Goal: Task Accomplishment & Management: Complete application form

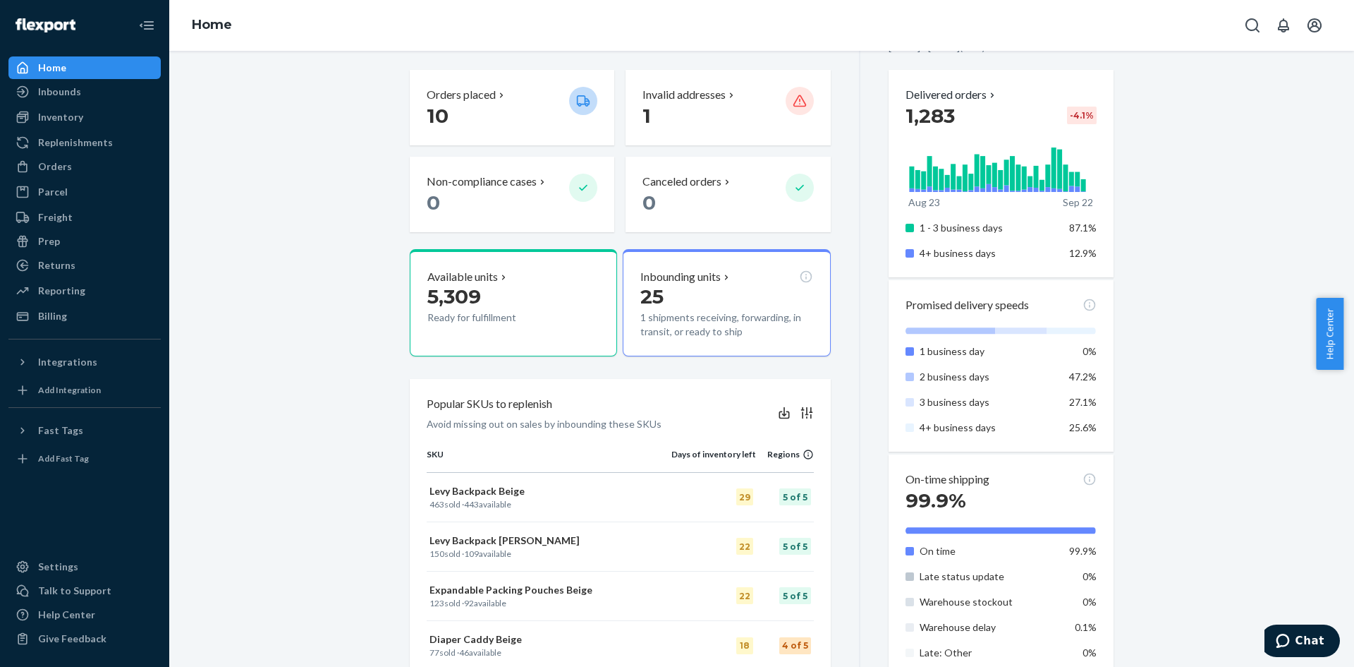
scroll to position [494, 0]
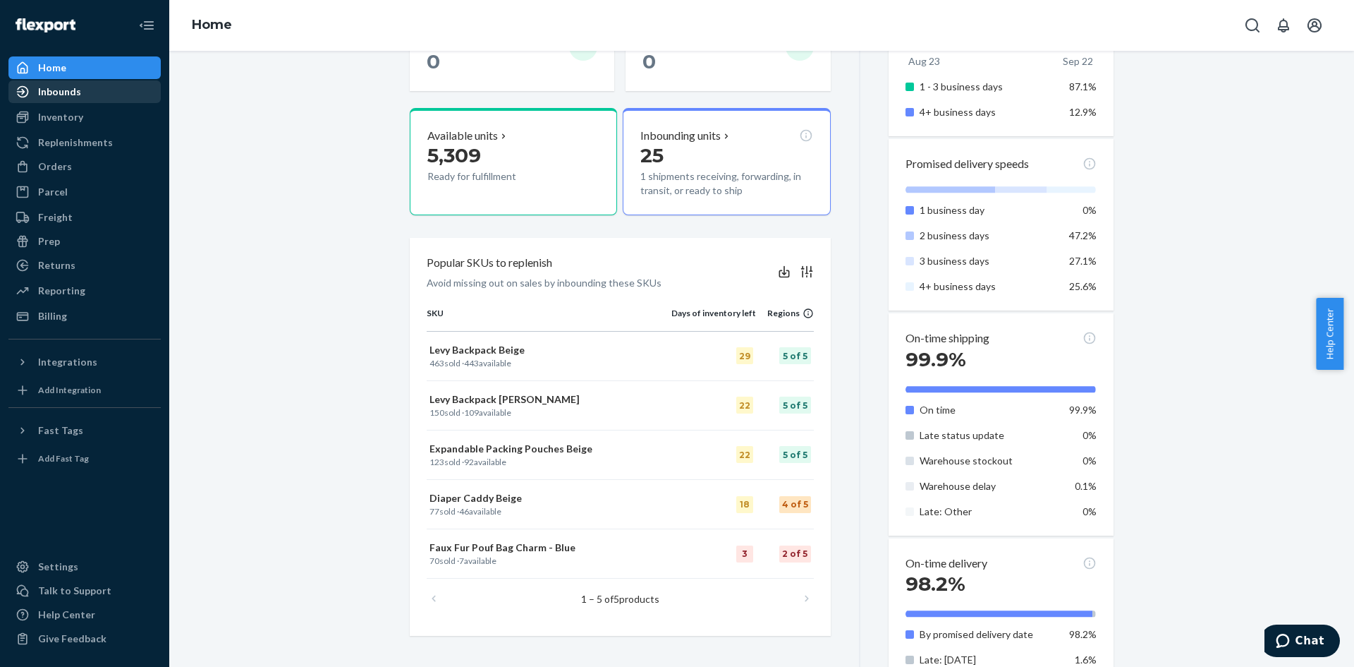
click at [80, 96] on div "Inbounds" at bounding box center [85, 92] width 150 height 20
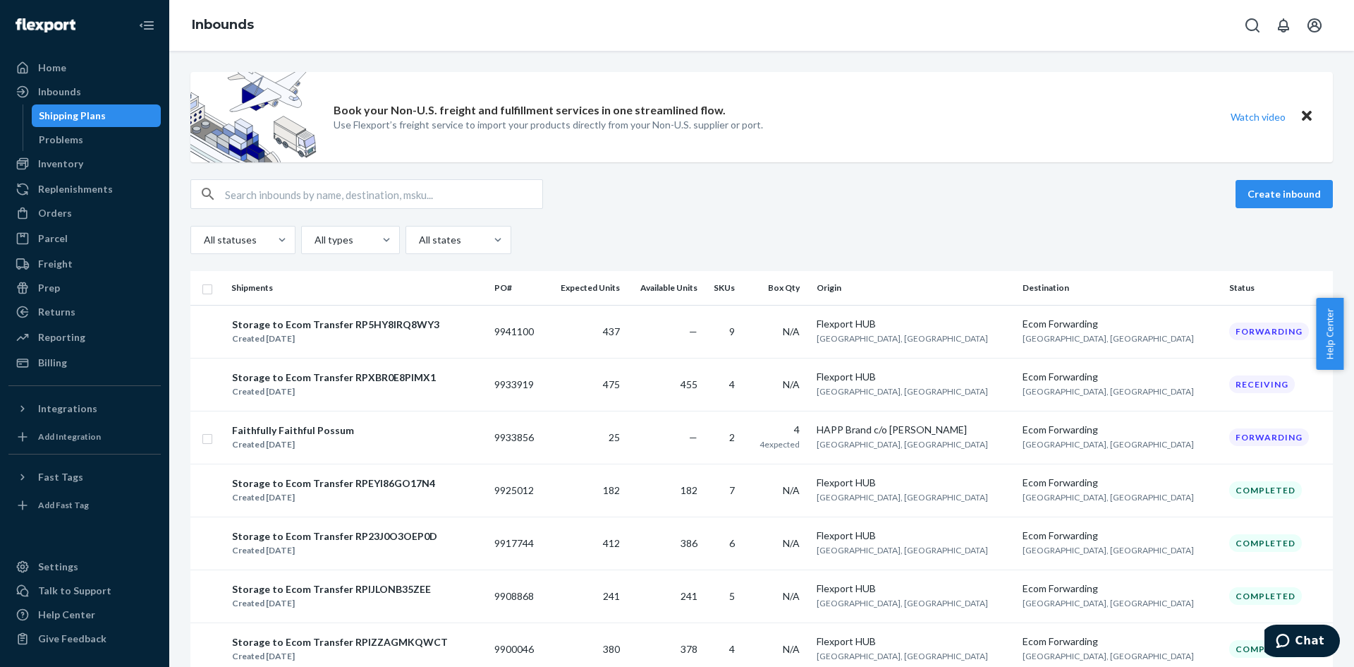
click at [134, 104] on link "Shipping Plans" at bounding box center [97, 115] width 130 height 23
click at [1237, 186] on button "Create inbound" at bounding box center [1284, 194] width 97 height 28
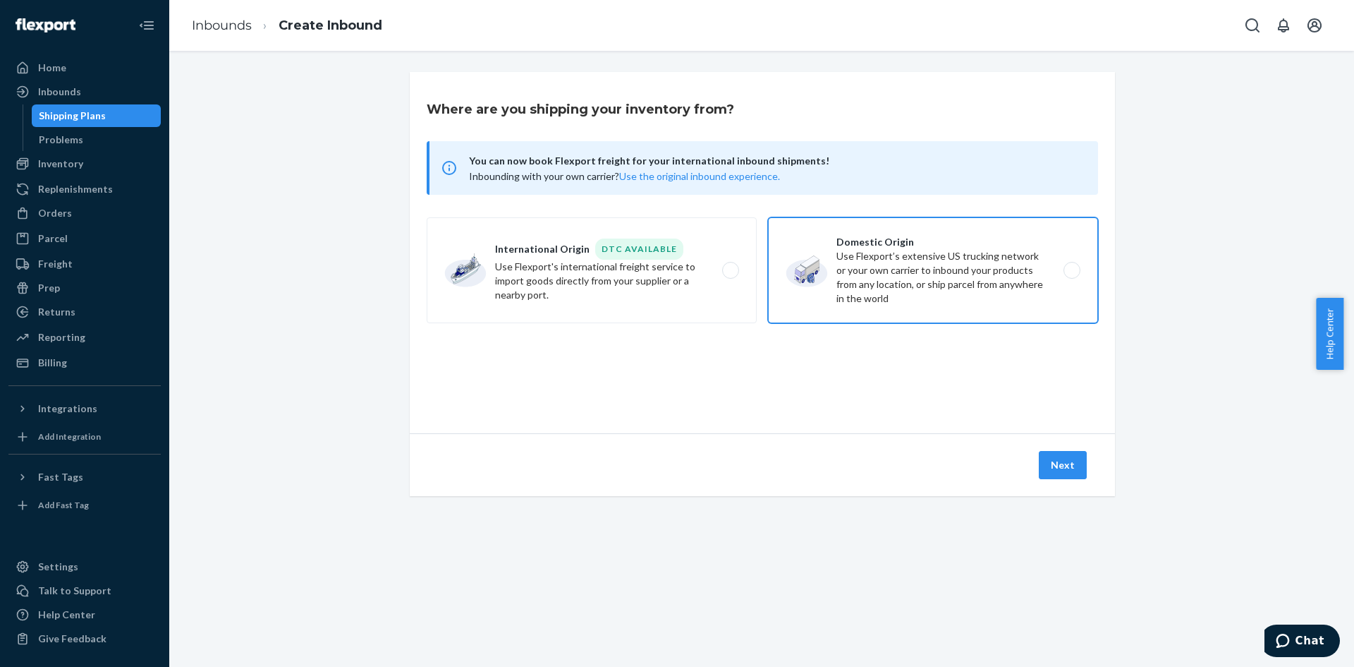
click at [901, 237] on label "Domestic Origin Use Flexport’s extensive US trucking network or your own carrie…" at bounding box center [933, 270] width 330 height 106
click at [1071, 266] on input "Domestic Origin Use Flexport’s extensive US trucking network or your own carrie…" at bounding box center [1075, 270] width 9 height 9
radio input "true"
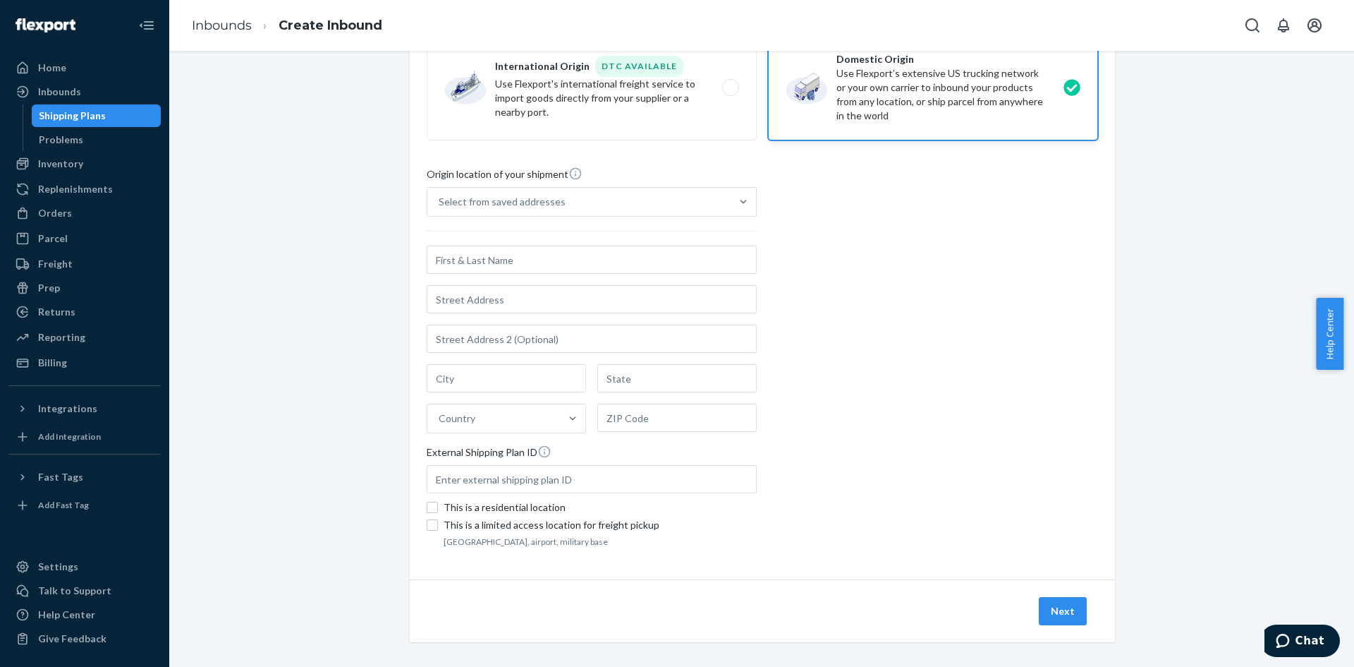
scroll to position [192, 0]
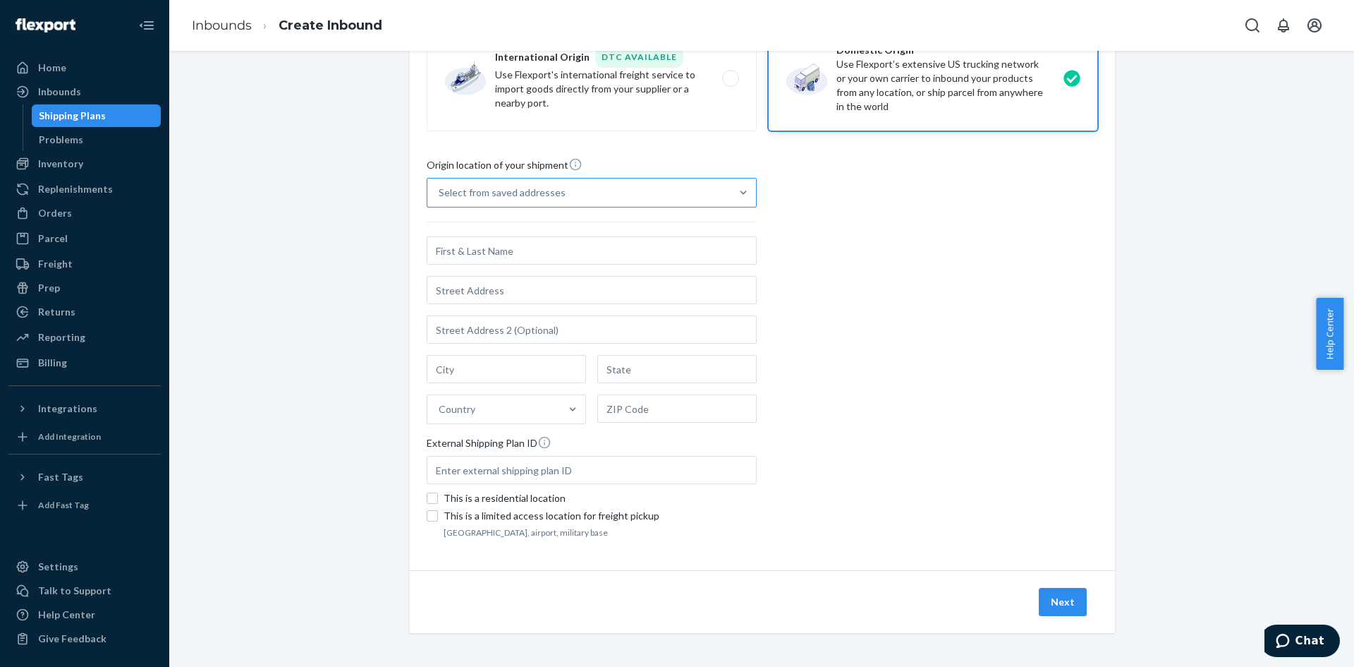
click at [708, 181] on div "Select from saved addresses" at bounding box center [578, 192] width 303 height 28
click at [440, 186] on input "Select from saved addresses" at bounding box center [439, 193] width 1 height 14
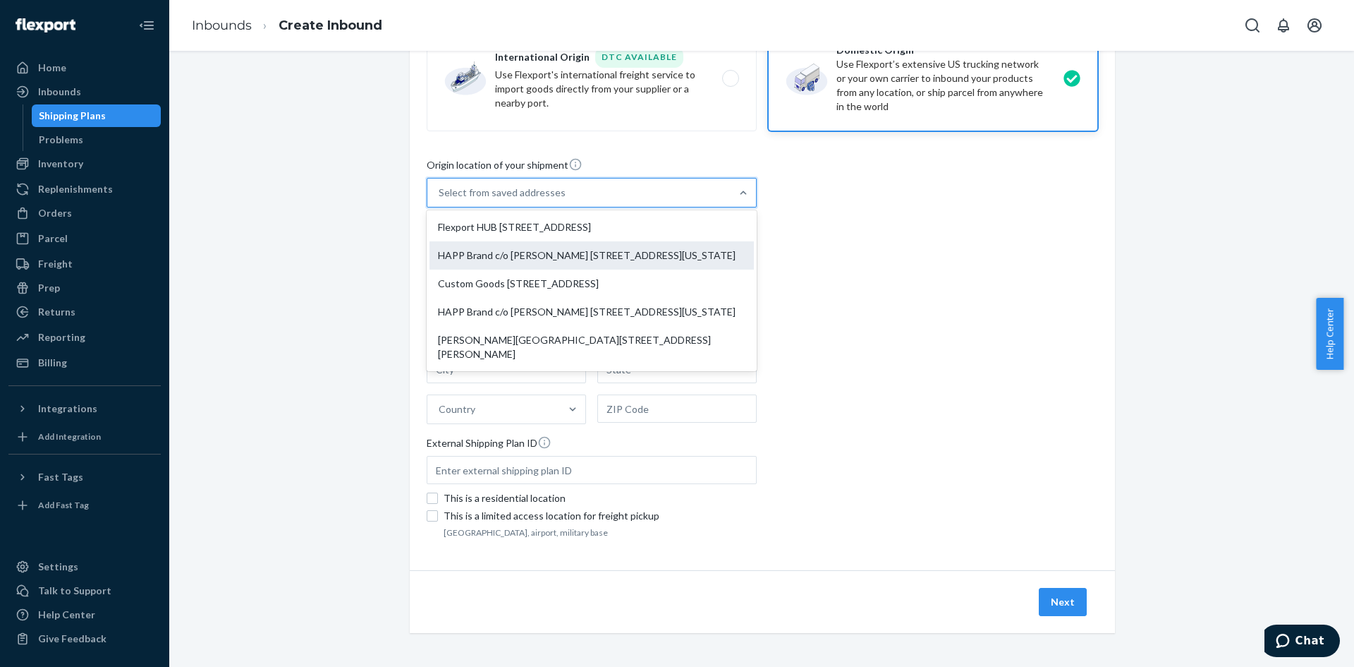
click at [684, 267] on div "HAPP Brand c/o [PERSON_NAME] [STREET_ADDRESS][US_STATE]" at bounding box center [592, 255] width 324 height 28
click at [440, 200] on input "option HAPP Brand c/o [PERSON_NAME] [STREET_ADDRESS][US_STATE] focused, 2 of 5.…" at bounding box center [439, 193] width 1 height 14
type input "HAPP Brand c/o [PERSON_NAME]"
type input "[GEOGRAPHIC_DATA][PERSON_NAME]"
type input "CA"
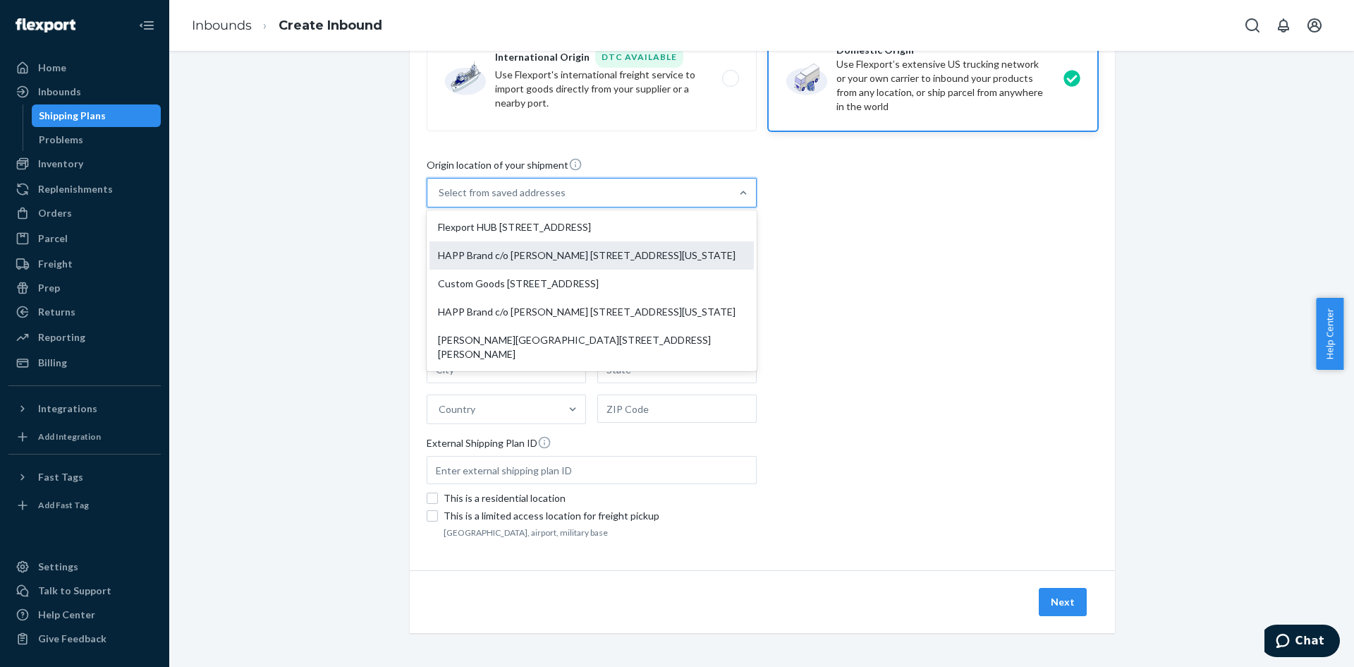
type input "90401"
type input "[STREET_ADDRESS][US_STATE]"
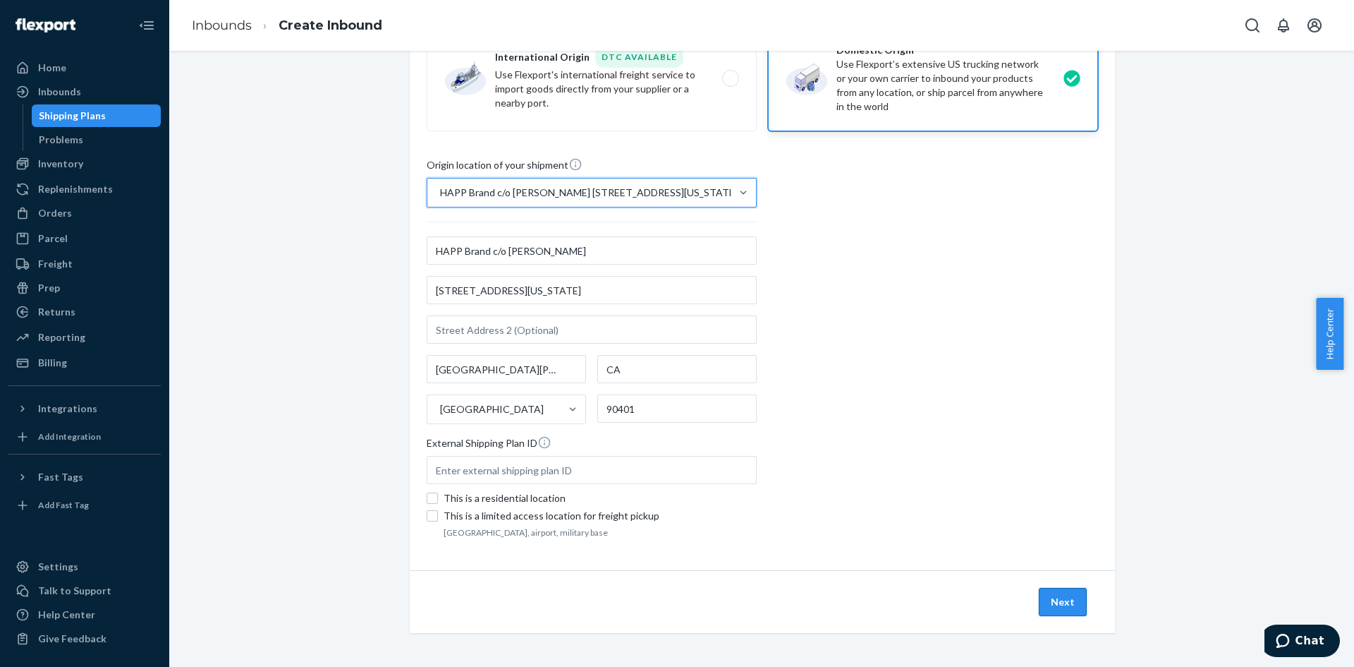
click at [1060, 605] on button "Next" at bounding box center [1063, 602] width 48 height 28
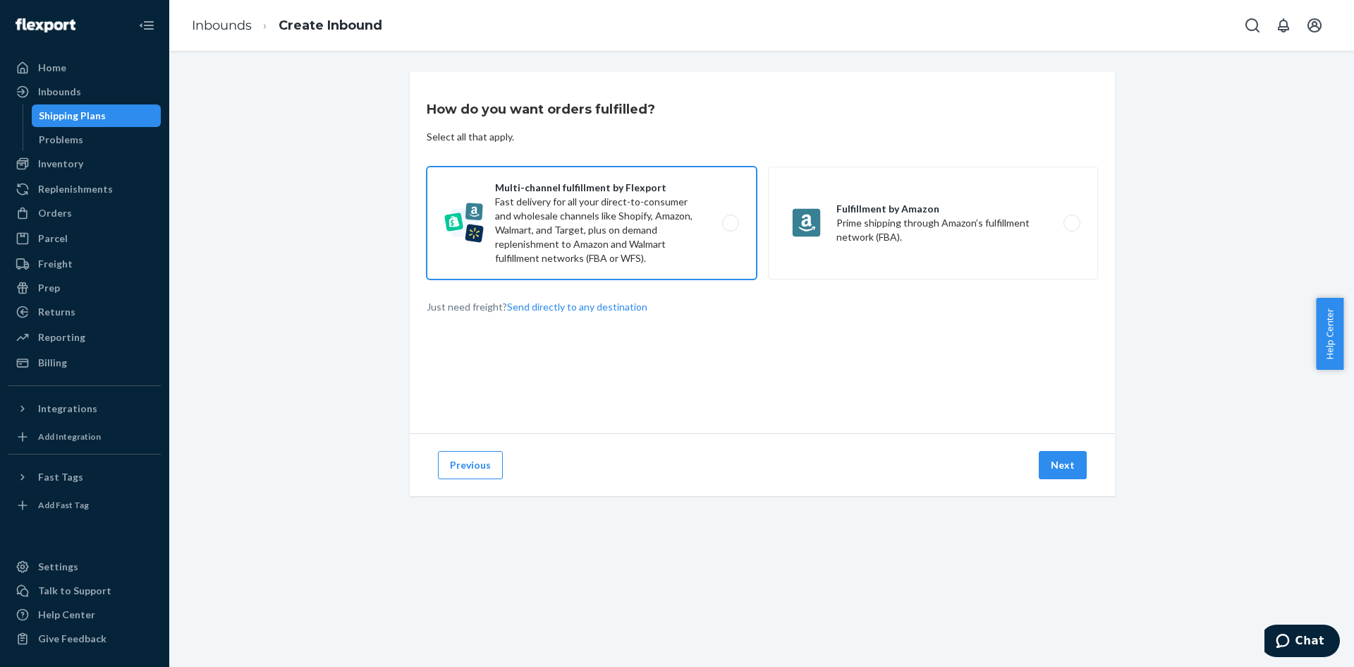
click at [652, 232] on label "Multi-channel fulfillment by Flexport Fast delivery for all your direct-to-cons…" at bounding box center [592, 222] width 330 height 113
click at [730, 228] on input "Multi-channel fulfillment by Flexport Fast delivery for all your direct-to-cons…" at bounding box center [734, 223] width 9 height 9
radio input "true"
click at [1087, 471] on div "Previous Next" at bounding box center [762, 464] width 705 height 63
click at [1047, 469] on button "Next" at bounding box center [1063, 465] width 48 height 28
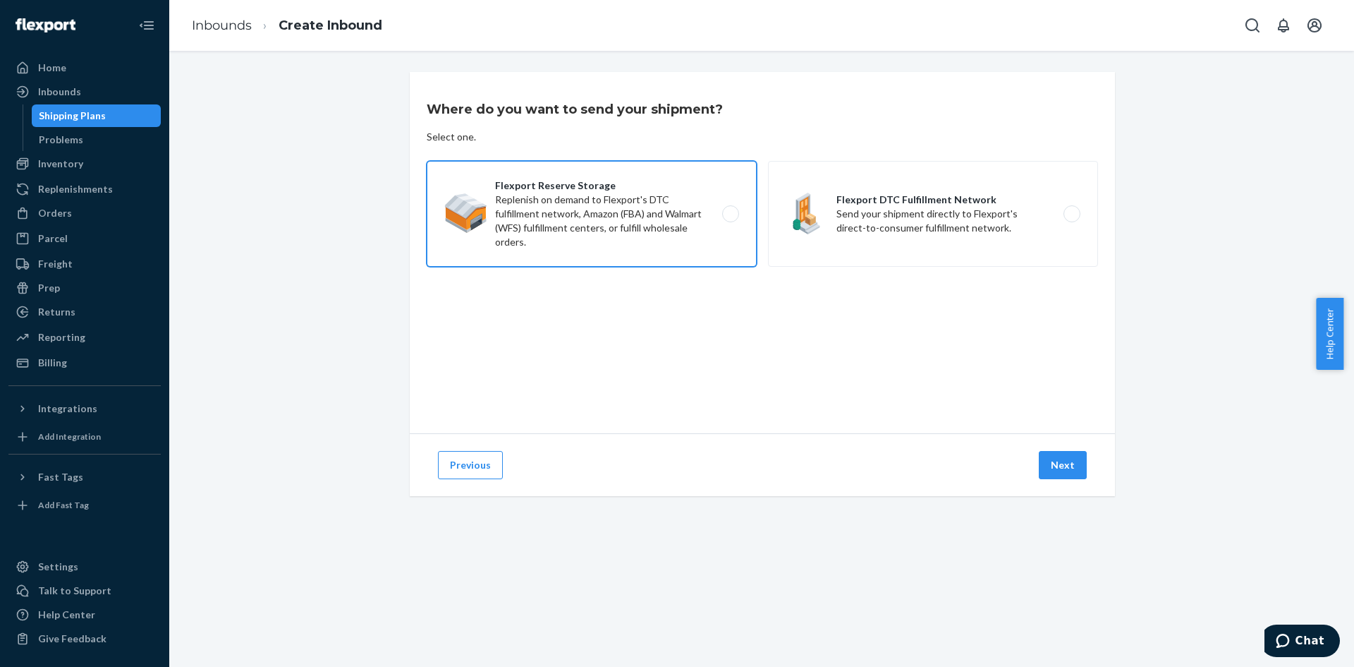
click at [722, 213] on label "Flexport Reserve Storage Replenish on demand to Flexport's DTC fulfillment netw…" at bounding box center [592, 214] width 330 height 106
click at [730, 213] on input "Flexport Reserve Storage Replenish on demand to Flexport's DTC fulfillment netw…" at bounding box center [734, 213] width 9 height 9
radio input "true"
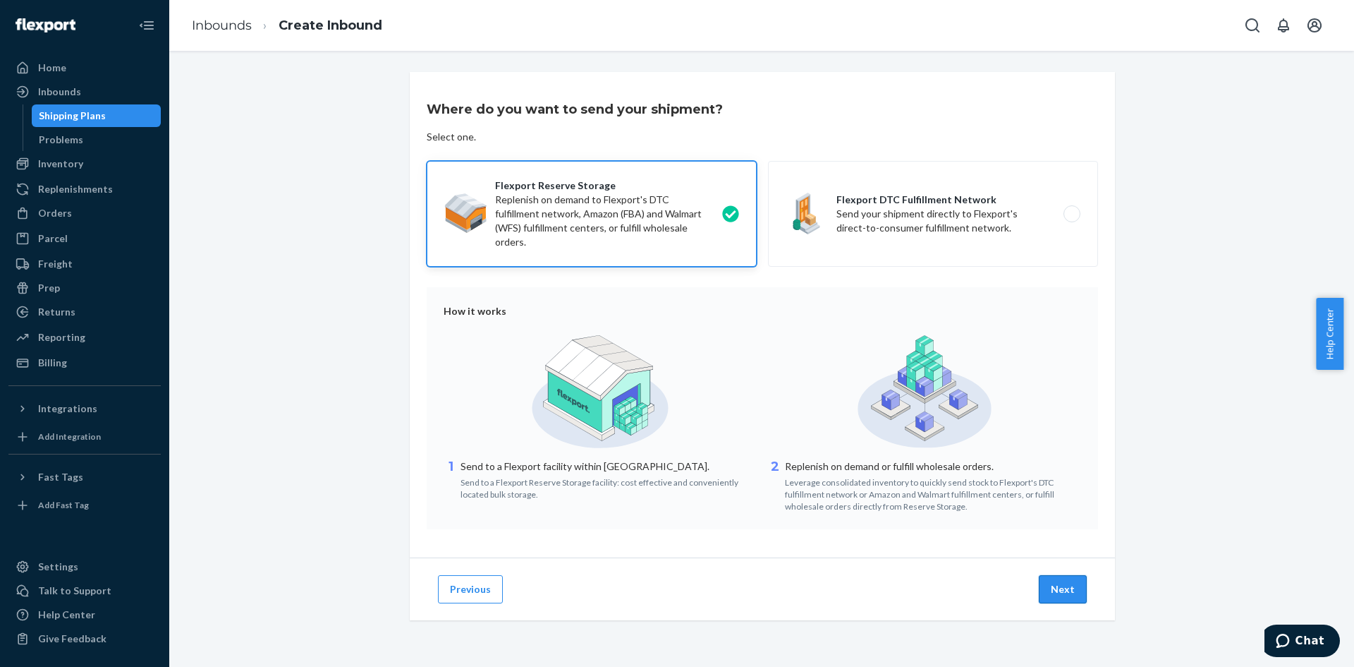
click at [1044, 588] on button "Next" at bounding box center [1063, 589] width 48 height 28
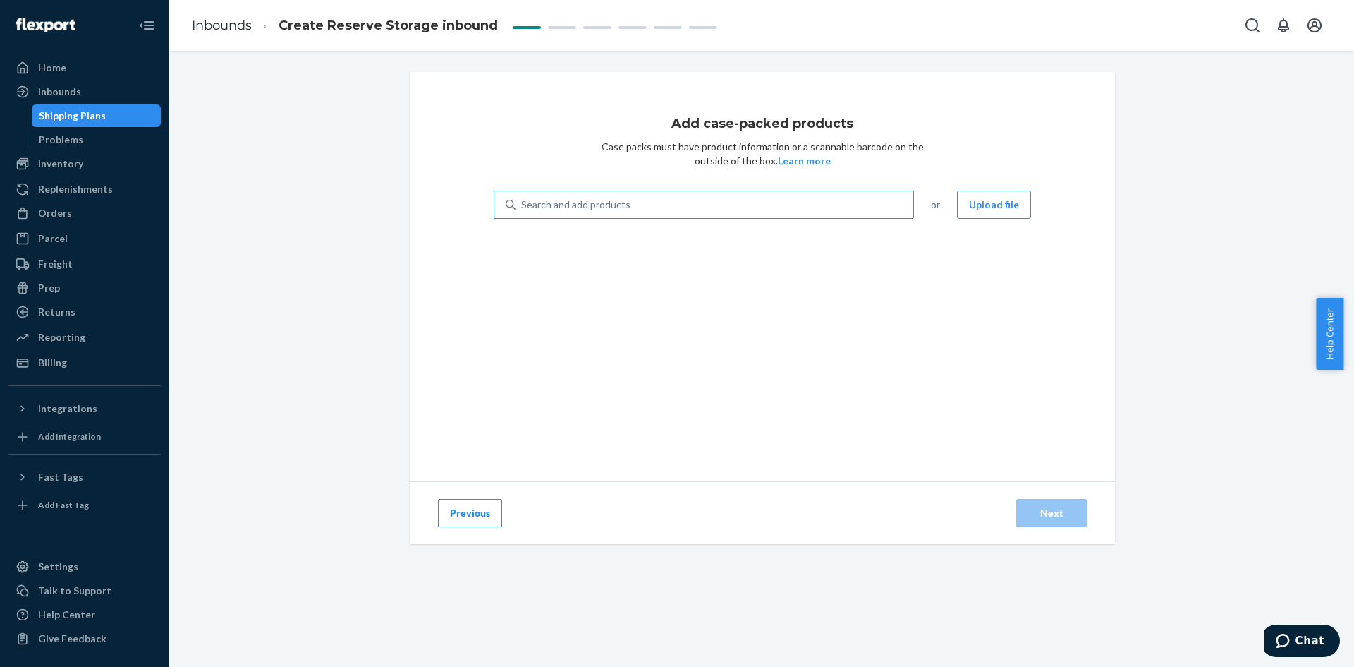
click at [780, 203] on div "Search and add products" at bounding box center [715, 204] width 398 height 25
click at [523, 203] on input "Search and add products" at bounding box center [521, 205] width 1 height 14
click at [638, 206] on div "Search and add products" at bounding box center [715, 204] width 398 height 25
click at [523, 206] on input "0 results available. Use Up and Down to choose options, press Enter to select t…" at bounding box center [521, 205] width 1 height 14
click at [625, 193] on div "Search and add products" at bounding box center [715, 204] width 398 height 25
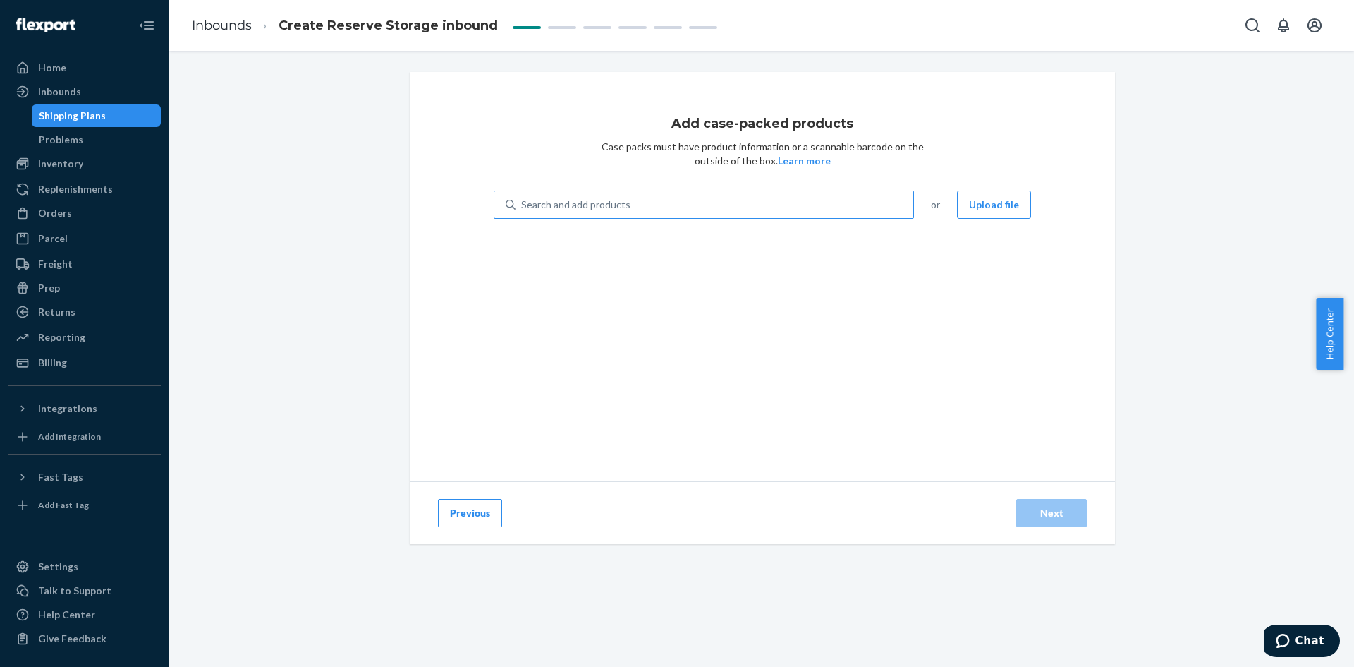
click at [523, 198] on input "Search and add products" at bounding box center [521, 205] width 1 height 14
type input "[PERSON_NAME]"
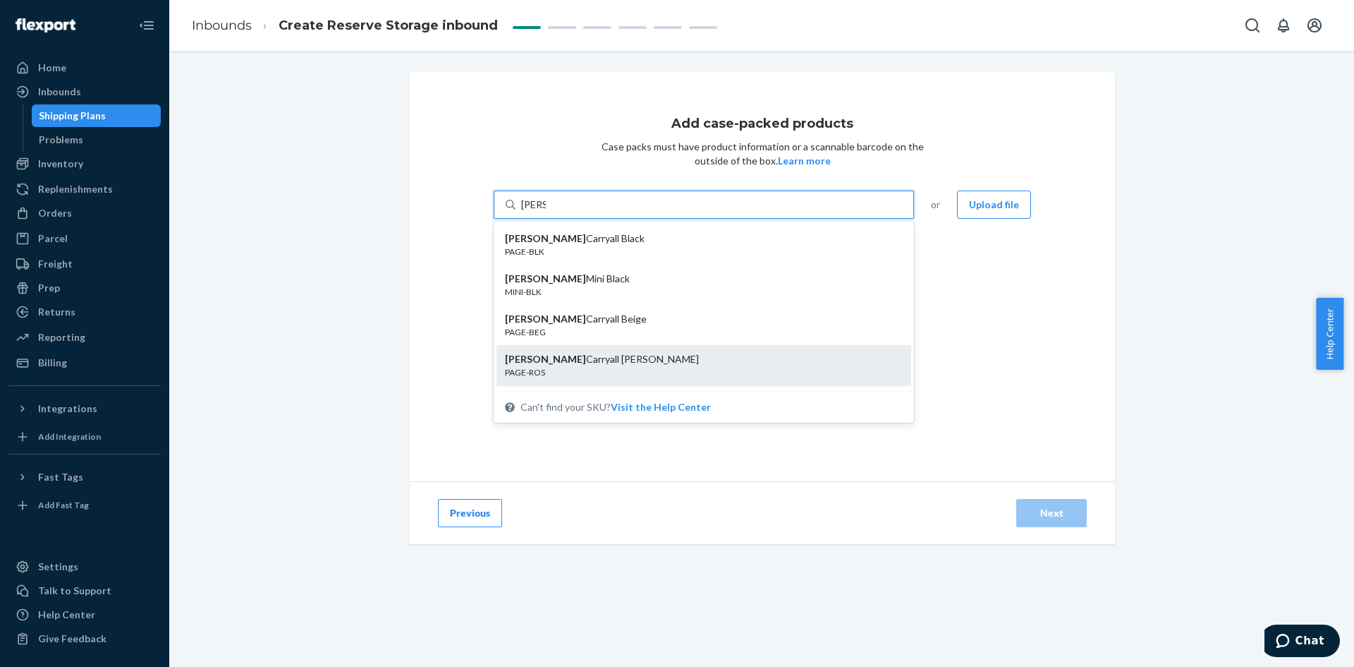
click at [729, 365] on div "[PERSON_NAME] [PERSON_NAME]" at bounding box center [698, 359] width 387 height 14
click at [546, 212] on input "[PERSON_NAME]" at bounding box center [533, 205] width 25 height 14
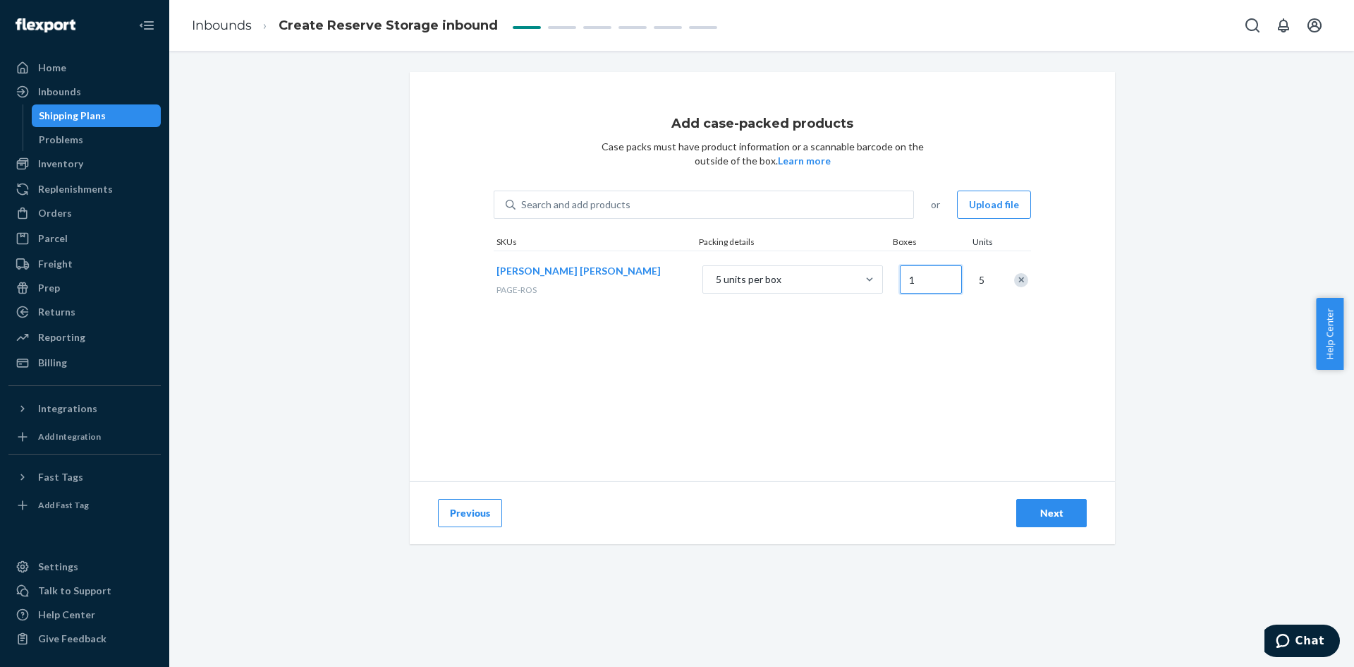
click at [931, 284] on input "1" at bounding box center [931, 279] width 62 height 28
drag, startPoint x: 931, startPoint y: 284, endPoint x: 918, endPoint y: 285, distance: 13.4
click at [918, 285] on input "1" at bounding box center [931, 279] width 62 height 28
type input "50"
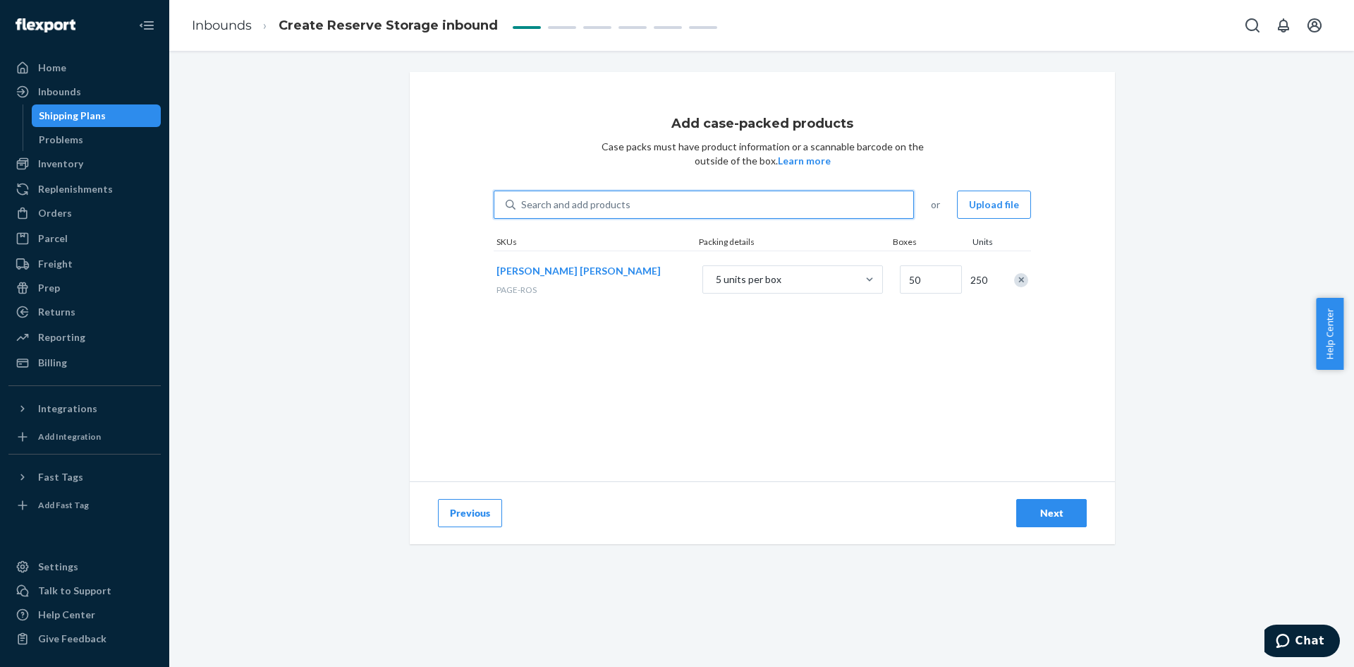
click at [631, 211] on div "Search and add products" at bounding box center [715, 204] width 398 height 25
click at [523, 211] on input "0 results available. Use Up and Down to choose options, press Enter to select t…" at bounding box center [521, 205] width 1 height 14
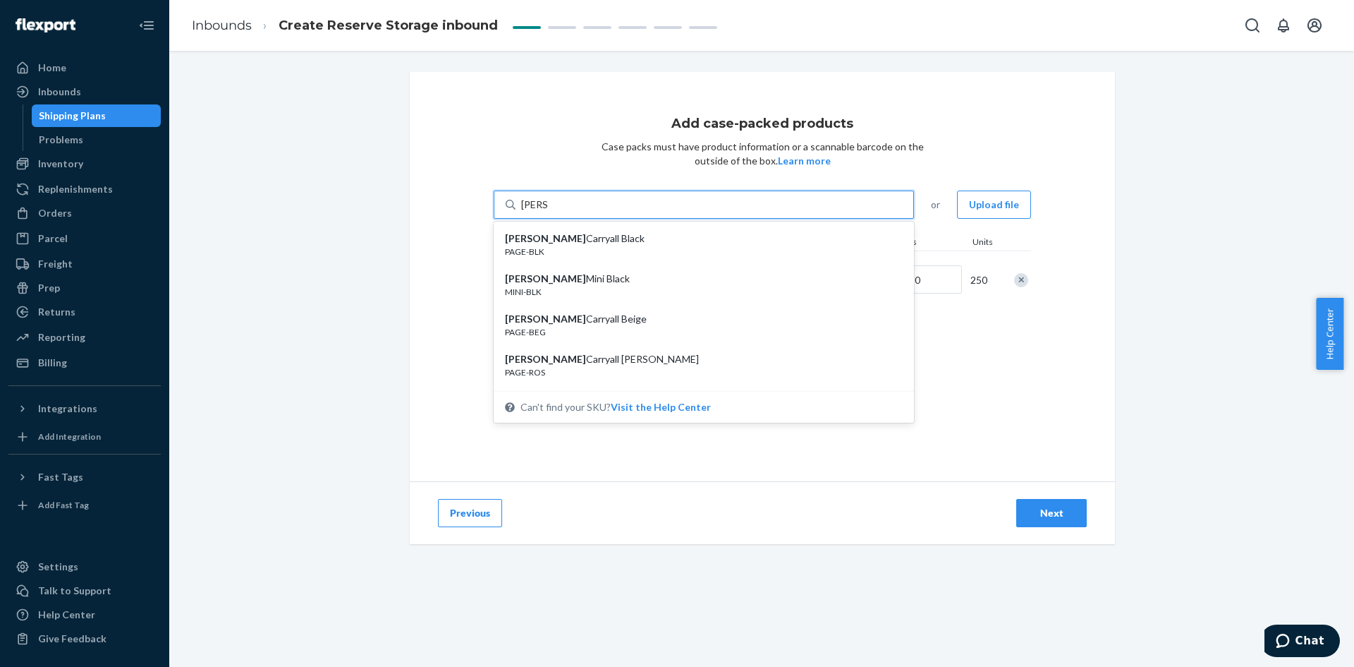
type input "[PERSON_NAME]"
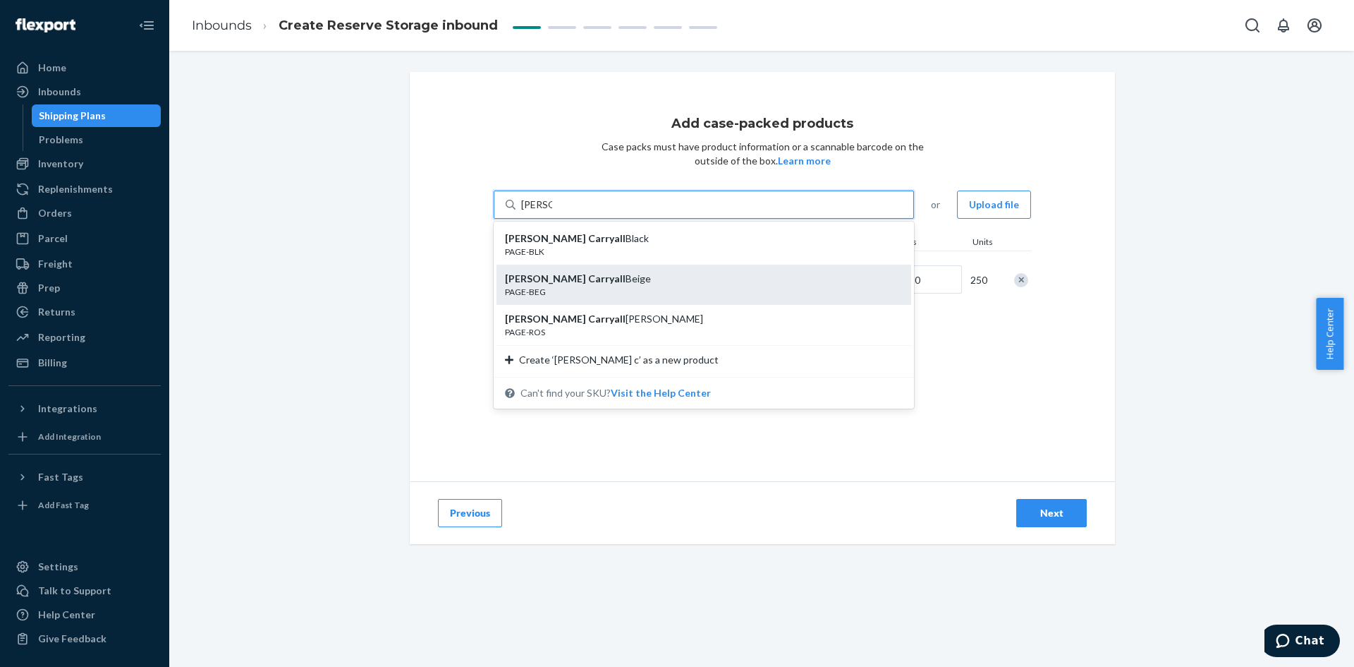
click at [594, 287] on div "PAGE-BEG" at bounding box center [698, 292] width 387 height 12
click at [552, 212] on input "[PERSON_NAME]" at bounding box center [536, 205] width 31 height 14
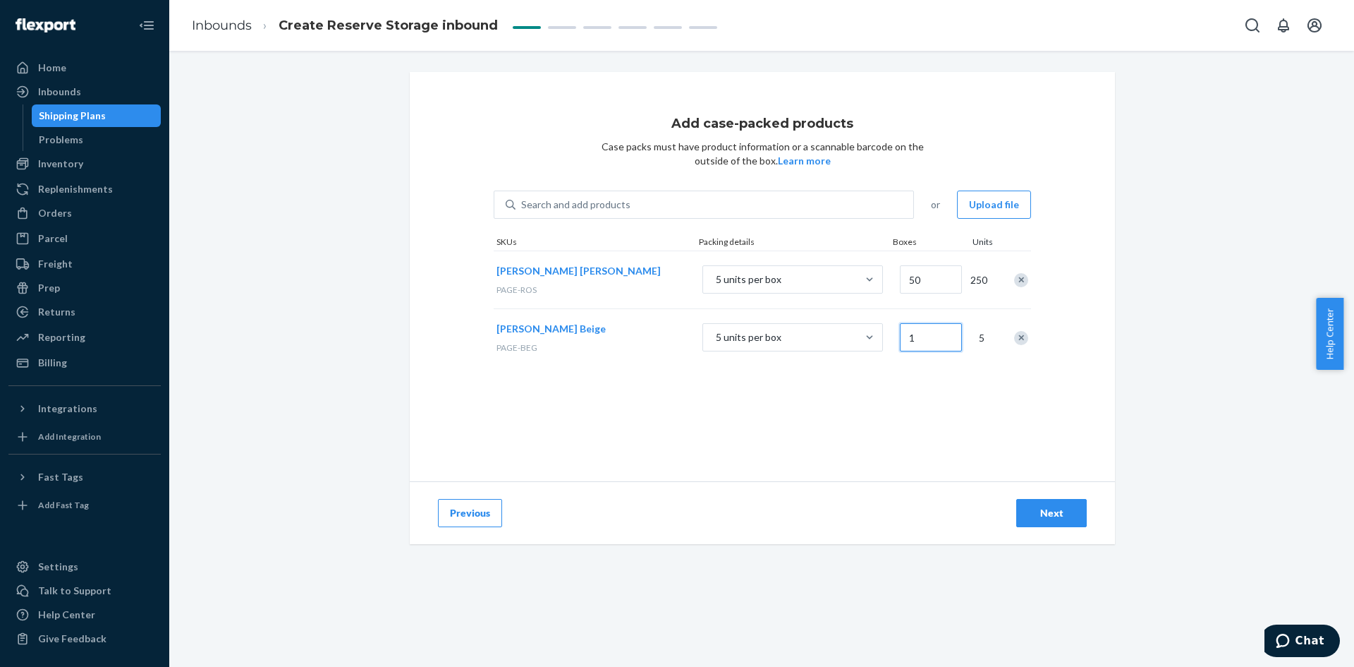
click at [931, 323] on input "1" at bounding box center [931, 337] width 62 height 28
click at [931, 326] on input "1" at bounding box center [931, 337] width 62 height 28
click at [931, 327] on input "1" at bounding box center [931, 337] width 62 height 28
type input "85"
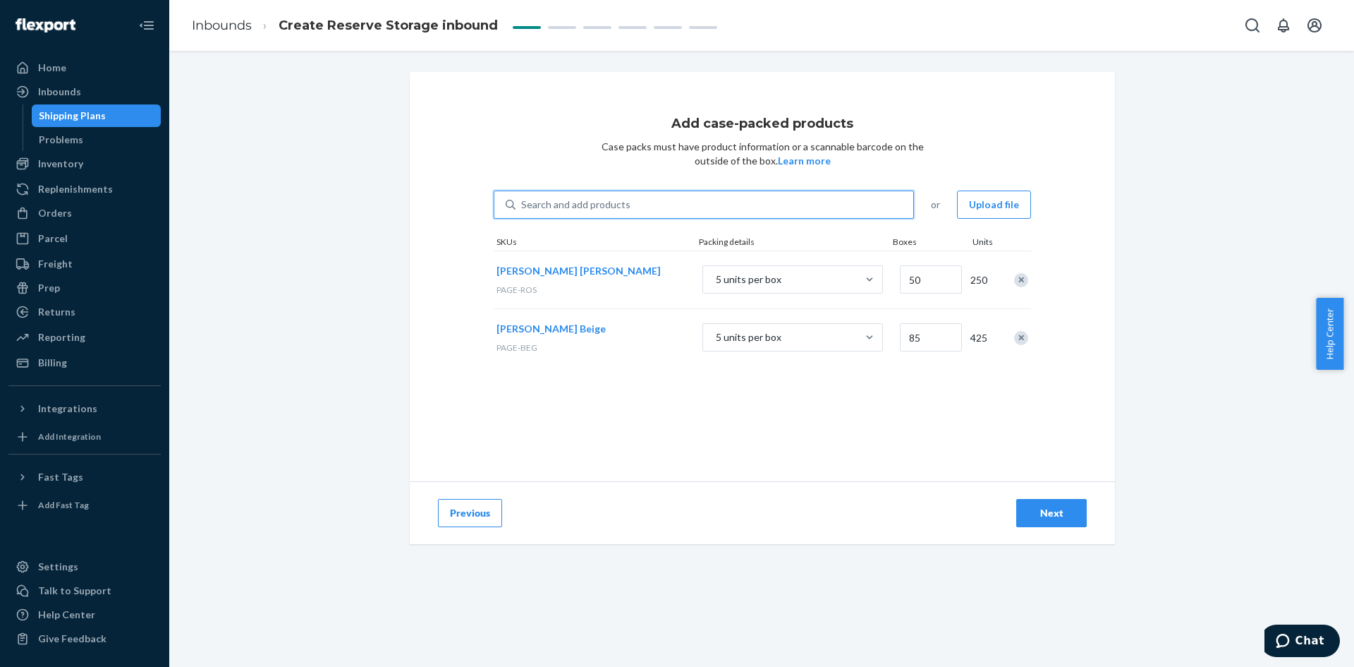
click at [645, 196] on div "Search and add products" at bounding box center [715, 204] width 398 height 25
click at [523, 198] on input "0 results available. Use Up and Down to choose options, press Enter to select t…" at bounding box center [521, 205] width 1 height 14
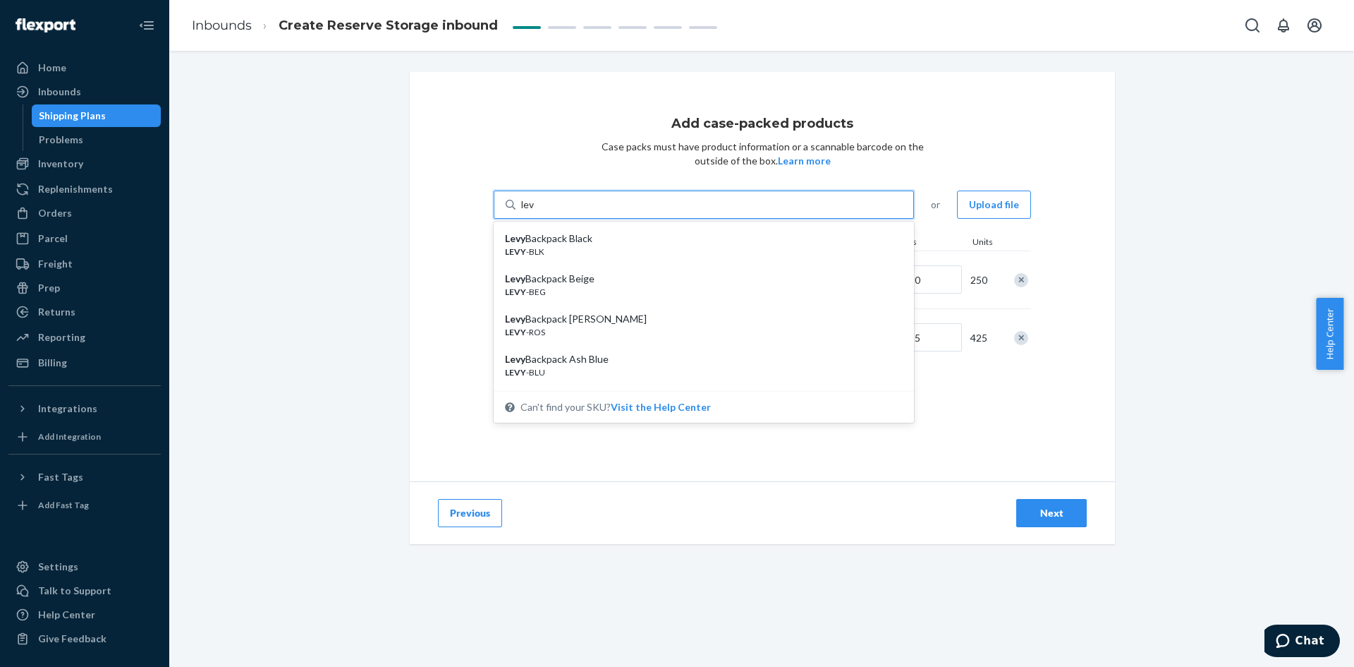
type input "levy"
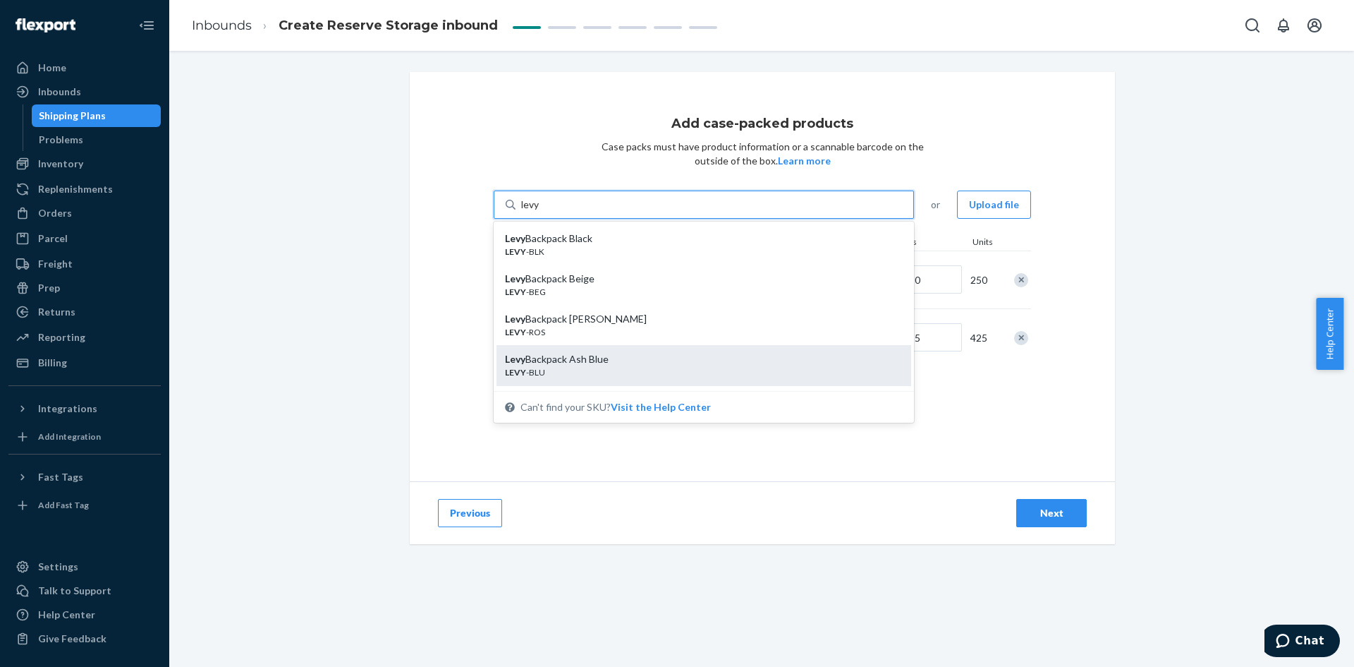
click at [599, 358] on div "Levy Backpack Ash Blue" at bounding box center [698, 359] width 387 height 14
click at [540, 212] on input "levy" at bounding box center [530, 205] width 19 height 14
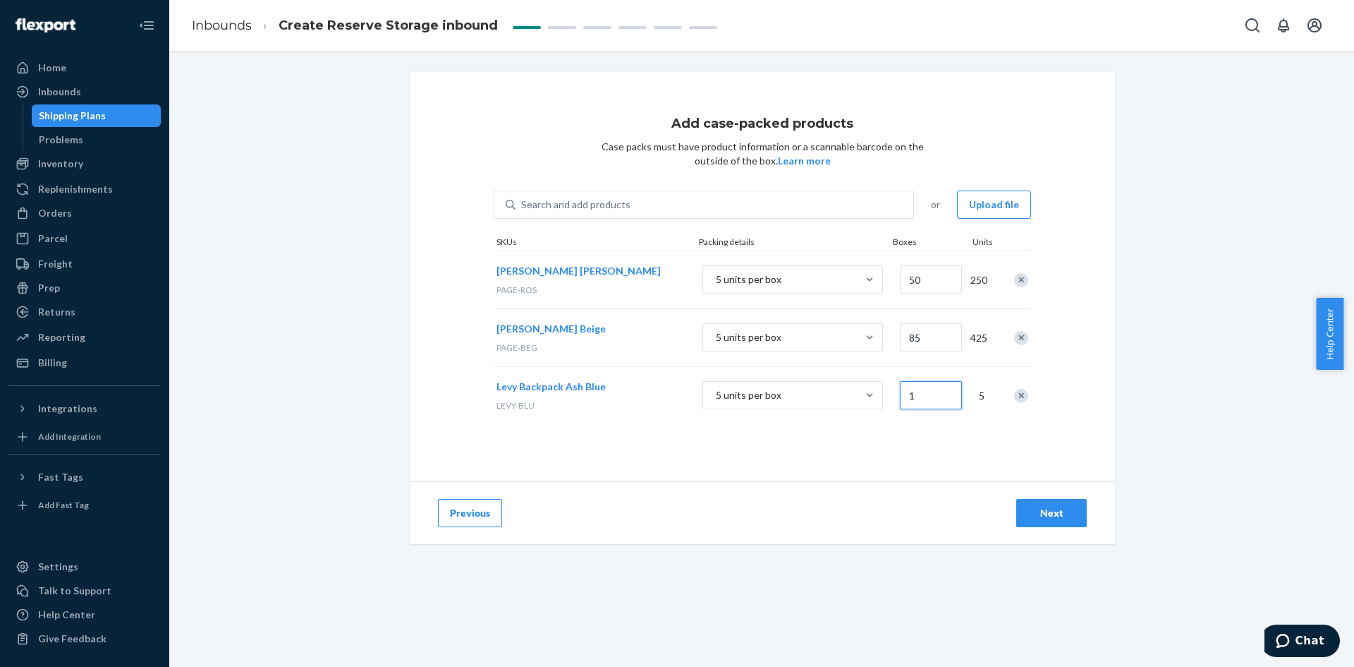
click at [942, 387] on input "1" at bounding box center [931, 395] width 62 height 28
type input "80"
click at [1055, 456] on div "Add case-packed products Case packs must have product information or a scannabl…" at bounding box center [762, 276] width 705 height 409
click at [758, 211] on div "Search and add products" at bounding box center [715, 204] width 398 height 25
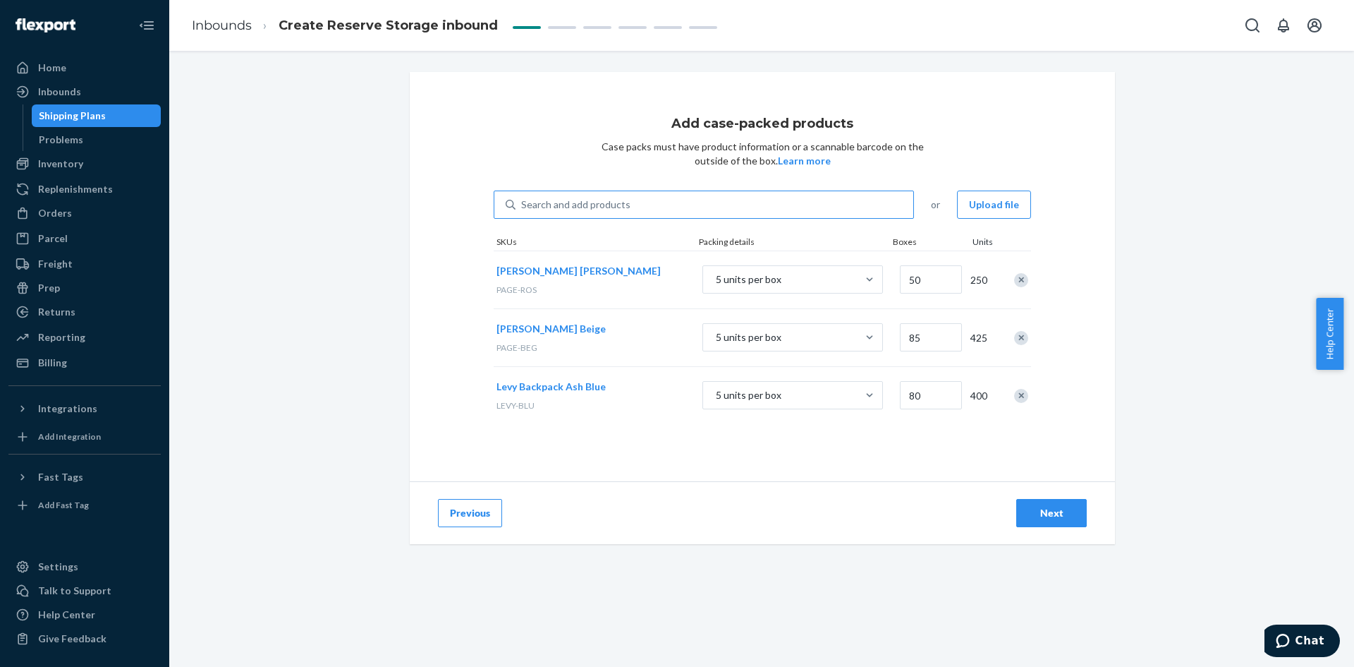
click at [523, 211] on input "Search and add products" at bounding box center [521, 205] width 1 height 14
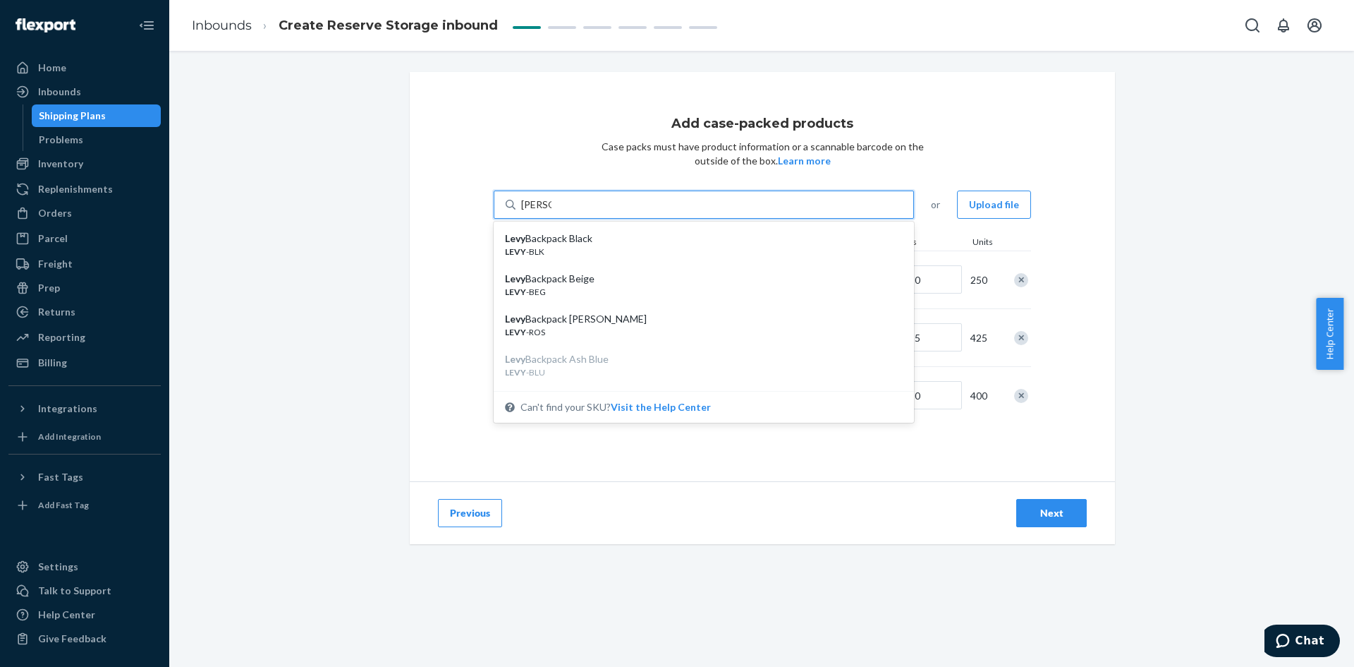
type input "[PERSON_NAME]"
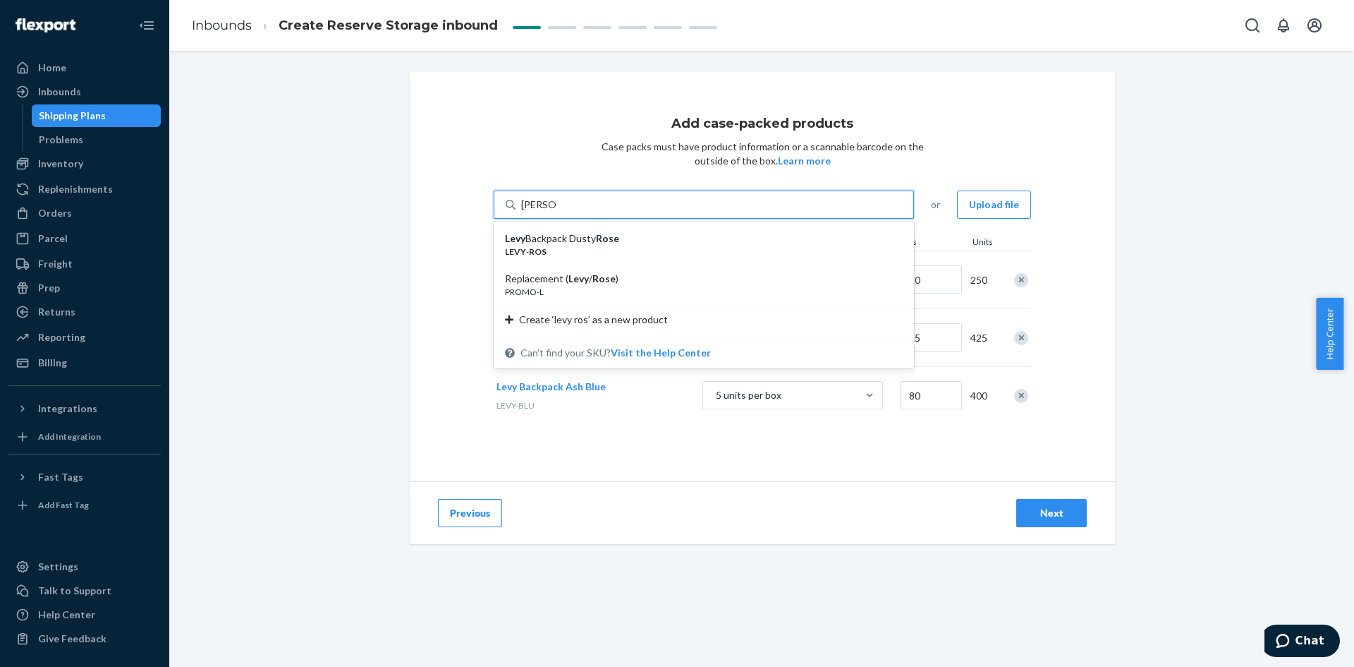
click at [761, 228] on div "Levy Backpack [PERSON_NAME] [PERSON_NAME] - ROS" at bounding box center [704, 244] width 415 height 40
click at [556, 212] on input "[PERSON_NAME]" at bounding box center [538, 205] width 35 height 14
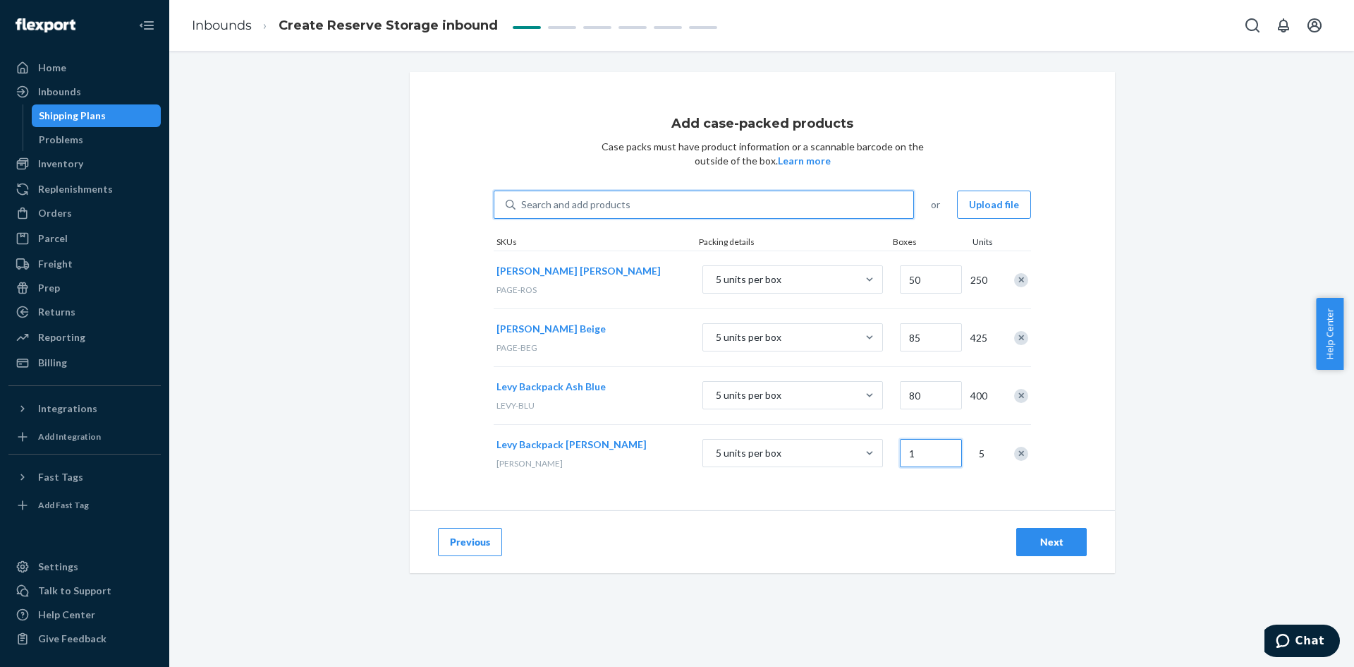
click at [918, 456] on input "1" at bounding box center [931, 453] width 62 height 28
type input "90"
click at [952, 501] on div "Add case-packed products Case packs must have product information or a scannabl…" at bounding box center [762, 291] width 705 height 438
click at [559, 192] on div "Search and add products" at bounding box center [715, 204] width 398 height 25
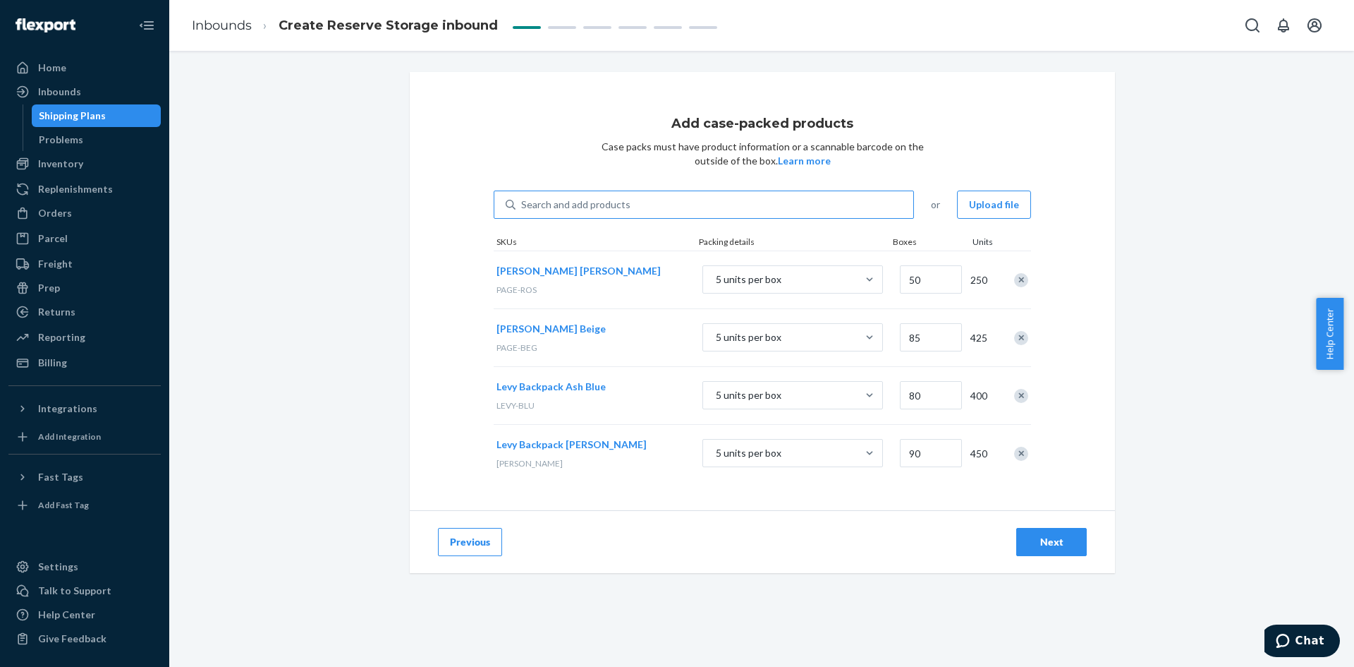
click at [523, 198] on input "Search and add products" at bounding box center [521, 205] width 1 height 14
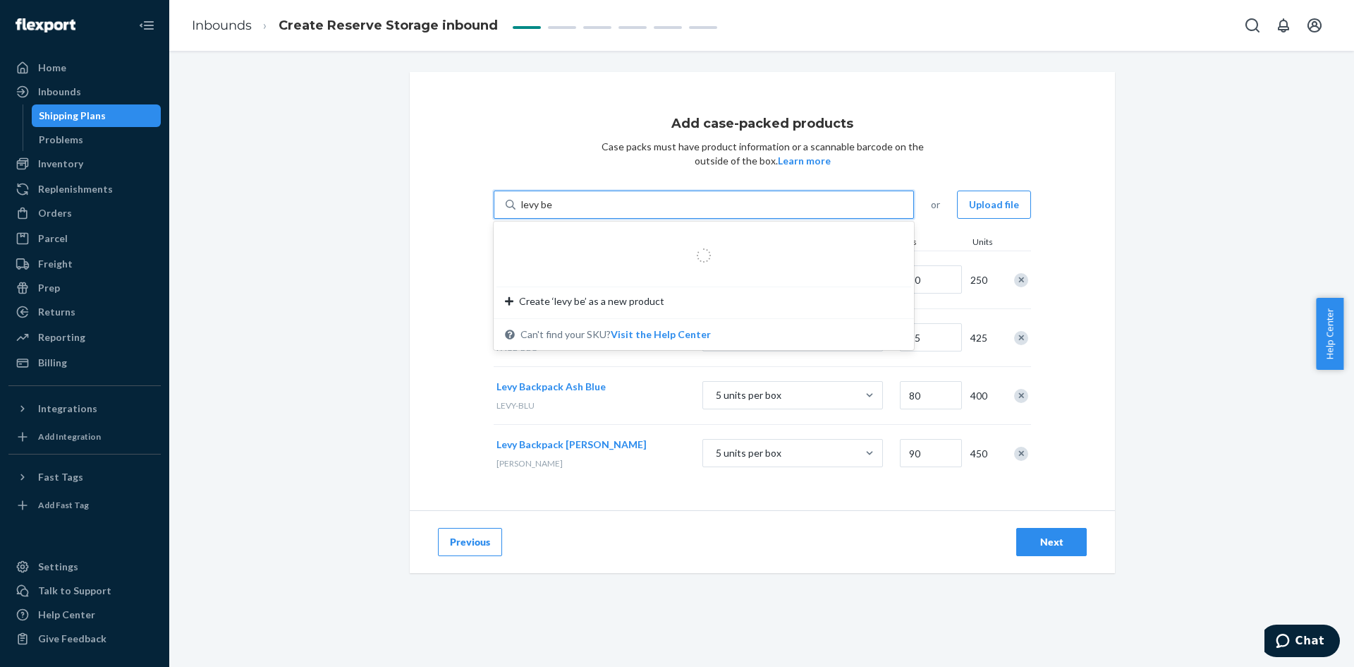
type input "[PERSON_NAME]"
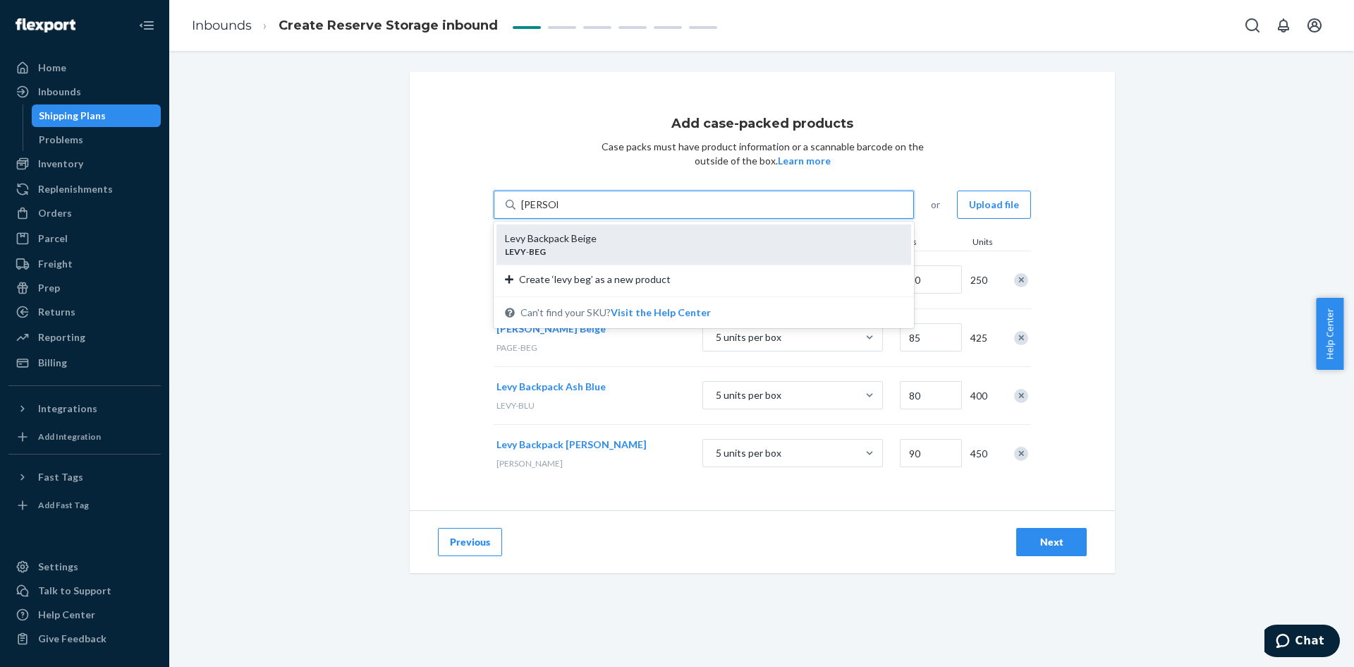
click at [559, 248] on div "[PERSON_NAME]" at bounding box center [698, 251] width 387 height 12
click at [558, 212] on input "[PERSON_NAME]" at bounding box center [539, 205] width 37 height 14
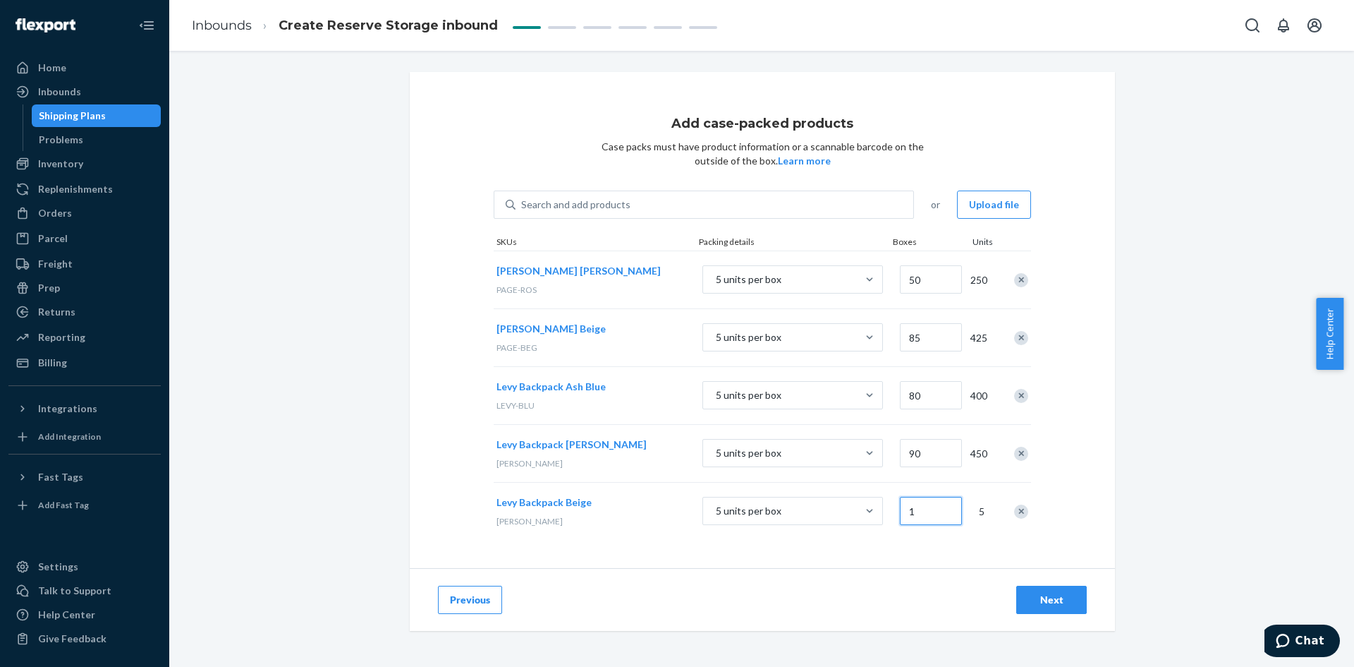
click at [921, 505] on input "1" at bounding box center [931, 511] width 62 height 28
type input "630"
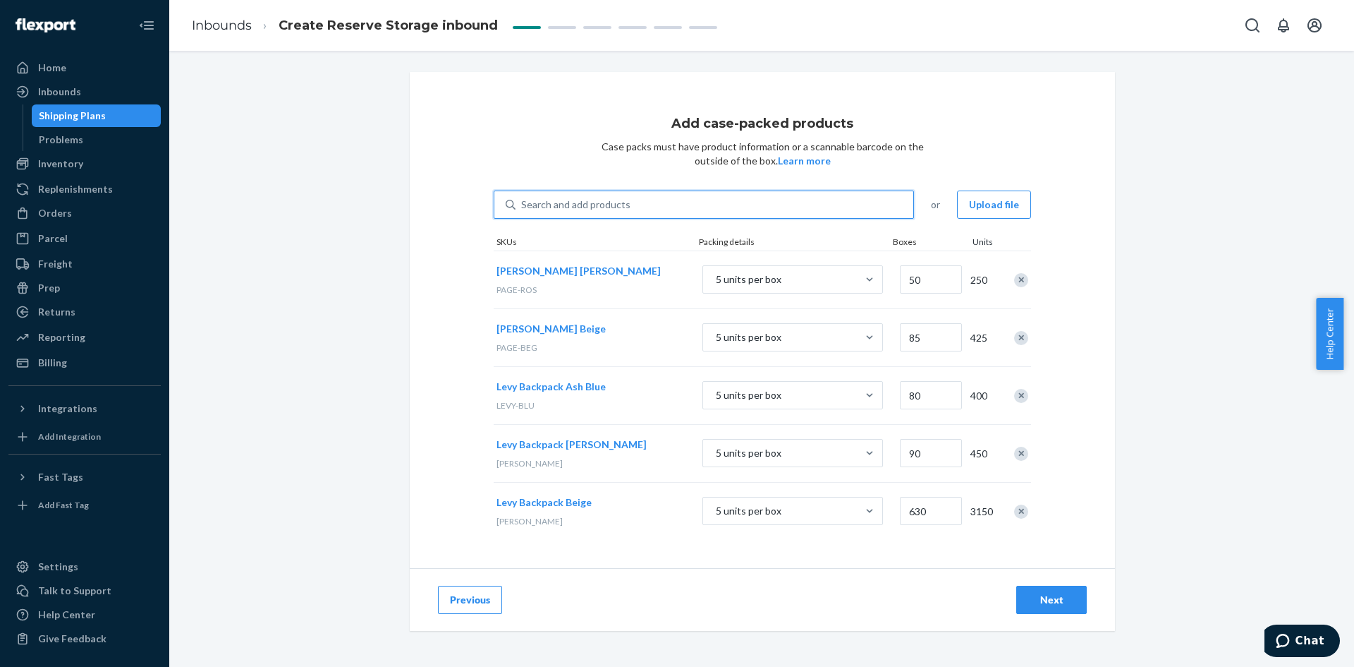
click at [838, 207] on div "Search and add products" at bounding box center [715, 204] width 398 height 25
click at [523, 207] on input "0 results available. Use Up and Down to choose options, press Enter to select t…" at bounding box center [521, 205] width 1 height 14
click at [633, 212] on div "Search and add products" at bounding box center [715, 204] width 398 height 25
click at [523, 212] on input "Search and add products" at bounding box center [521, 205] width 1 height 14
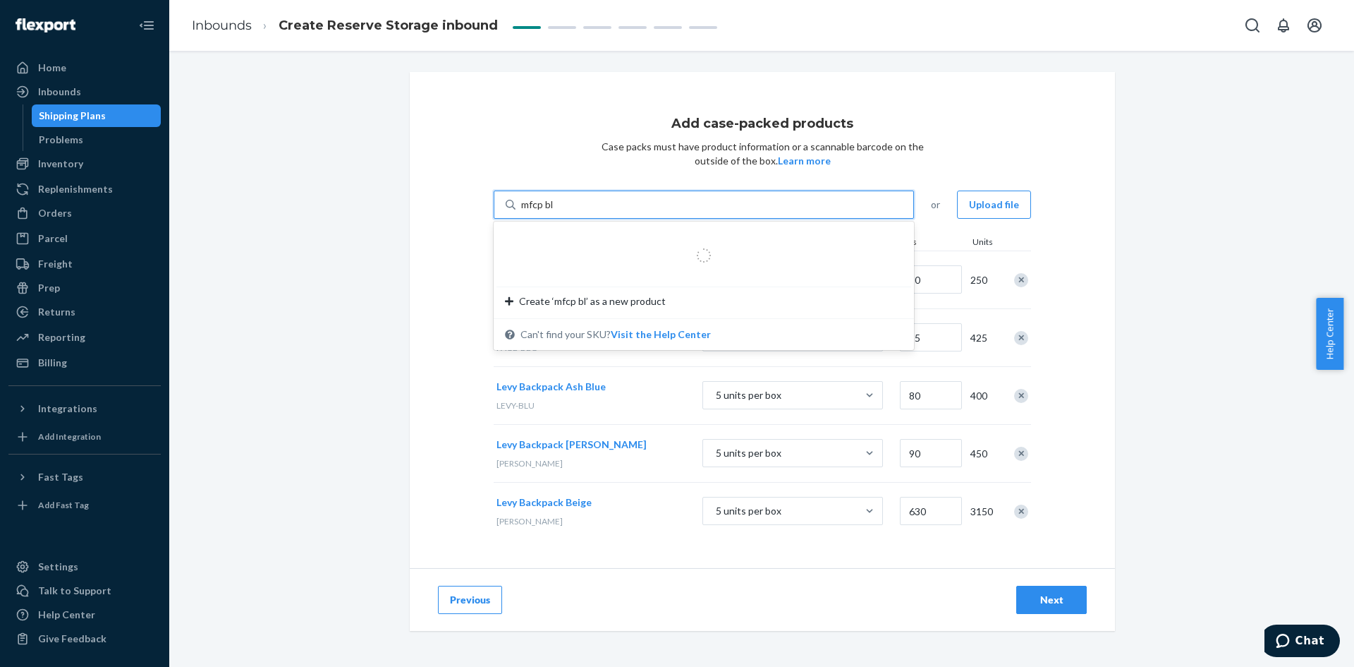
type input "mfcp blu"
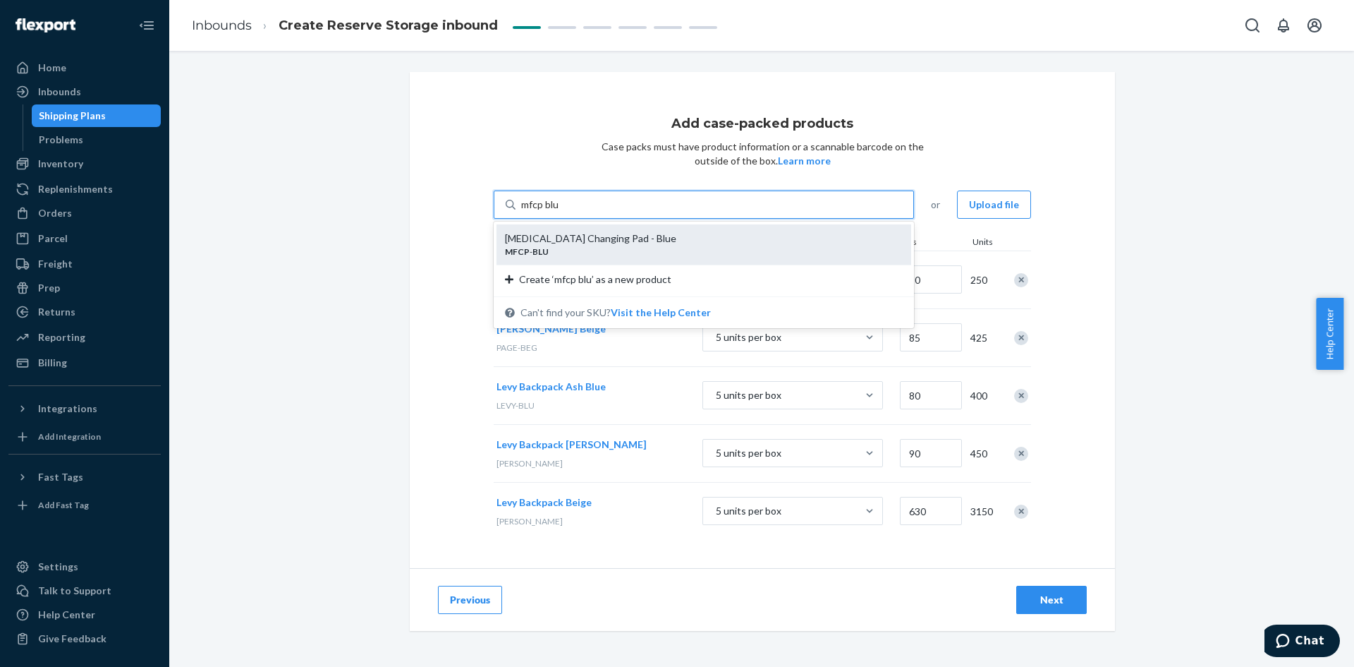
click at [631, 226] on div "[MEDICAL_DATA] Changing Pad - Blue MFCP - BLU" at bounding box center [704, 244] width 415 height 40
click at [559, 212] on input "mfcp blu" at bounding box center [540, 205] width 38 height 14
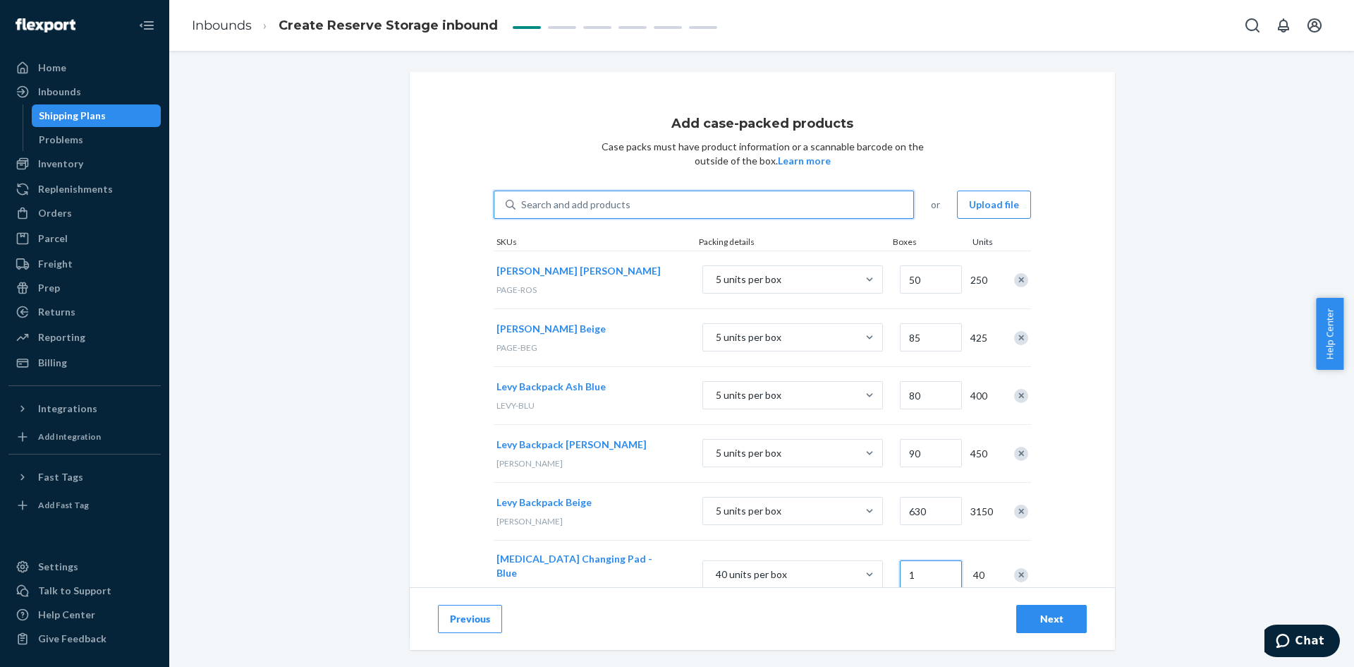
click at [914, 575] on input "1" at bounding box center [931, 574] width 62 height 28
type input "10"
drag, startPoint x: 755, startPoint y: 185, endPoint x: 761, endPoint y: 195, distance: 12.3
click at [761, 195] on div "Add case-packed products Case packs must have product information or a scannabl…" at bounding box center [762, 354] width 705 height 565
click at [765, 206] on div "Search and add products" at bounding box center [715, 204] width 398 height 25
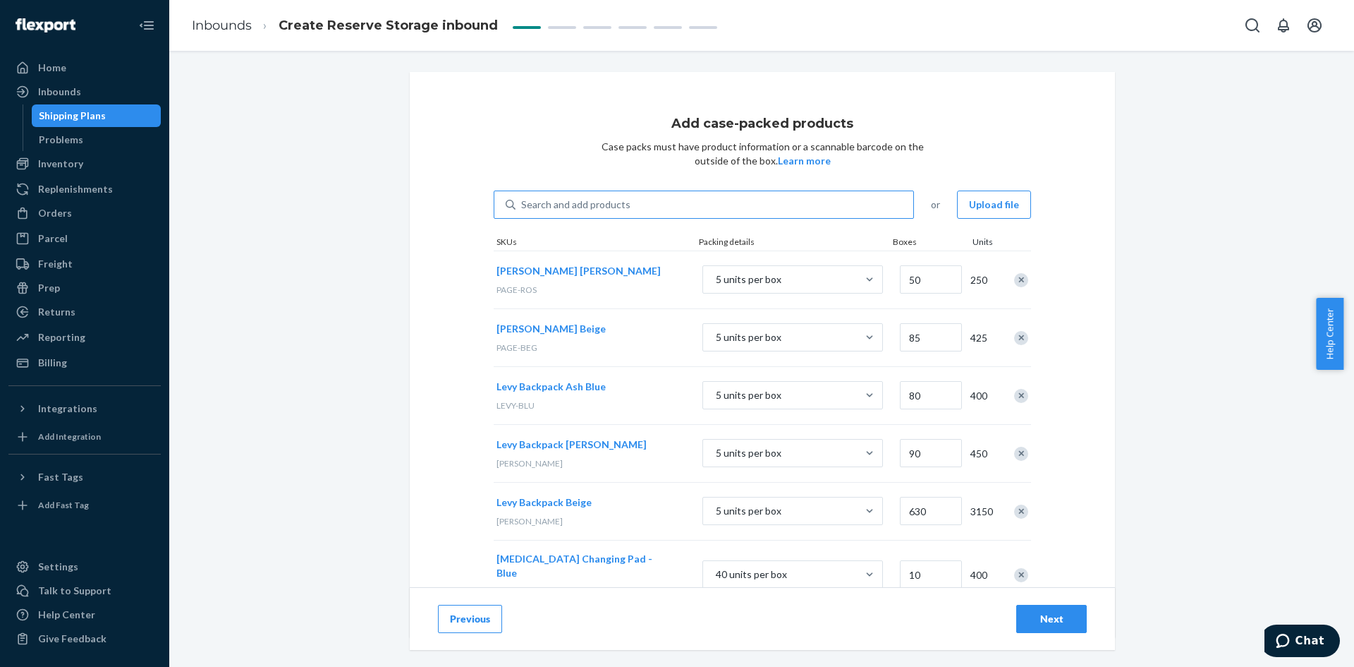
click at [523, 206] on input "Search and add products" at bounding box center [521, 205] width 1 height 14
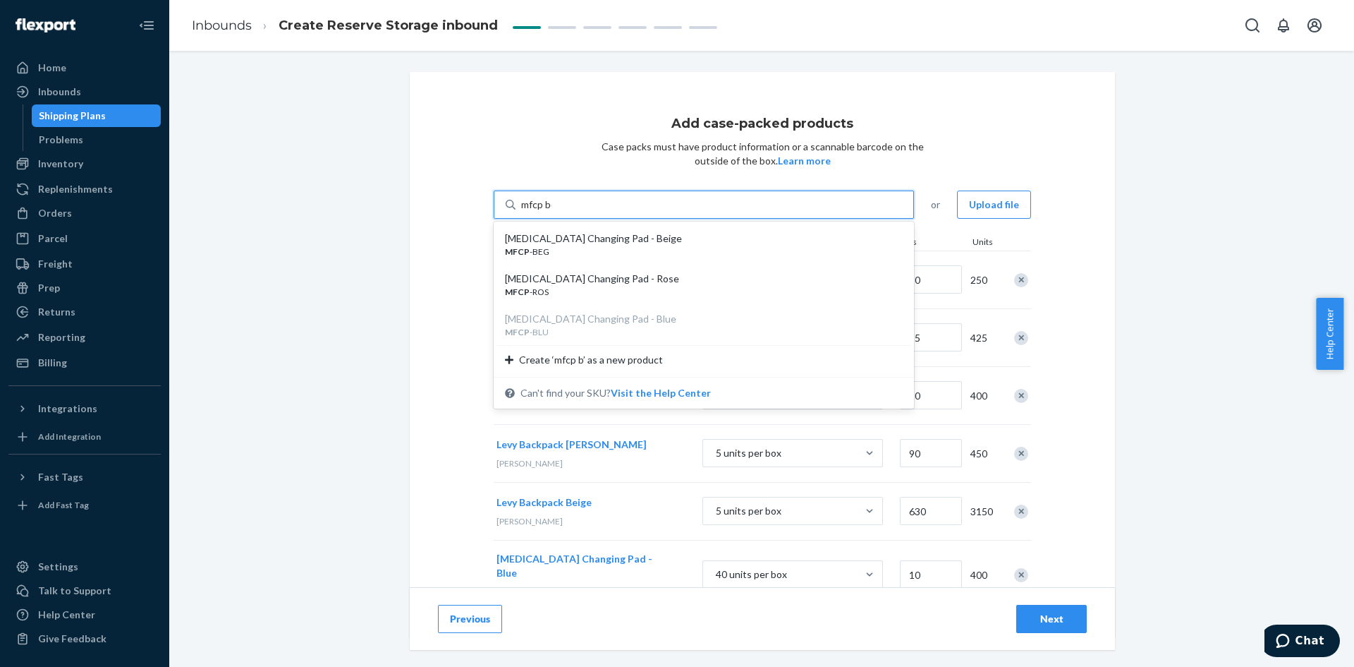
type input "mfcp beg"
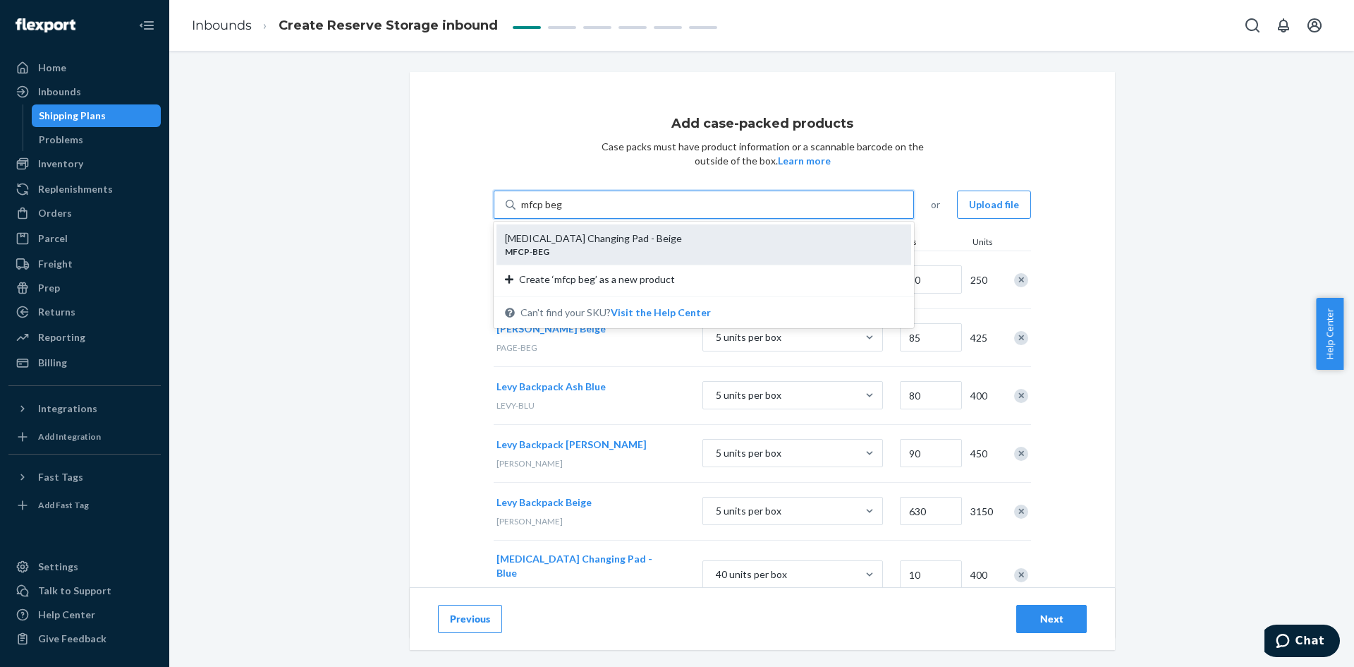
click at [760, 226] on div "[MEDICAL_DATA] Changing Pad - Beige MFCP - BEG" at bounding box center [704, 244] width 415 height 40
click at [562, 212] on input "mfcp beg" at bounding box center [541, 205] width 41 height 14
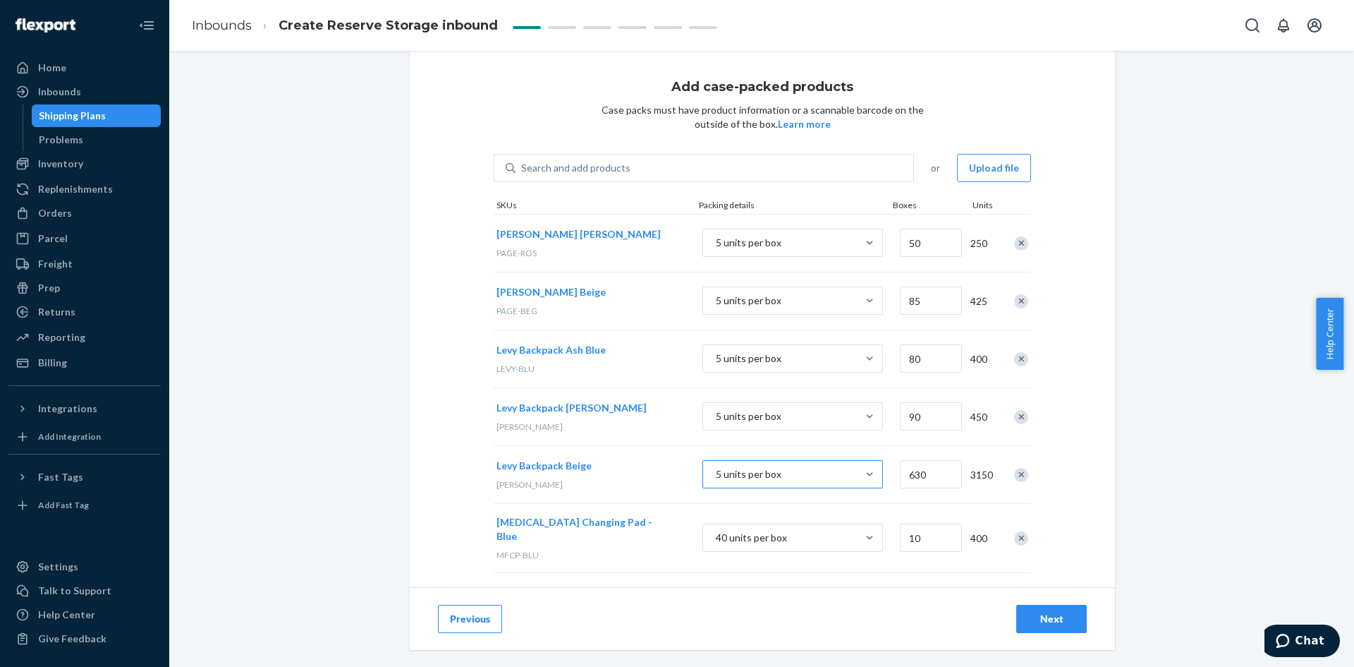
scroll to position [97, 0]
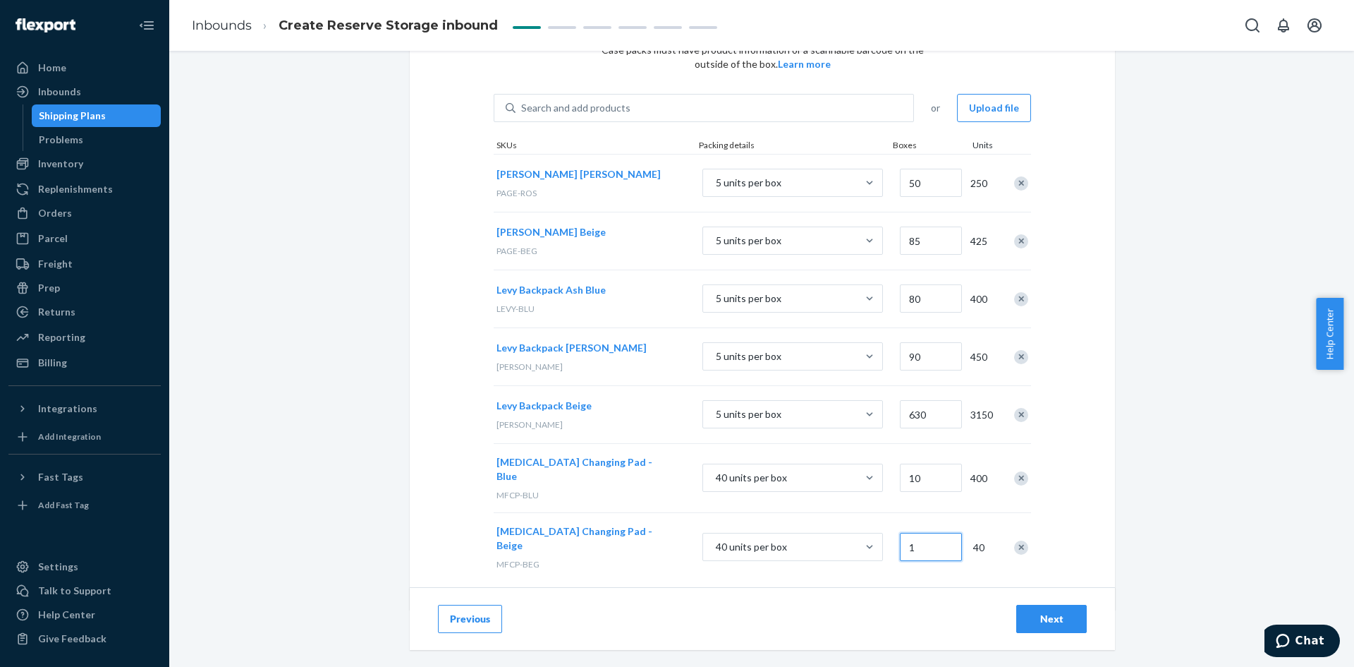
click at [923, 542] on input "1" at bounding box center [931, 547] width 62 height 28
type input "25"
click at [599, 109] on div "Search and add products" at bounding box center [575, 108] width 109 height 14
click at [523, 109] on input "Search and add products" at bounding box center [521, 108] width 1 height 14
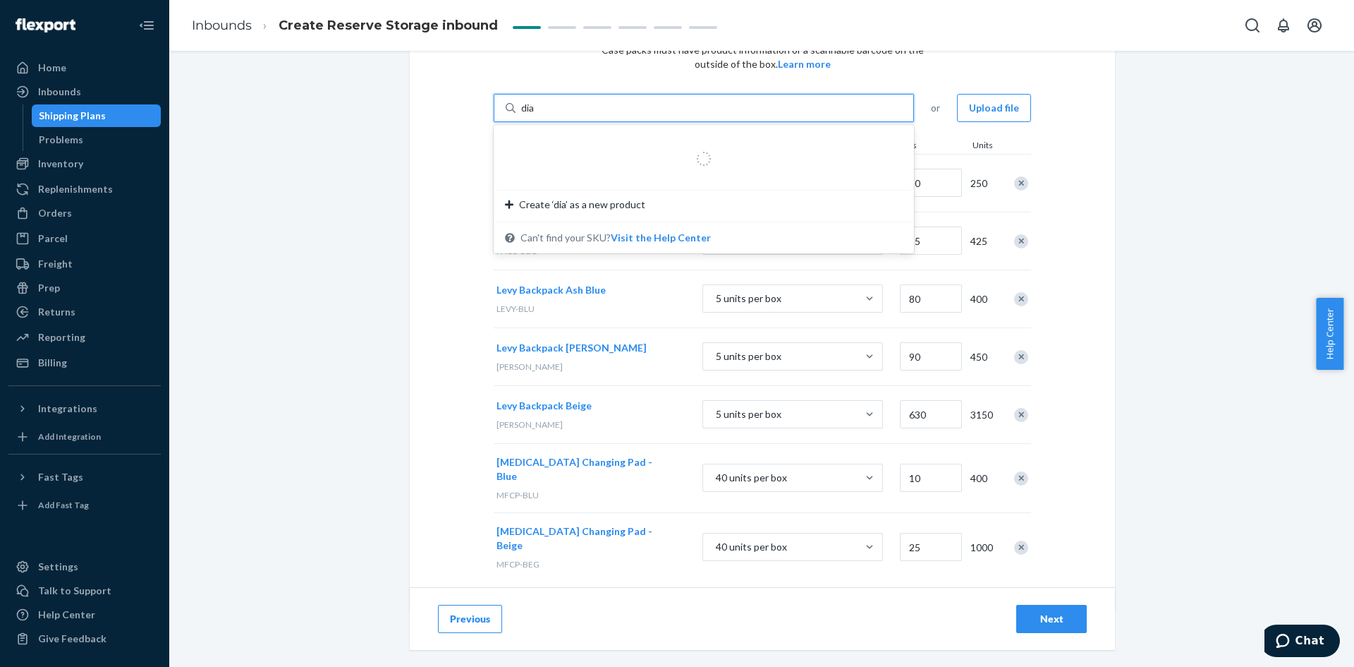
type input "diap"
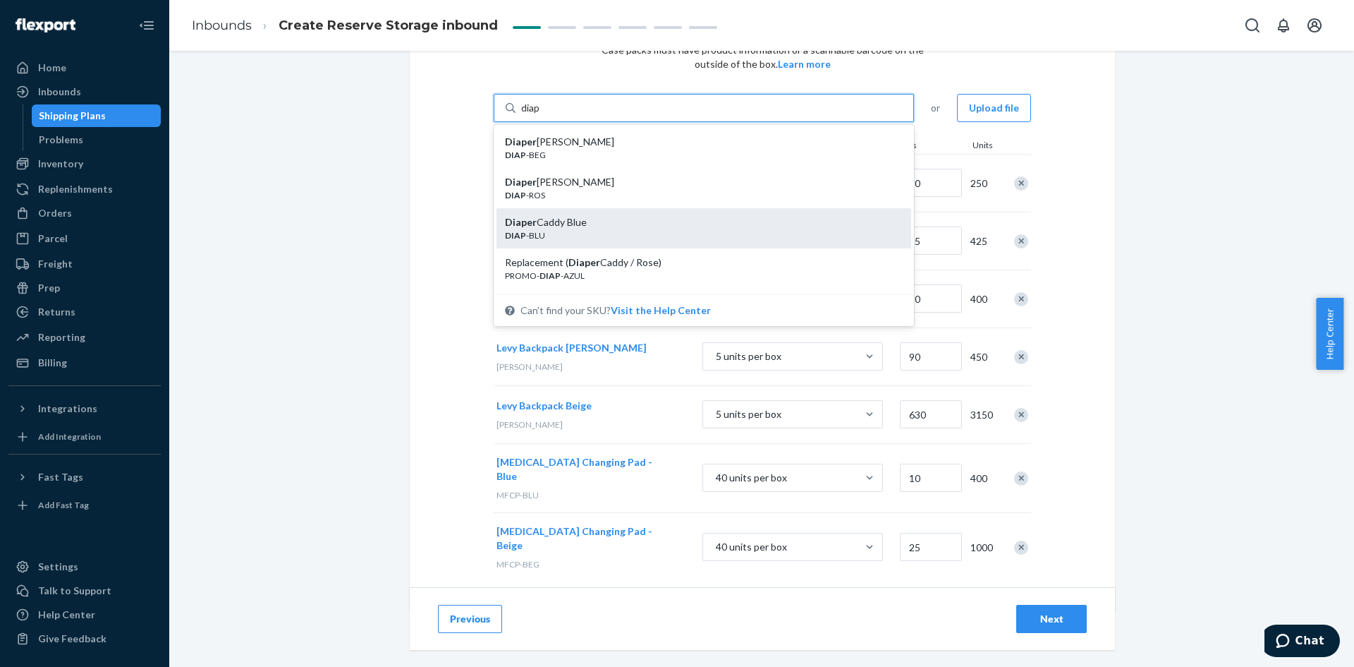
click at [576, 239] on div "DIAP -BLU" at bounding box center [698, 235] width 387 height 12
click at [541, 115] on input "diap" at bounding box center [531, 108] width 20 height 14
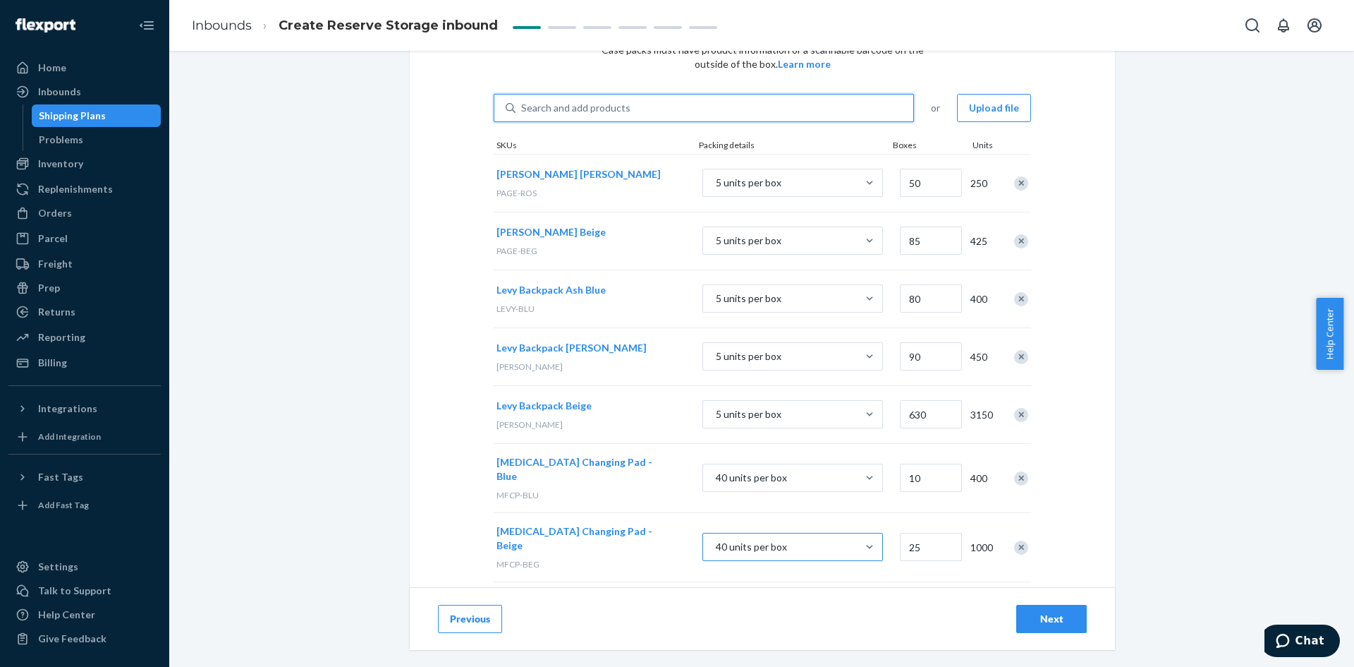
scroll to position [154, 0]
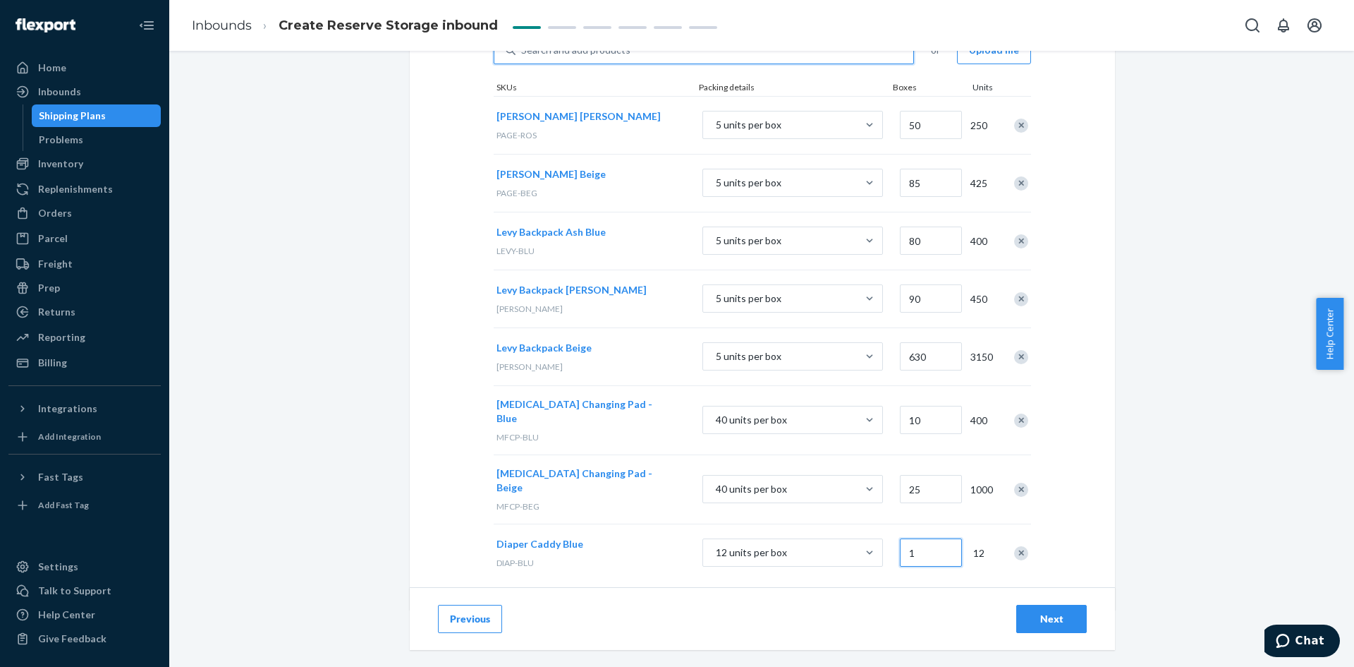
click at [944, 540] on input "1" at bounding box center [931, 552] width 62 height 28
type input "5"
click at [939, 551] on div "5" at bounding box center [928, 552] width 63 height 57
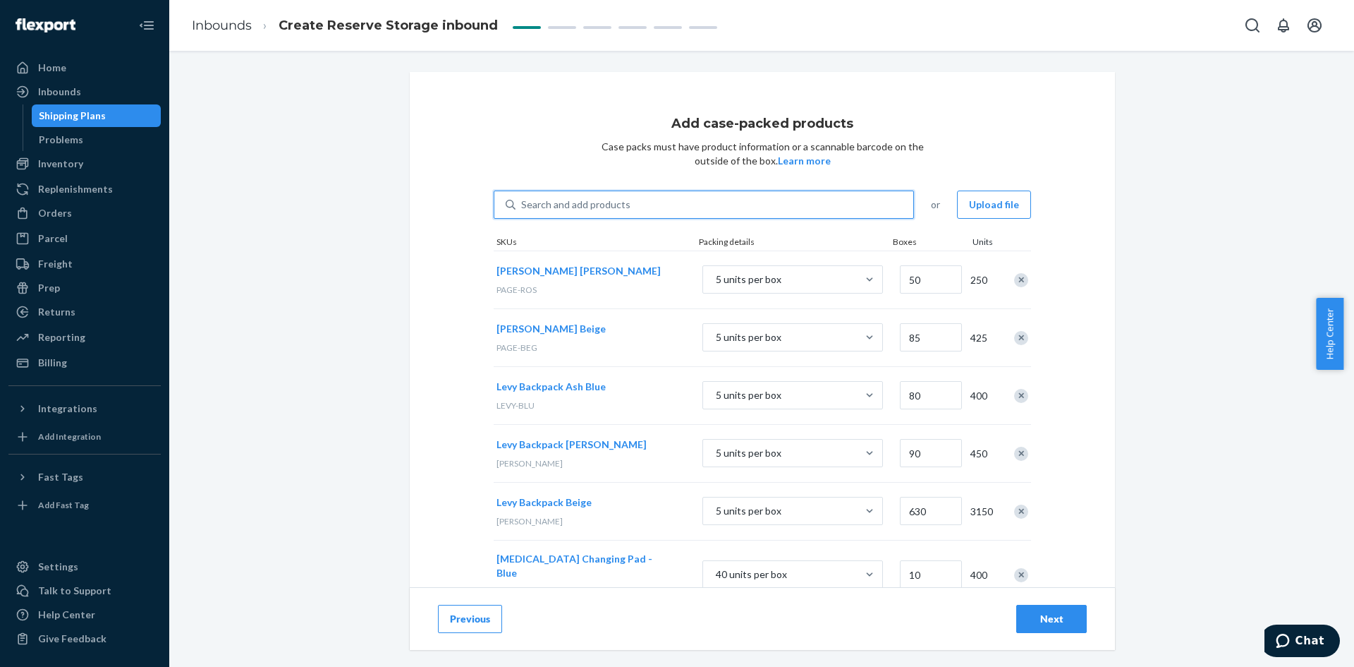
click at [645, 210] on div "Search and add products" at bounding box center [715, 204] width 398 height 25
click at [523, 210] on input "0 results available. Use Up and Down to choose options, press Enter to select t…" at bounding box center [521, 205] width 1 height 14
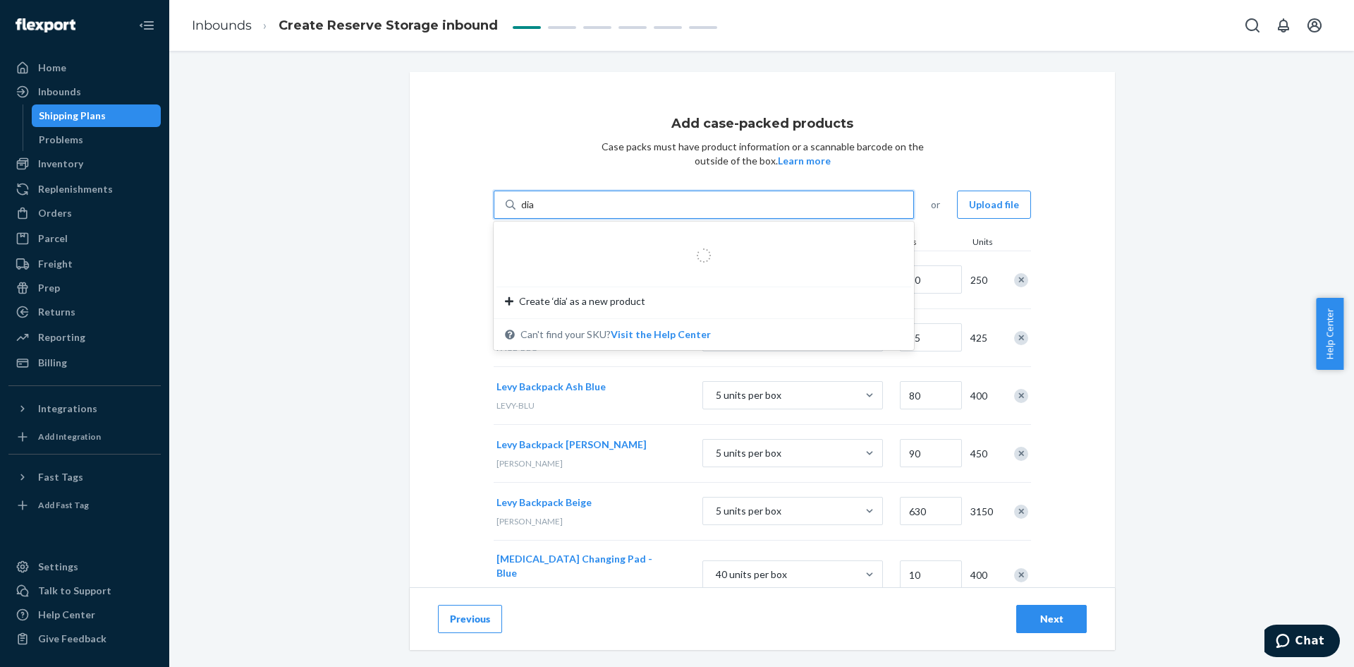
type input "diap"
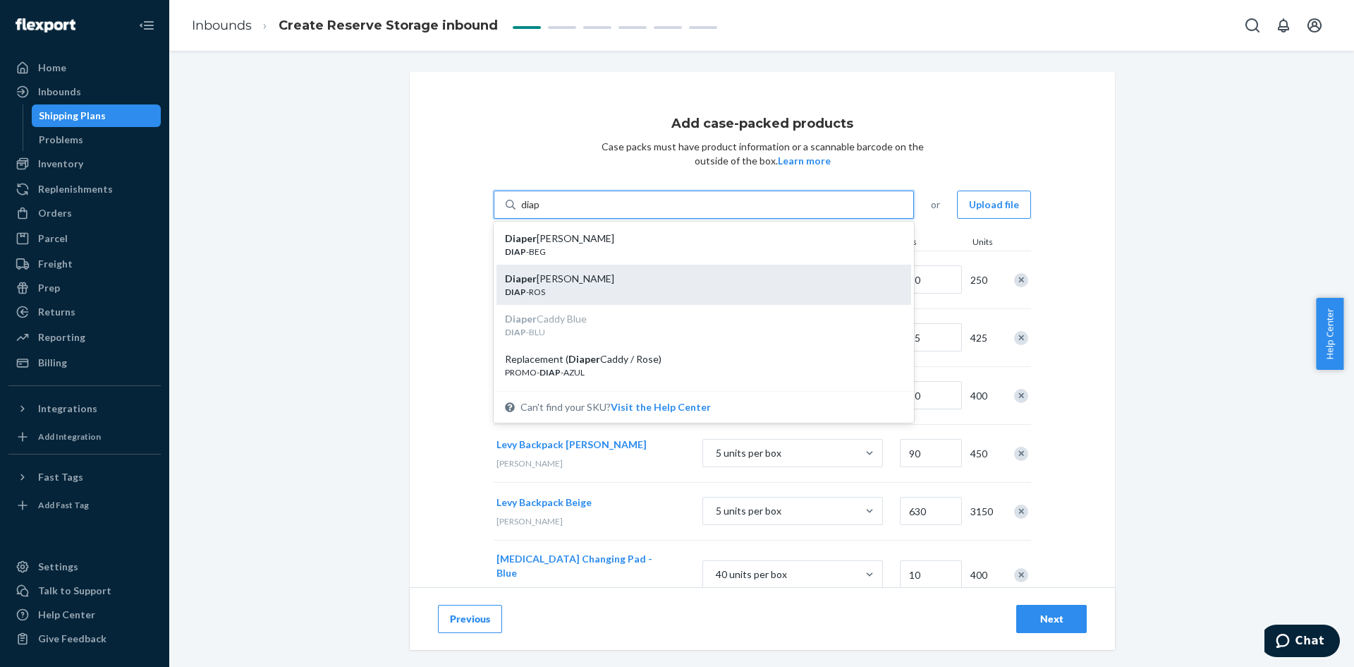
click at [648, 279] on div "Diaper Caddy Rose" at bounding box center [698, 279] width 387 height 14
click at [541, 212] on input "diap" at bounding box center [531, 205] width 20 height 14
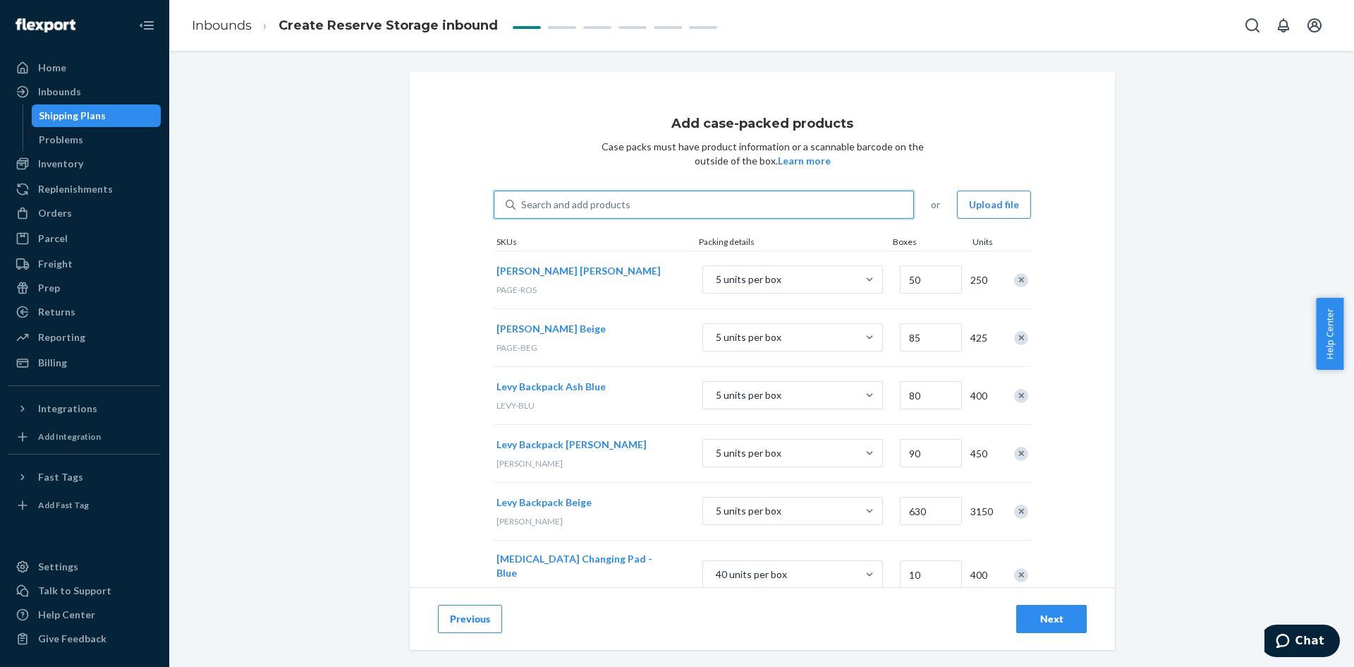
scroll to position [212, 0]
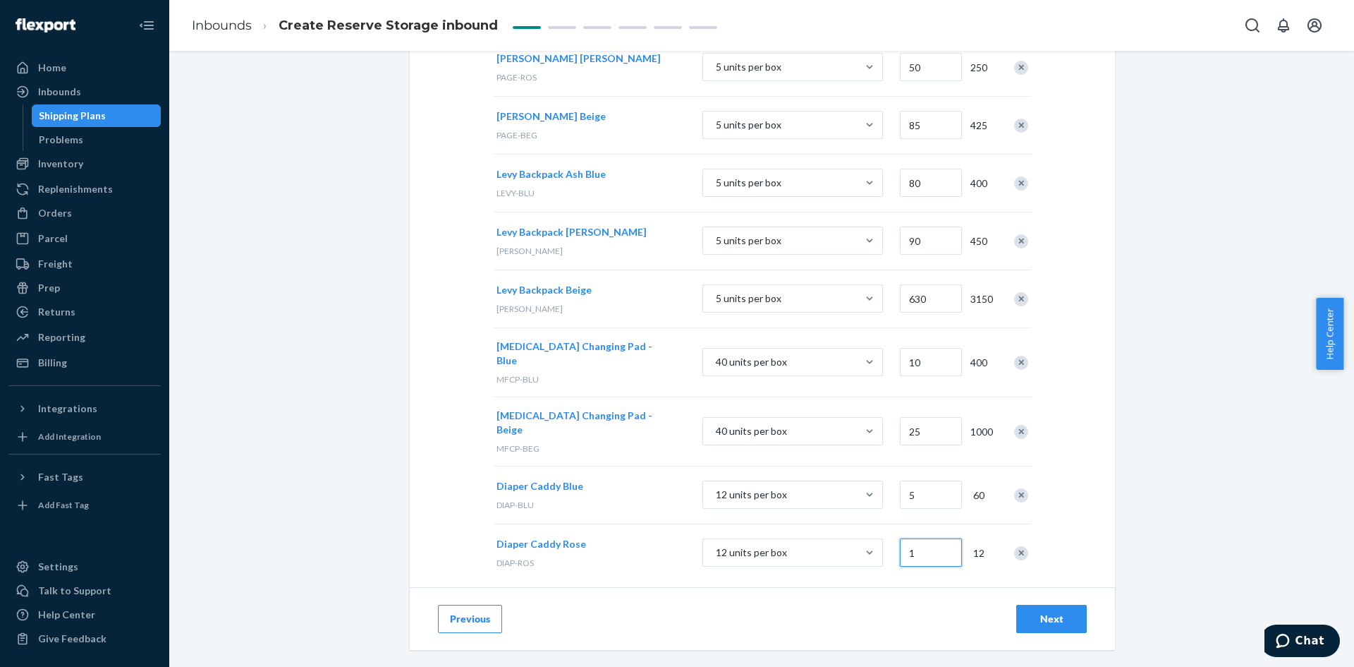
drag, startPoint x: 902, startPoint y: 527, endPoint x: 933, endPoint y: 530, distance: 30.5
click at [933, 538] on input "1" at bounding box center [931, 552] width 62 height 28
type input "5"
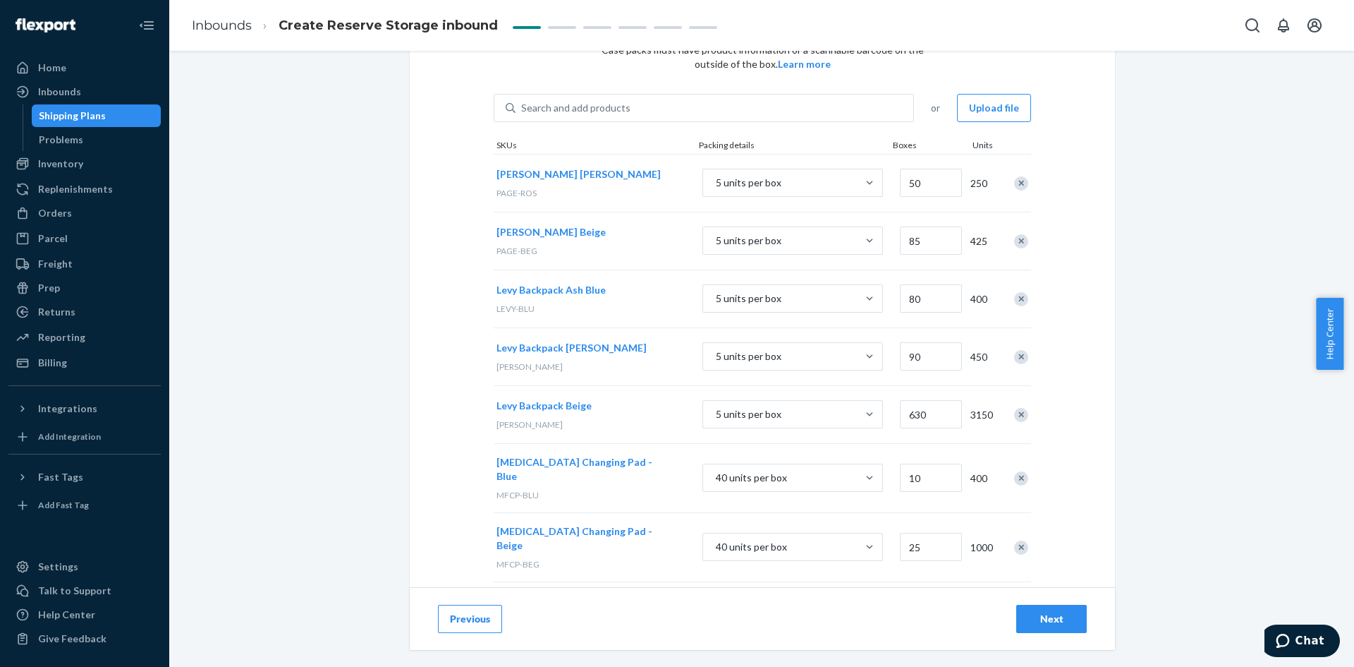
scroll to position [0, 0]
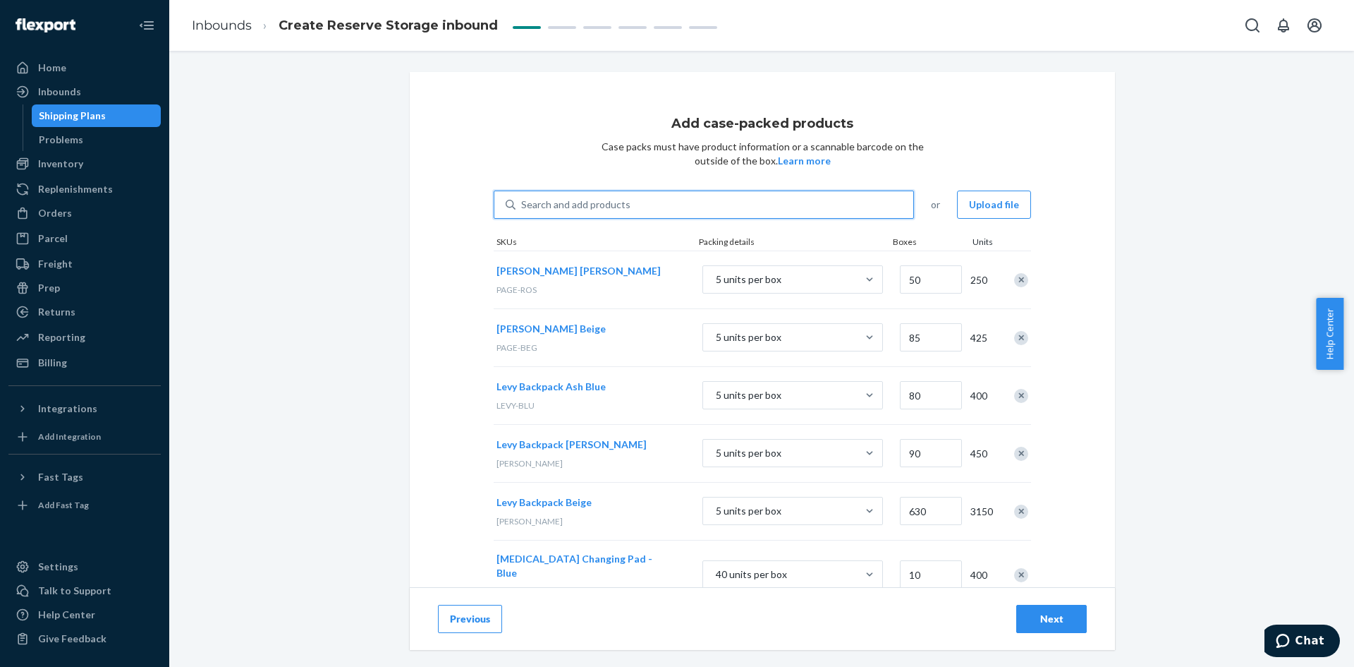
click at [641, 203] on div "Search and add products" at bounding box center [715, 204] width 398 height 25
click at [523, 203] on input "0 results available. Use Up and Down to choose options, press Enter to select t…" at bounding box center [521, 205] width 1 height 14
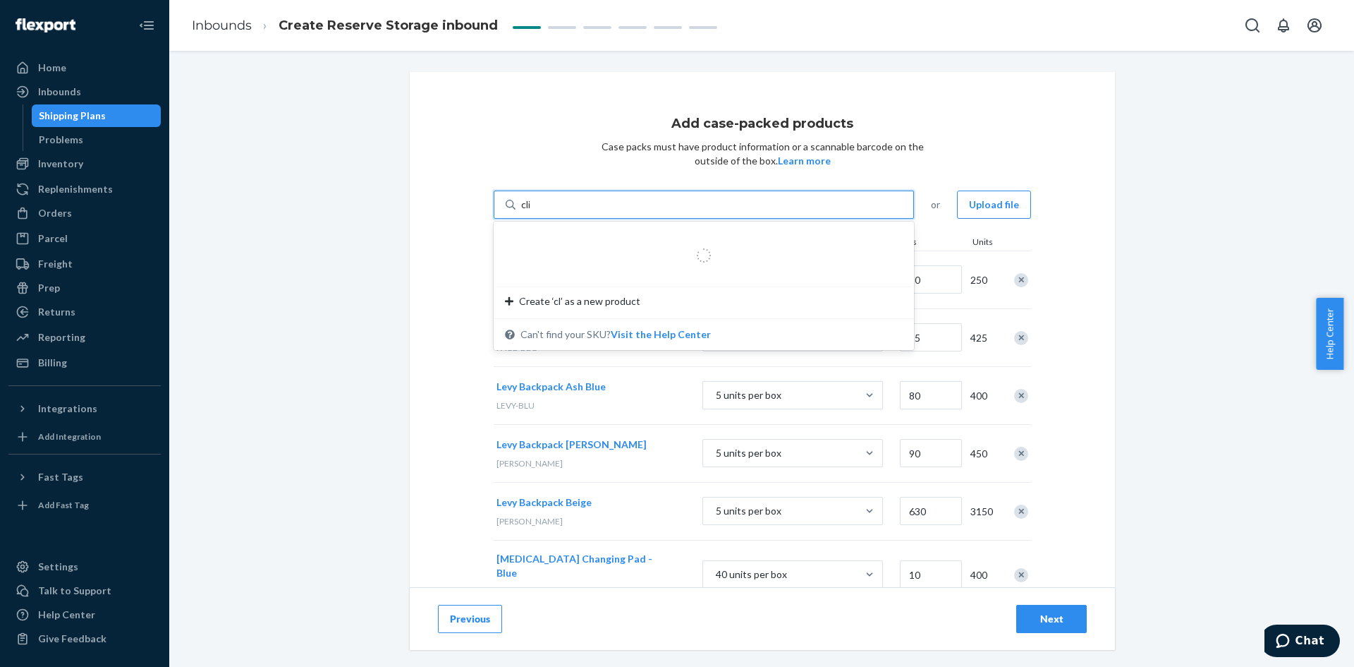
type input "clip"
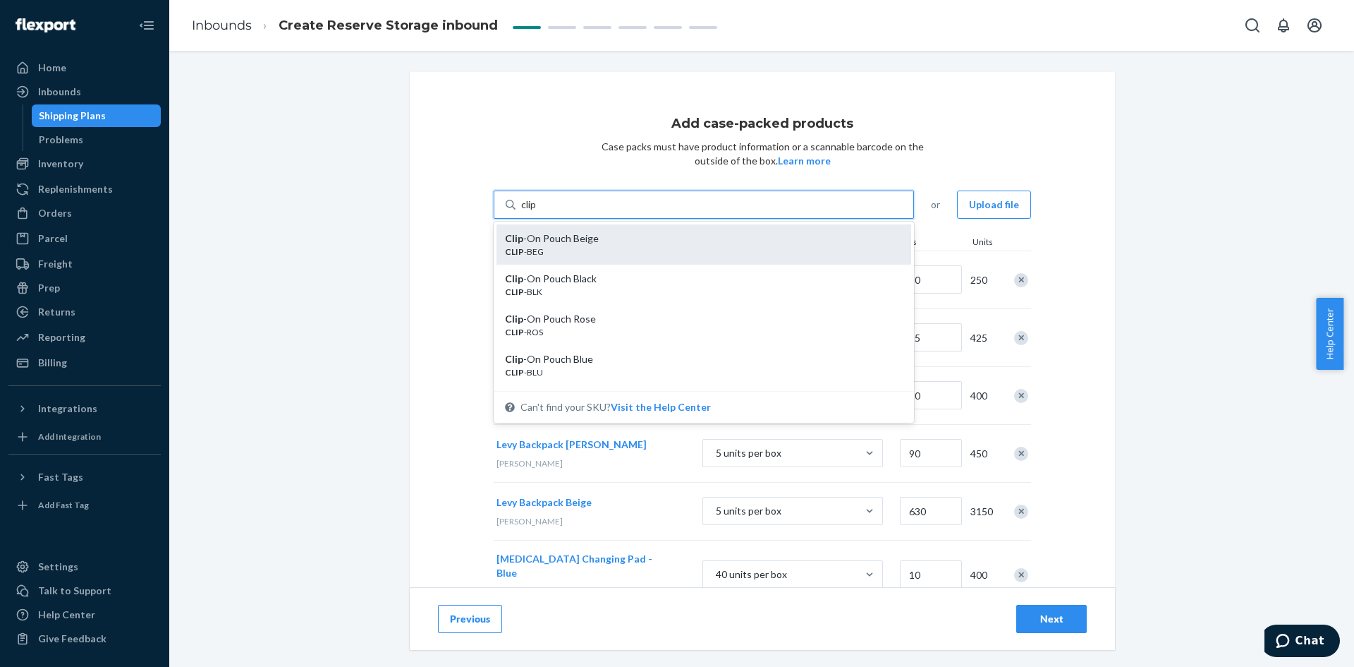
click at [631, 244] on div "Clip -On Pouch Beige" at bounding box center [698, 238] width 387 height 14
click at [537, 212] on input "clip" at bounding box center [529, 205] width 16 height 14
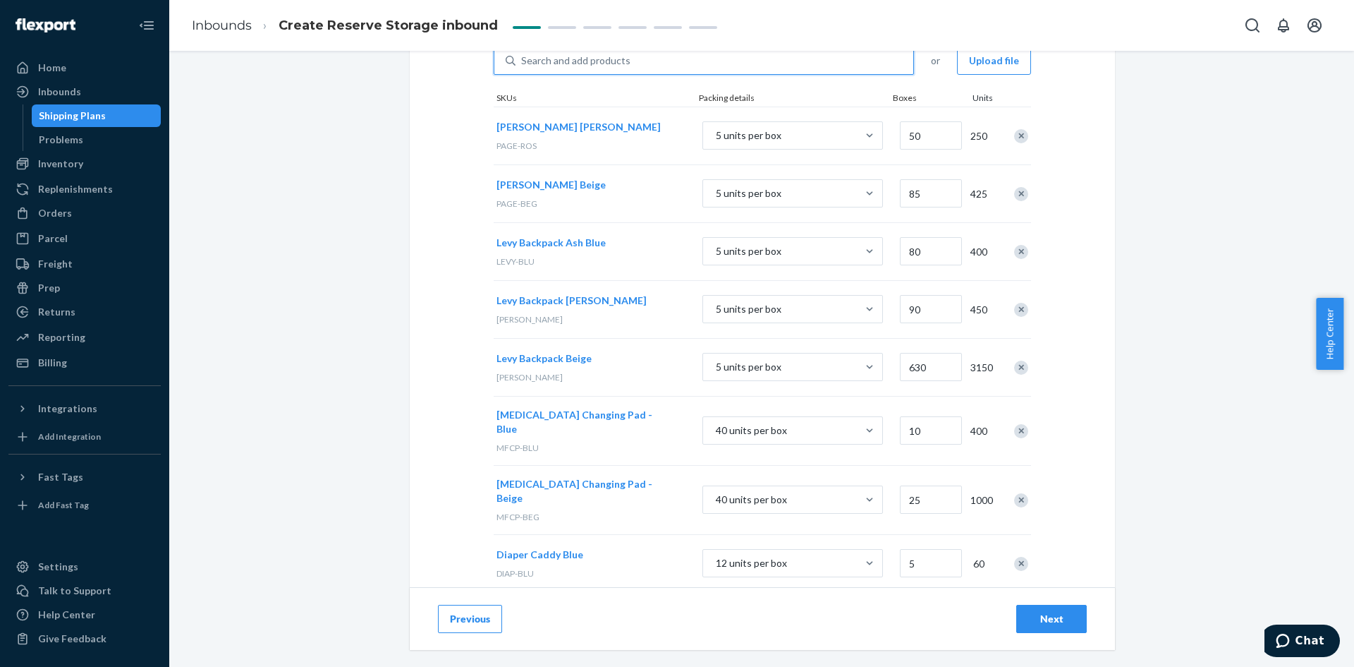
scroll to position [270, 0]
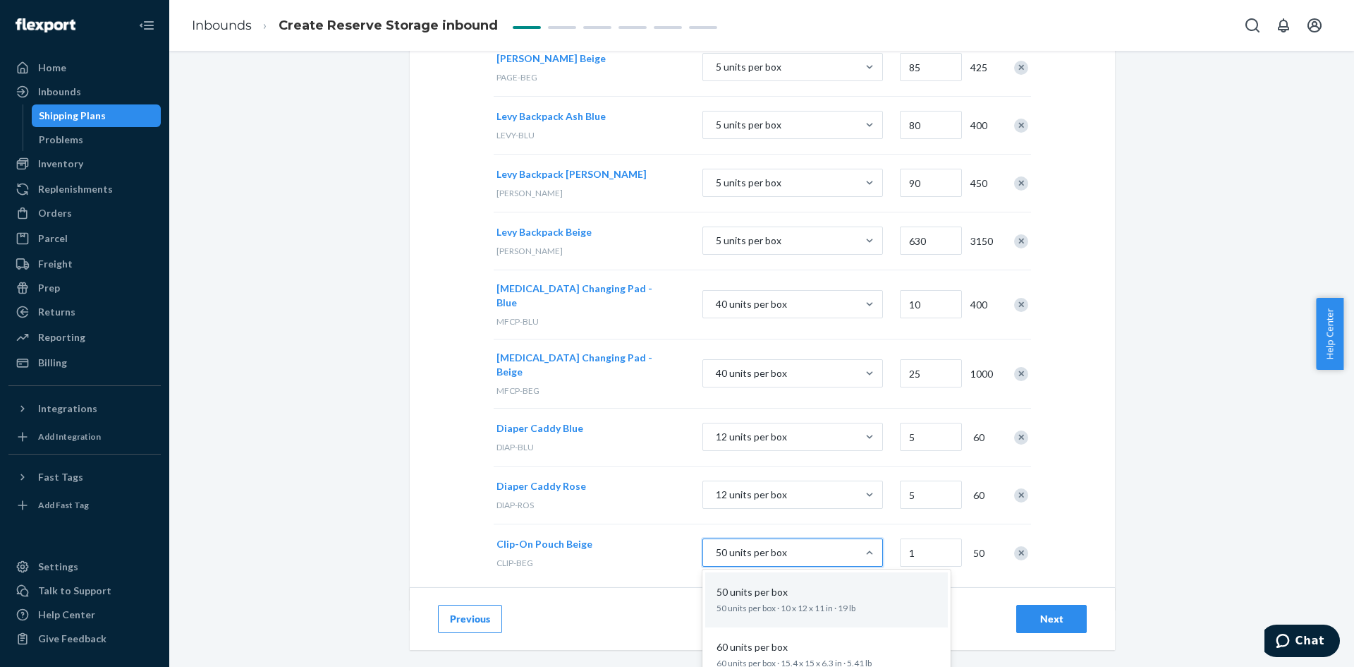
click at [791, 540] on div "50 units per box" at bounding box center [780, 552] width 154 height 25
click at [644, 552] on input "option 50 units per box focused, 1 of 3. 3 results available. Use Up and Down t…" at bounding box center [644, 552] width 0 height 0
click at [900, 538] on input "1" at bounding box center [931, 552] width 62 height 28
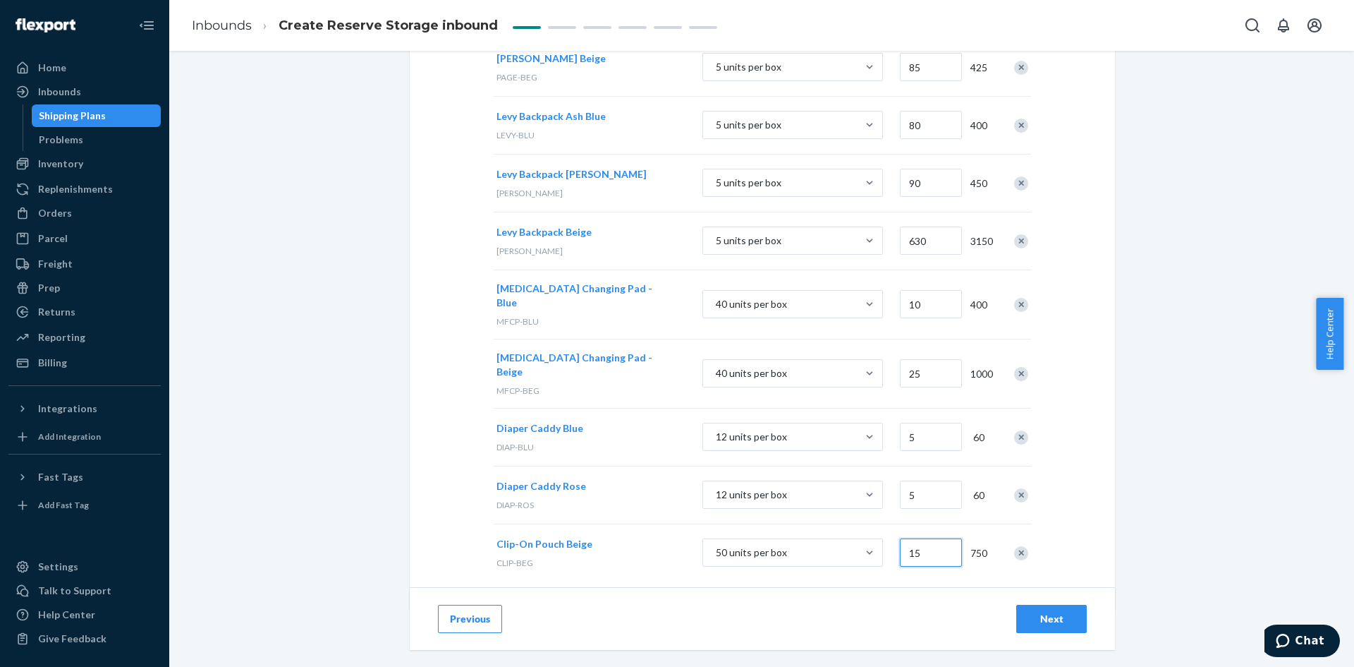
type input "15"
drag, startPoint x: 1015, startPoint y: 535, endPoint x: 839, endPoint y: 547, distance: 176.8
click at [976, 545] on div "Clip-On Pouch Beige CLIP-BEG 50 units per box 15 750" at bounding box center [762, 552] width 537 height 58
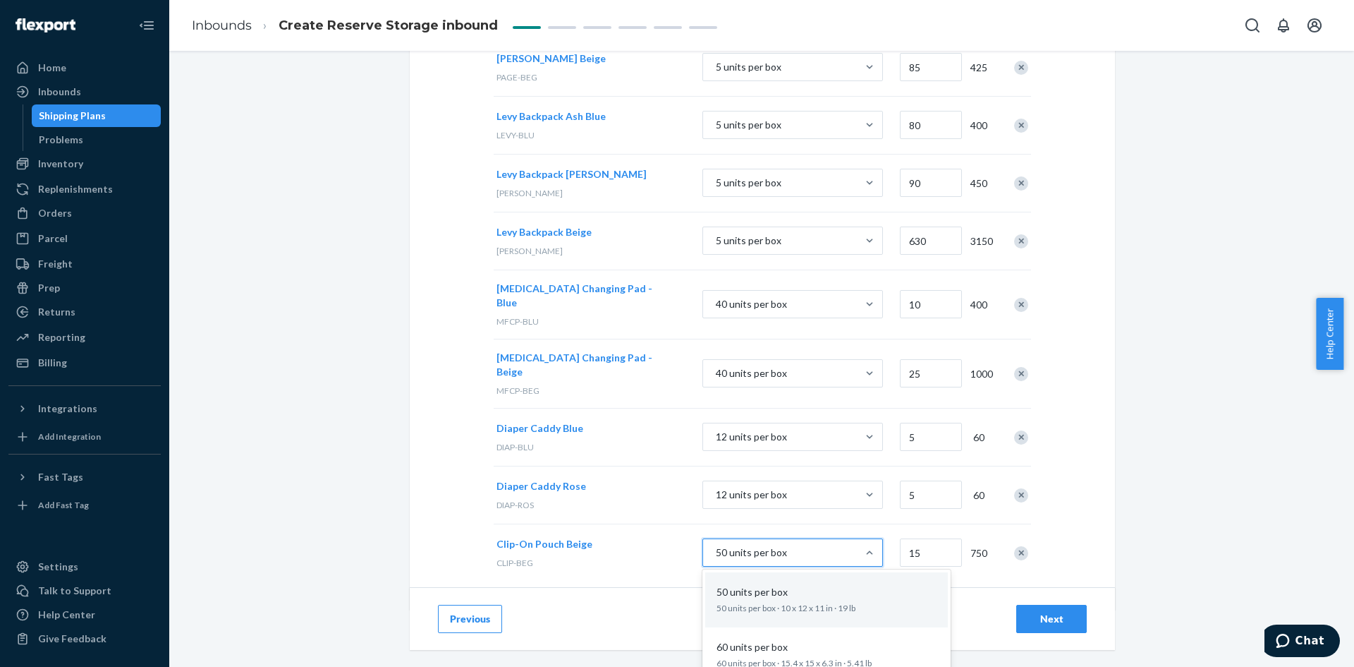
click at [803, 540] on div "50 units per box" at bounding box center [780, 552] width 154 height 25
click at [644, 552] on input "option 50 units per box focused, 1 of 3. 3 results available. Use Up and Down t…" at bounding box center [644, 552] width 0 height 0
click at [815, 640] on div "60 units per box" at bounding box center [824, 647] width 226 height 14
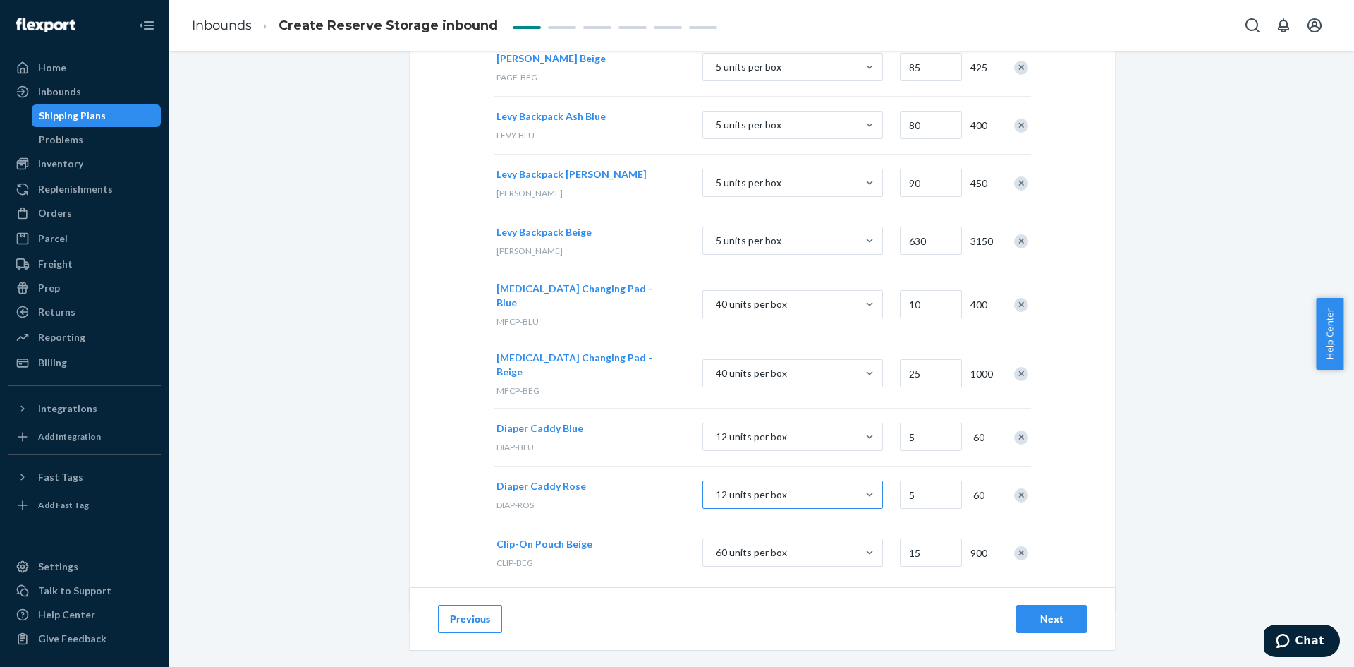
scroll to position [0, 0]
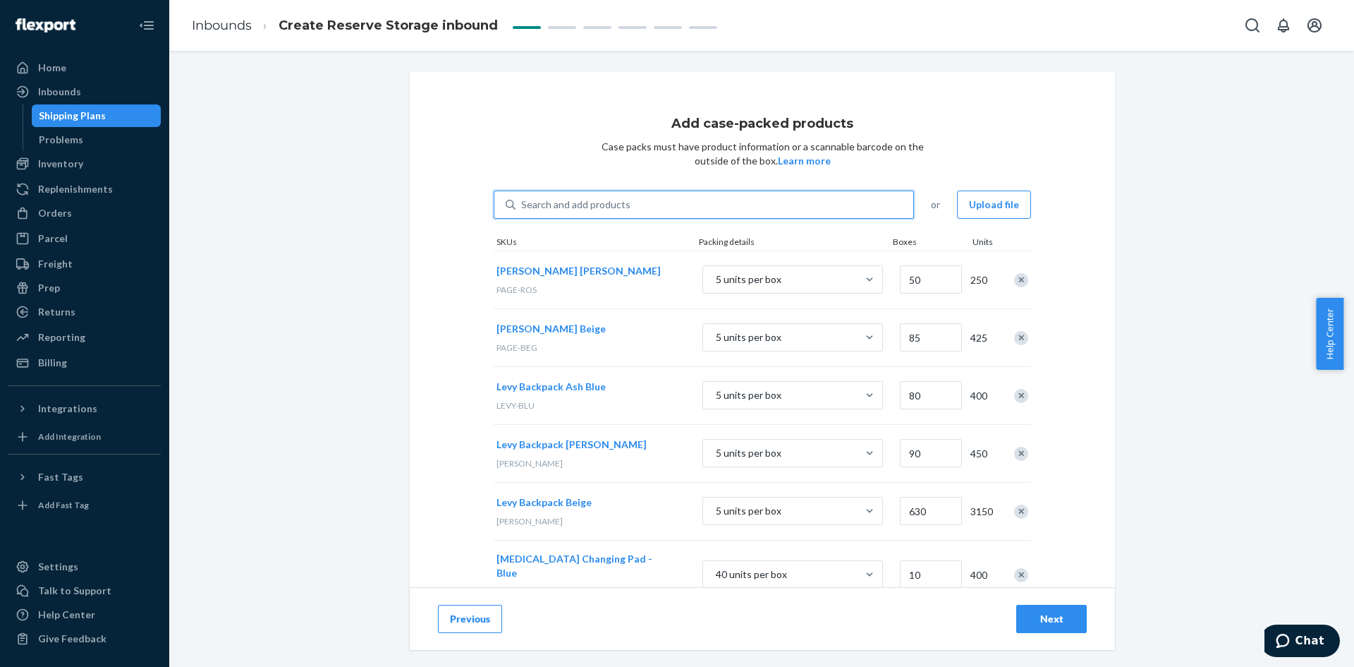
click at [684, 202] on div "Search and add products" at bounding box center [715, 204] width 398 height 25
click at [523, 202] on input "0 results available. Use Up and Down to choose options, press Enter to select t…" at bounding box center [521, 205] width 1 height 14
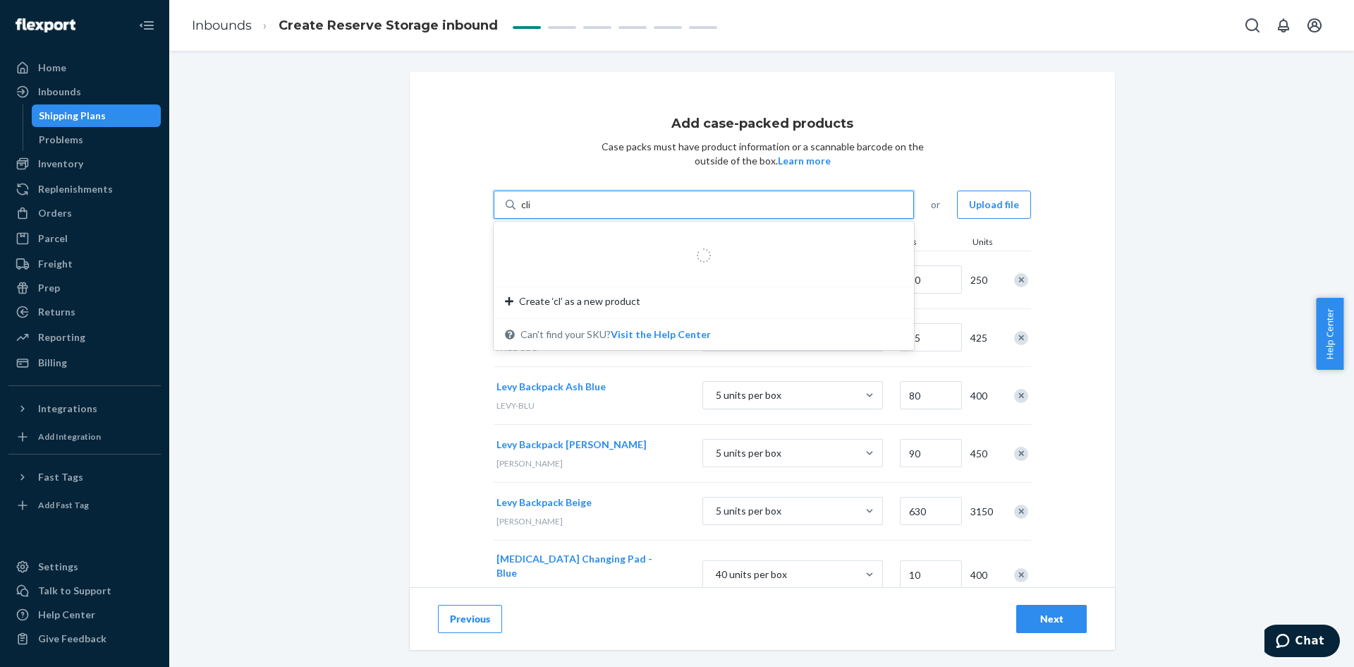
type input "clip"
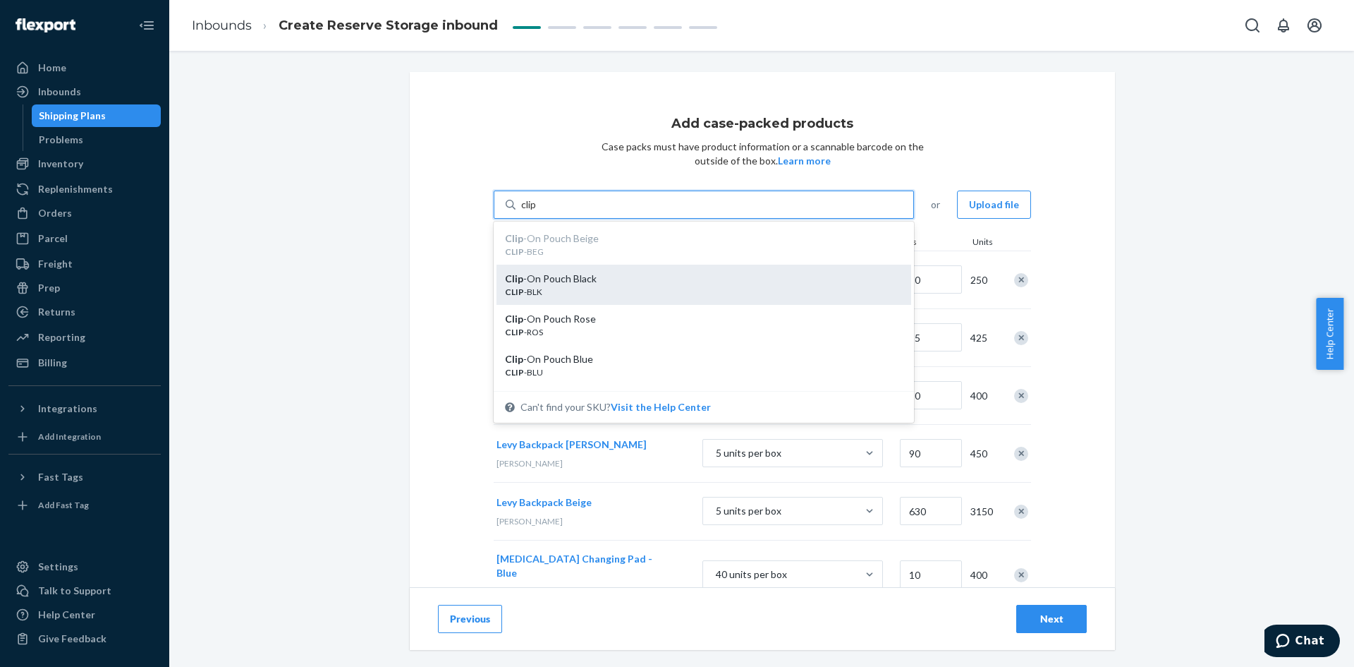
click at [760, 286] on div "CLIP -BLK" at bounding box center [698, 292] width 387 height 12
click at [537, 212] on input "clip" at bounding box center [529, 205] width 16 height 14
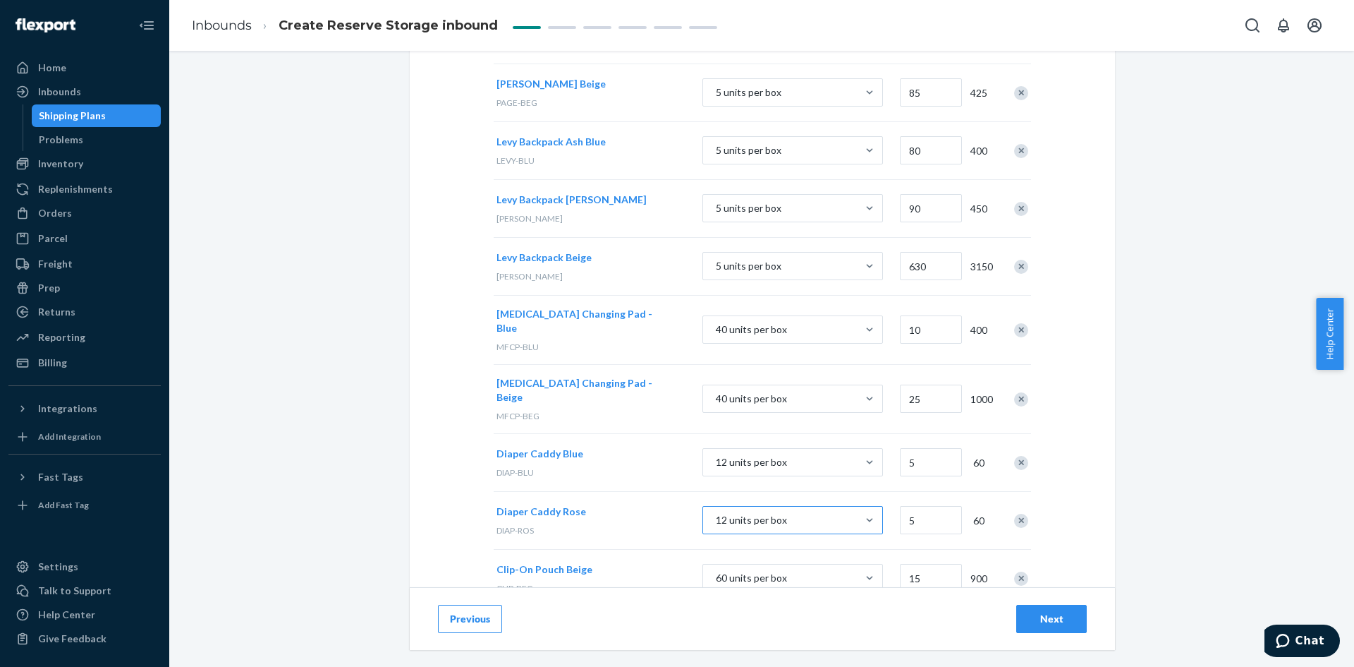
scroll to position [328, 0]
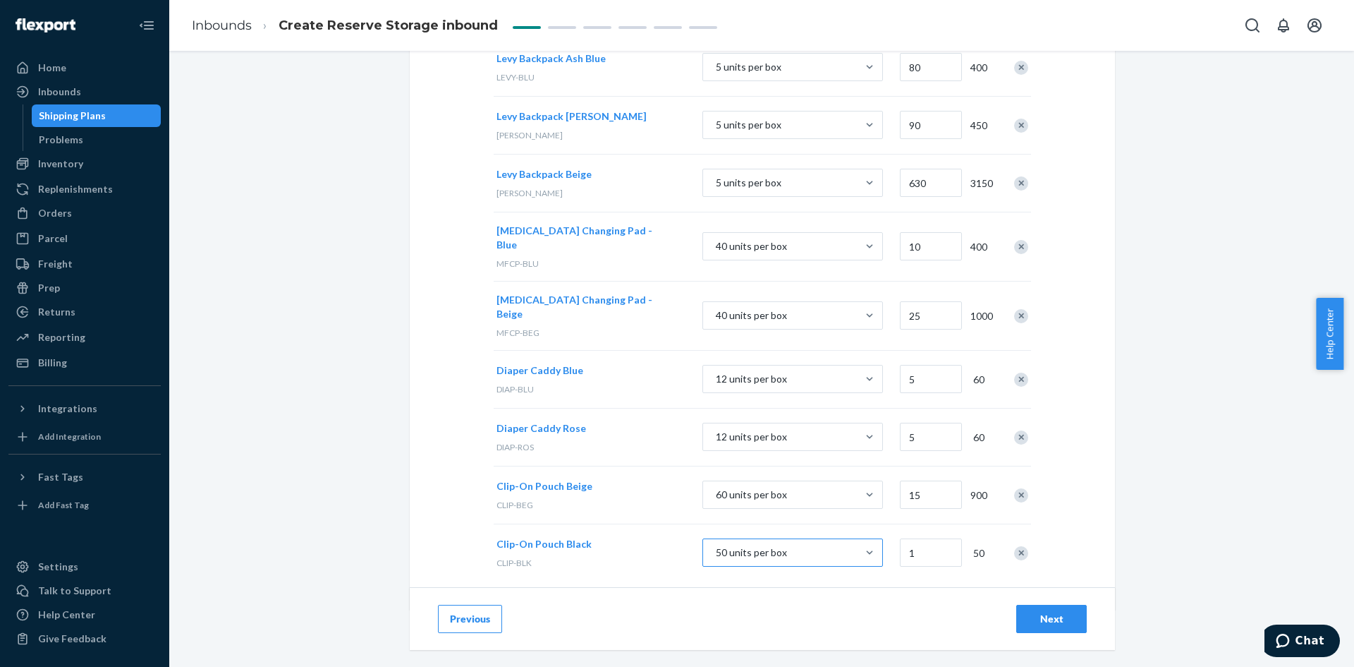
click at [815, 540] on div "50 units per box" at bounding box center [780, 552] width 154 height 25
click at [644, 552] on input "50 units per box" at bounding box center [644, 552] width 0 height 0
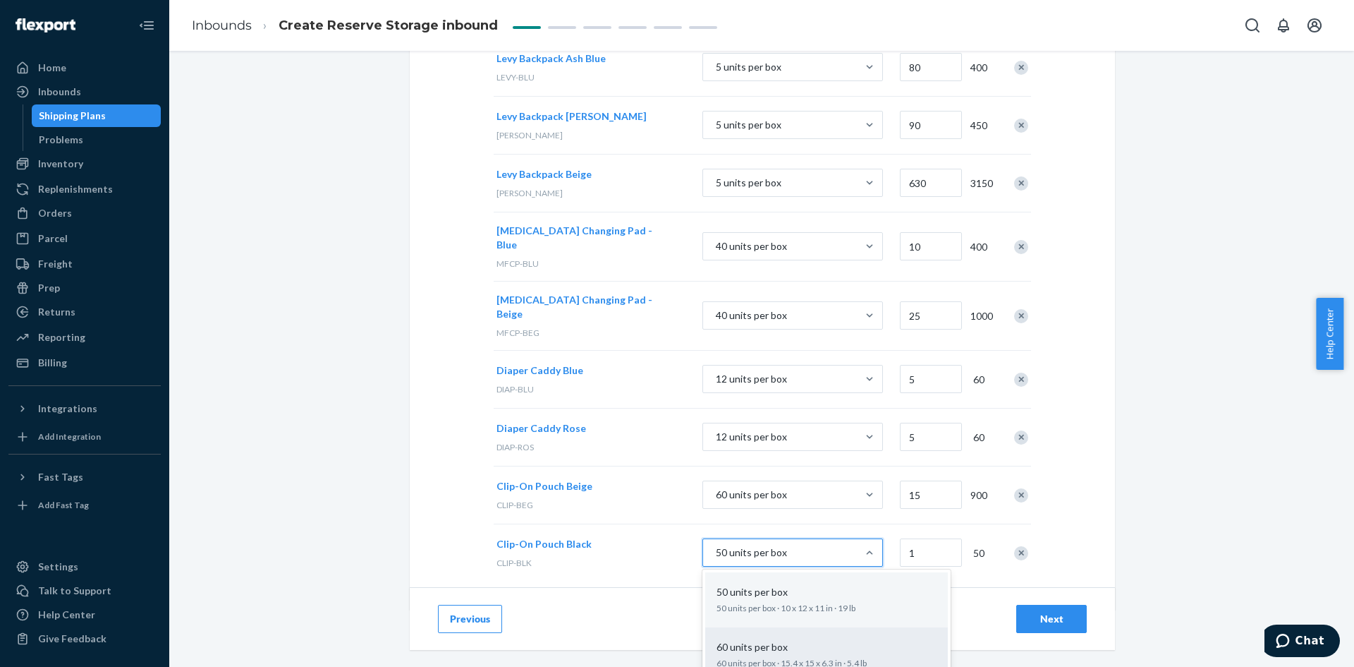
click at [813, 640] on div "60 units per box" at bounding box center [824, 647] width 226 height 14
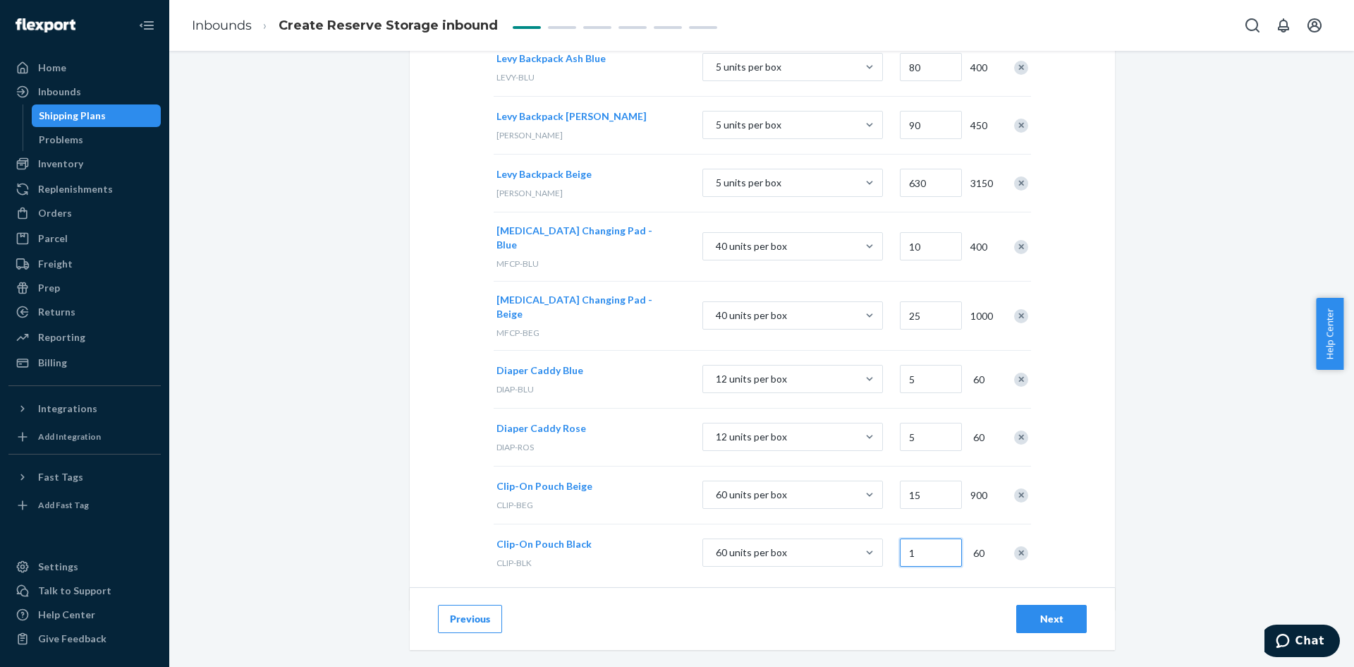
click at [915, 538] on input "1" at bounding box center [931, 552] width 62 height 28
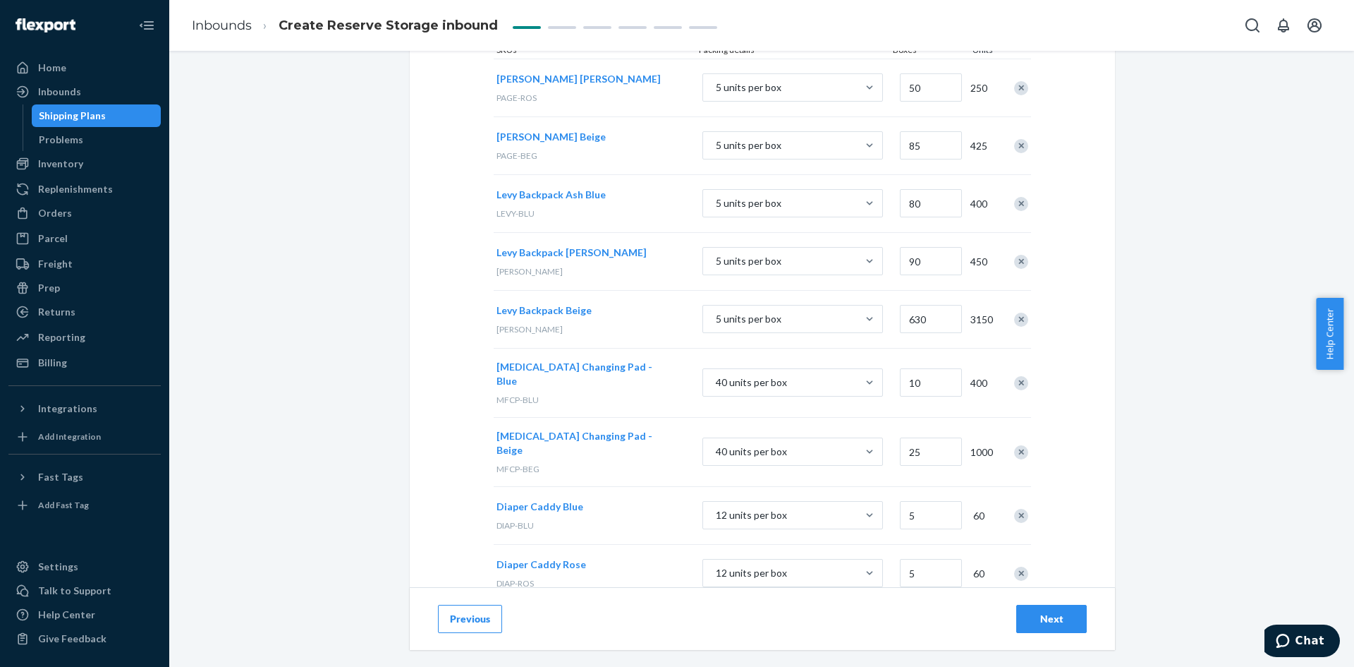
scroll to position [0, 0]
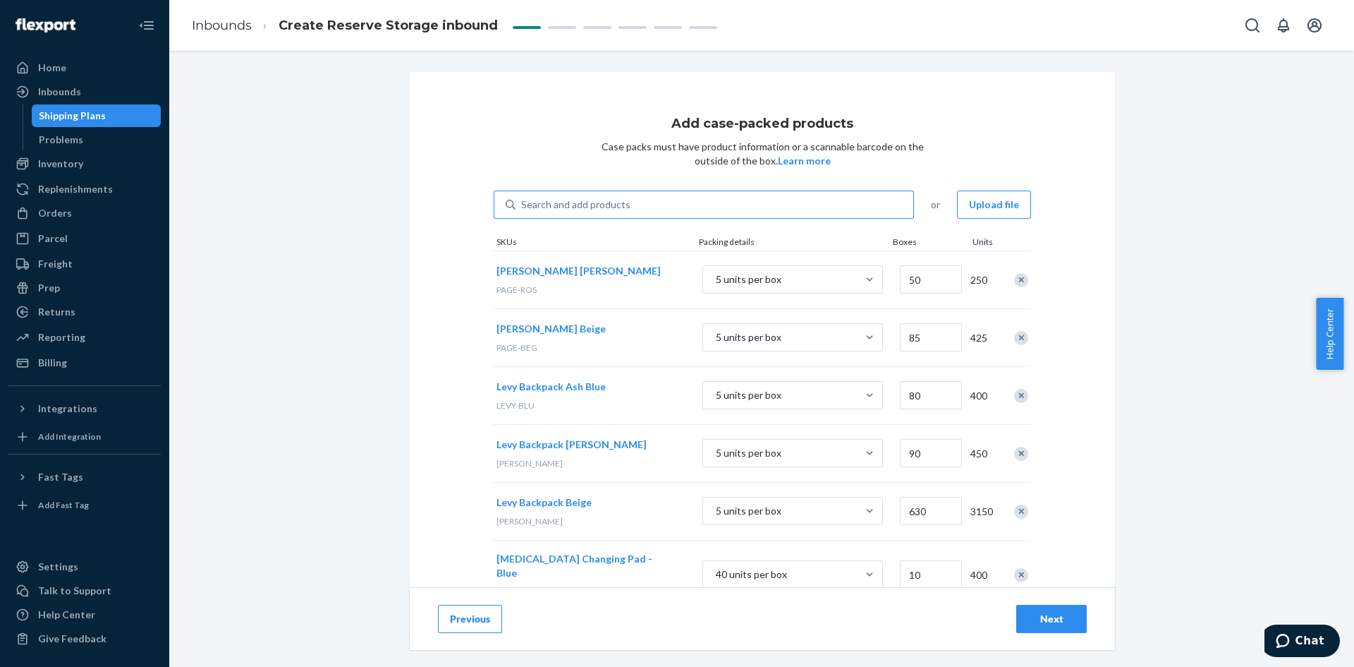
type input "10"
click at [555, 205] on div "Search and add products" at bounding box center [575, 205] width 109 height 14
click at [523, 205] on input "0 results available. Use Up and Down to choose options, press Enter to select t…" at bounding box center [521, 205] width 1 height 14
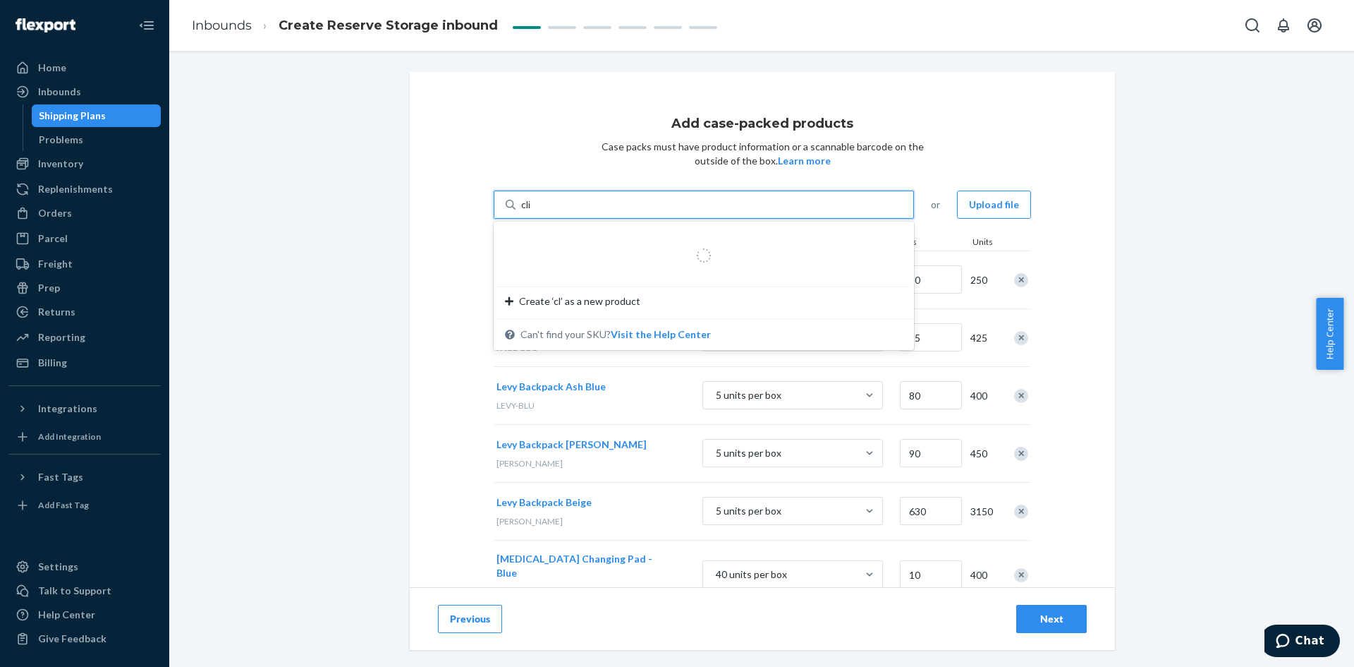
type input "clip"
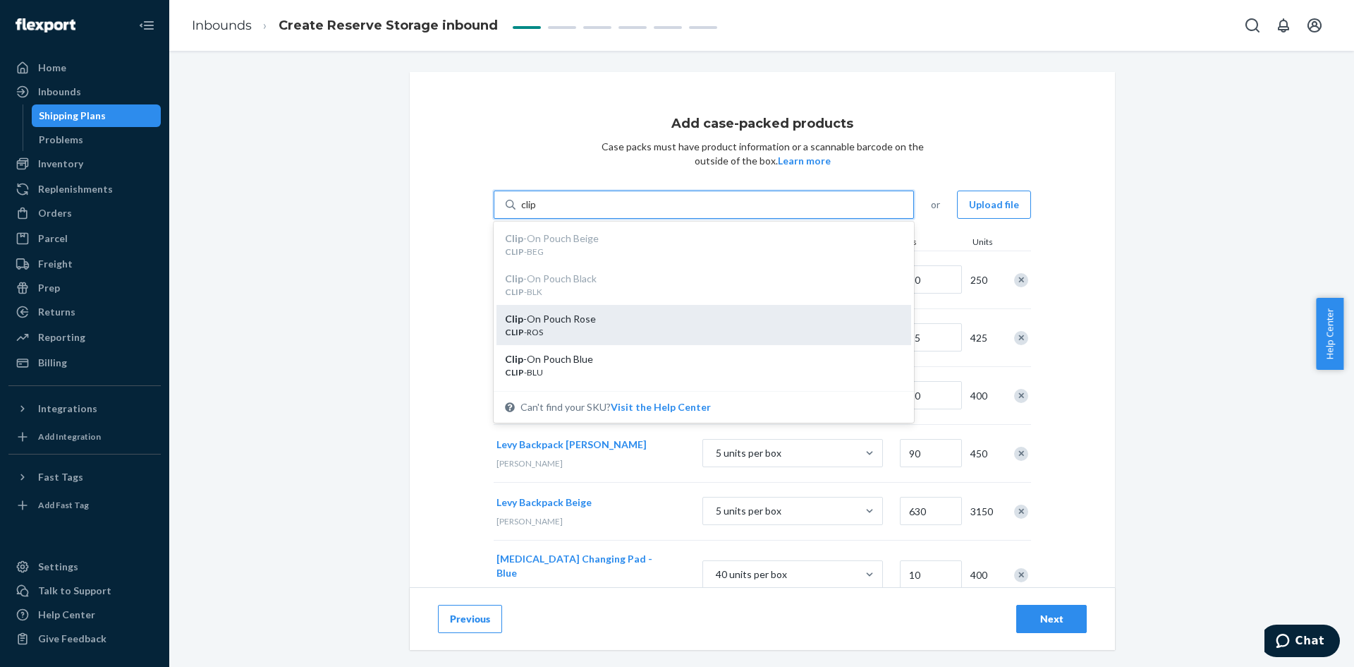
click at [573, 329] on div "CLIP -ROS" at bounding box center [698, 332] width 387 height 12
click at [537, 212] on input "clip" at bounding box center [529, 205] width 16 height 14
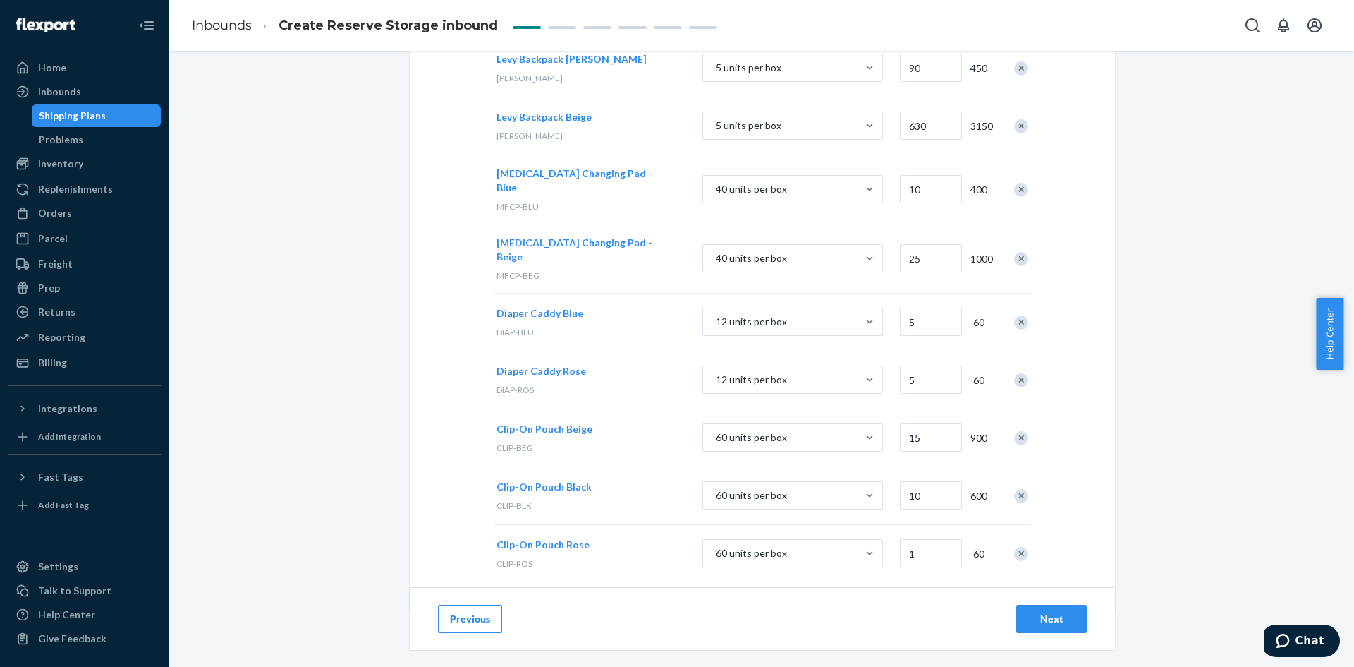
scroll to position [386, 0]
click at [909, 538] on input "1" at bounding box center [931, 552] width 62 height 28
type input "5"
click at [1079, 525] on div "Add case-packed products Case packs must have product information or a scannabl…" at bounding box center [762, 147] width 705 height 923
click at [1062, 619] on div "Next" at bounding box center [1051, 619] width 47 height 14
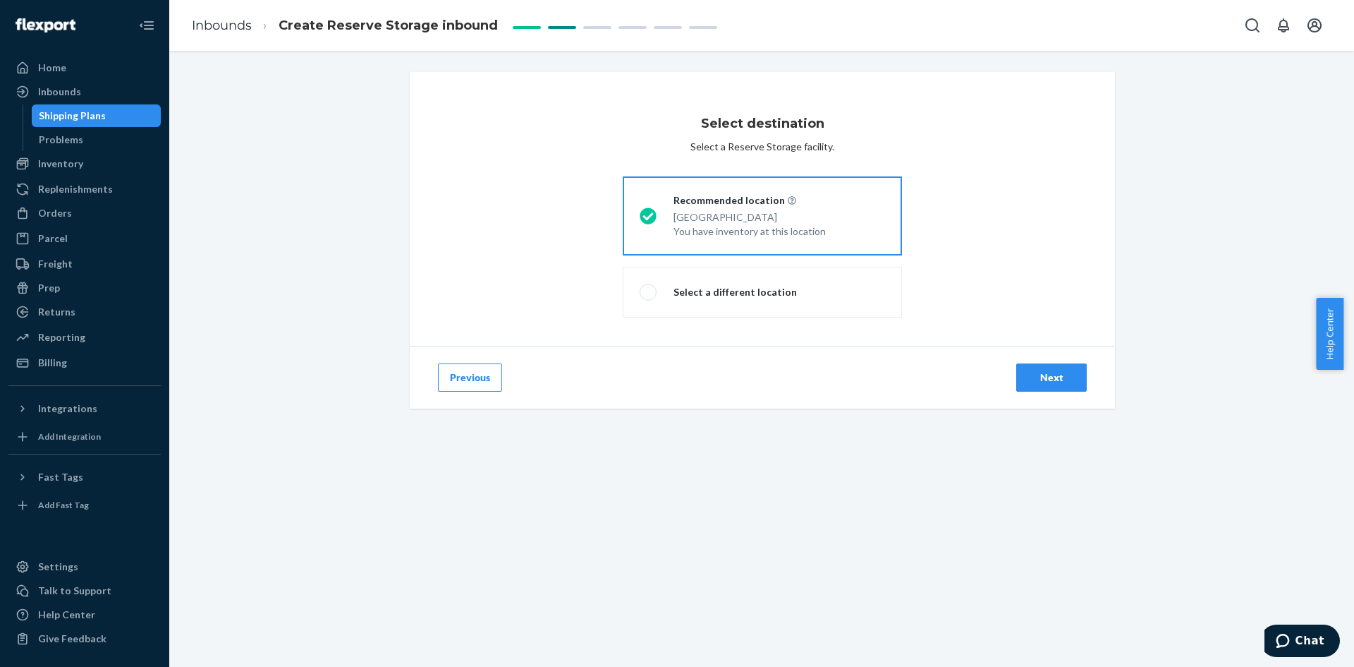
drag, startPoint x: 1066, startPoint y: 391, endPoint x: 823, endPoint y: 396, distance: 242.7
click at [833, 441] on div "Select destination Select a Reserve Storage facility. storageDestinationRadioGr…" at bounding box center [762, 276] width 705 height 409
click at [825, 297] on label "Select a different location" at bounding box center [762, 292] width 279 height 51
click at [649, 297] on input "Select a different location" at bounding box center [644, 292] width 9 height 9
radio input "true"
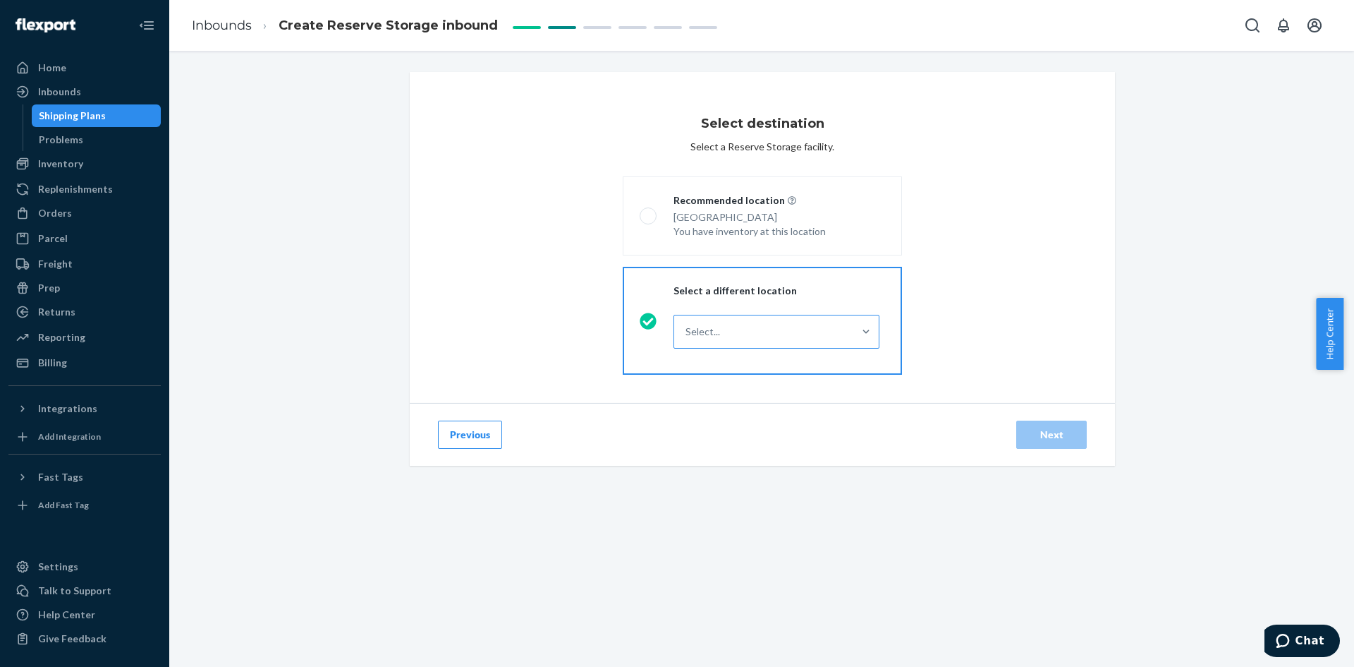
drag, startPoint x: 853, startPoint y: 353, endPoint x: 852, endPoint y: 343, distance: 10.6
click at [853, 351] on div "Select..." at bounding box center [777, 333] width 206 height 42
click at [687, 339] on input "Select..." at bounding box center [686, 331] width 1 height 14
click at [854, 339] on div at bounding box center [866, 331] width 25 height 32
click at [687, 339] on input "0 results available. Select is focused ,type to refine list, press Down to open…" at bounding box center [686, 331] width 1 height 14
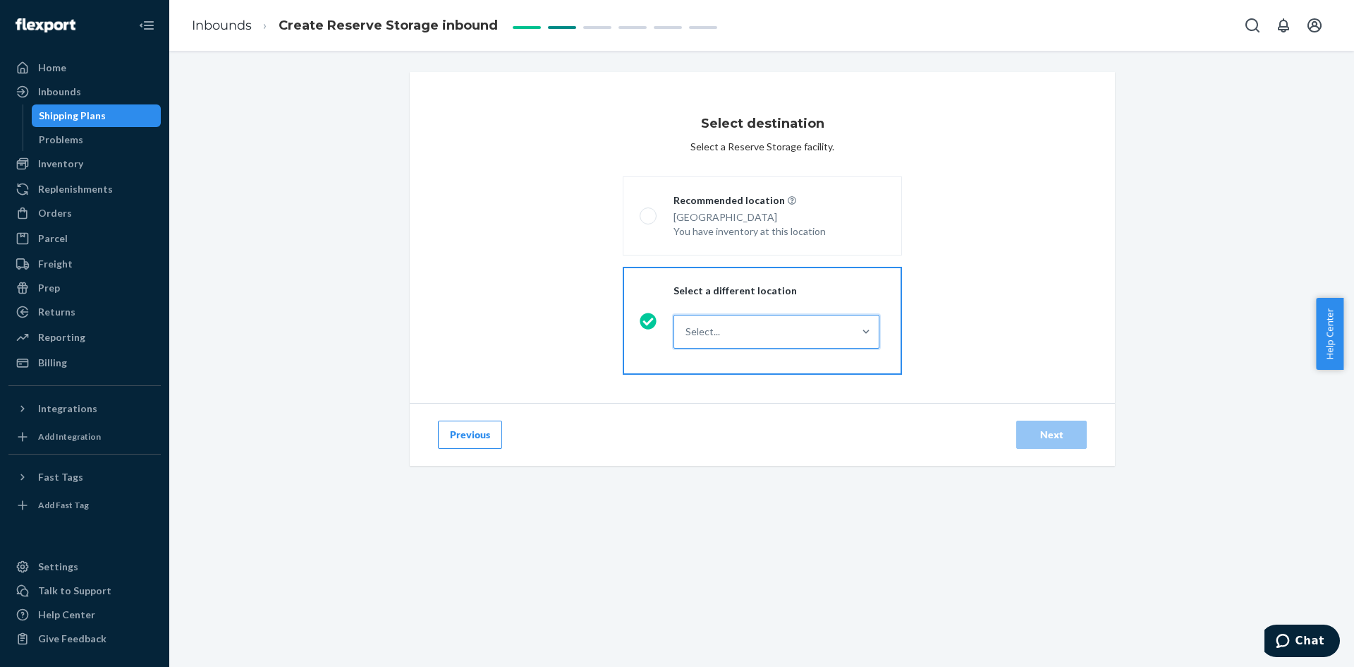
click at [854, 339] on div at bounding box center [866, 331] width 25 height 32
click at [687, 339] on input "0 results available. Select is focused ,type to refine list, press Down to open…" at bounding box center [686, 331] width 1 height 14
click at [810, 258] on fieldset "storageDestinationRadioGroup Recommended location [GEOGRAPHIC_DATA] You have in…" at bounding box center [762, 275] width 296 height 209
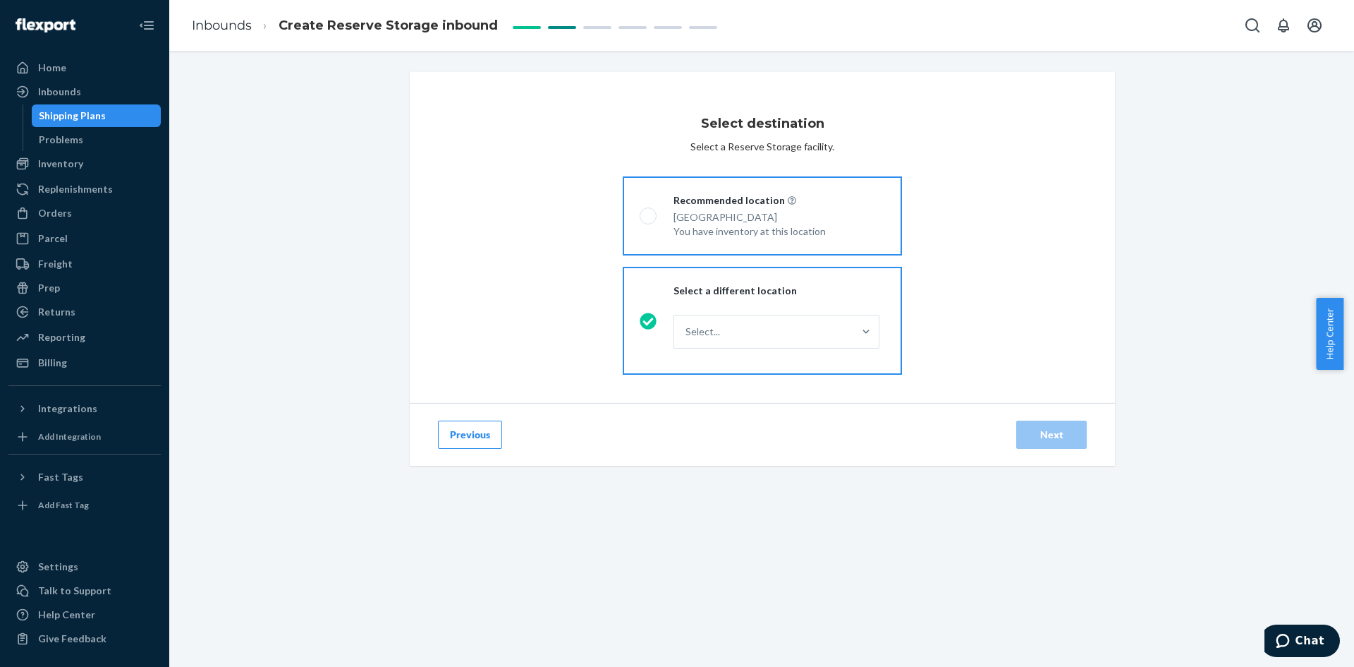
click at [804, 238] on label "Recommended location [GEOGRAPHIC_DATA] You have inventory at this location" at bounding box center [762, 215] width 279 height 79
click at [649, 221] on input "Recommended location [GEOGRAPHIC_DATA] You have inventory at this location" at bounding box center [644, 216] width 9 height 9
radio input "true"
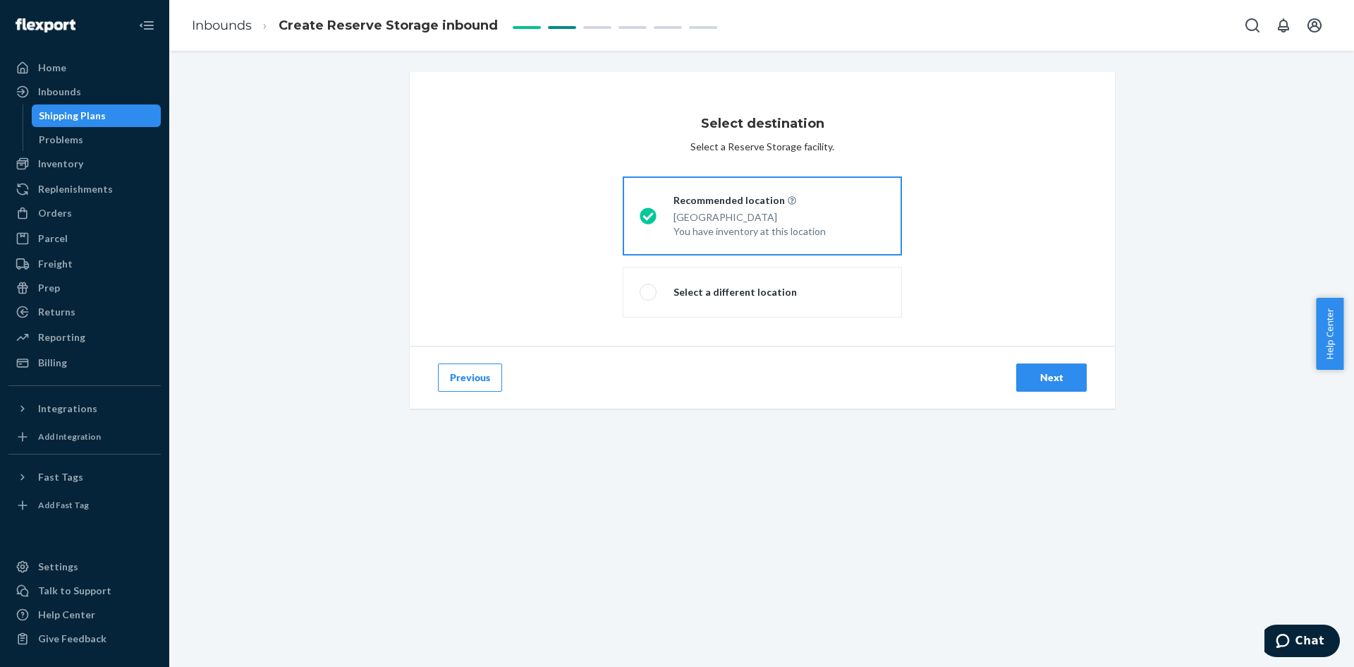
click at [1038, 383] on div "Next" at bounding box center [1051, 377] width 47 height 14
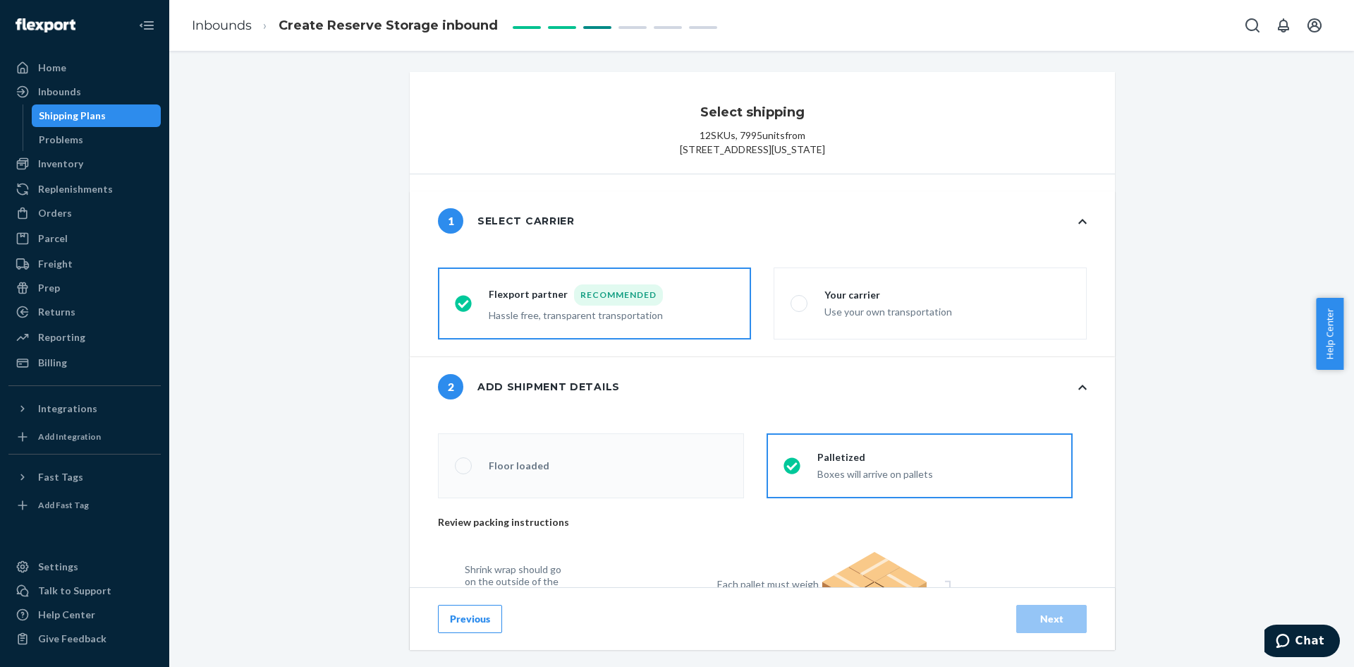
radio input "false"
type input "36"
radio input "false"
click at [855, 339] on label "Your carrier Use your own transportation" at bounding box center [930, 303] width 313 height 72
click at [800, 308] on input "Your carrier Use your own transportation" at bounding box center [795, 303] width 9 height 9
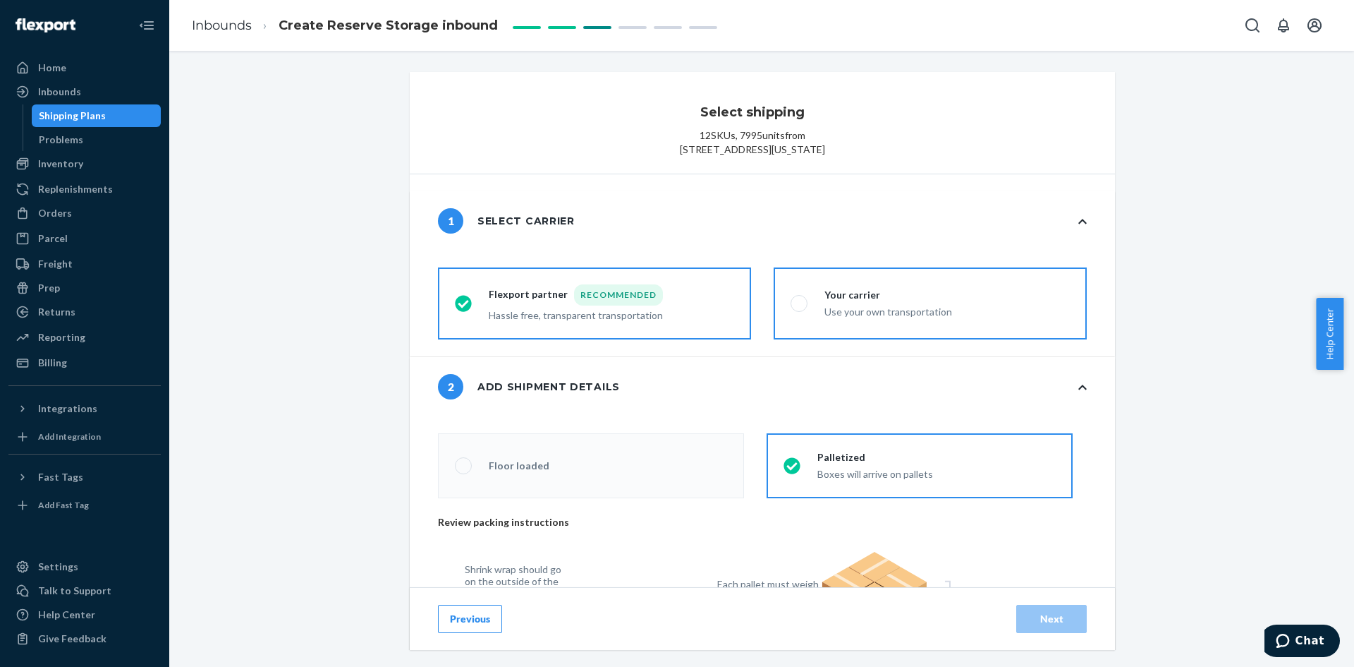
radio input "true"
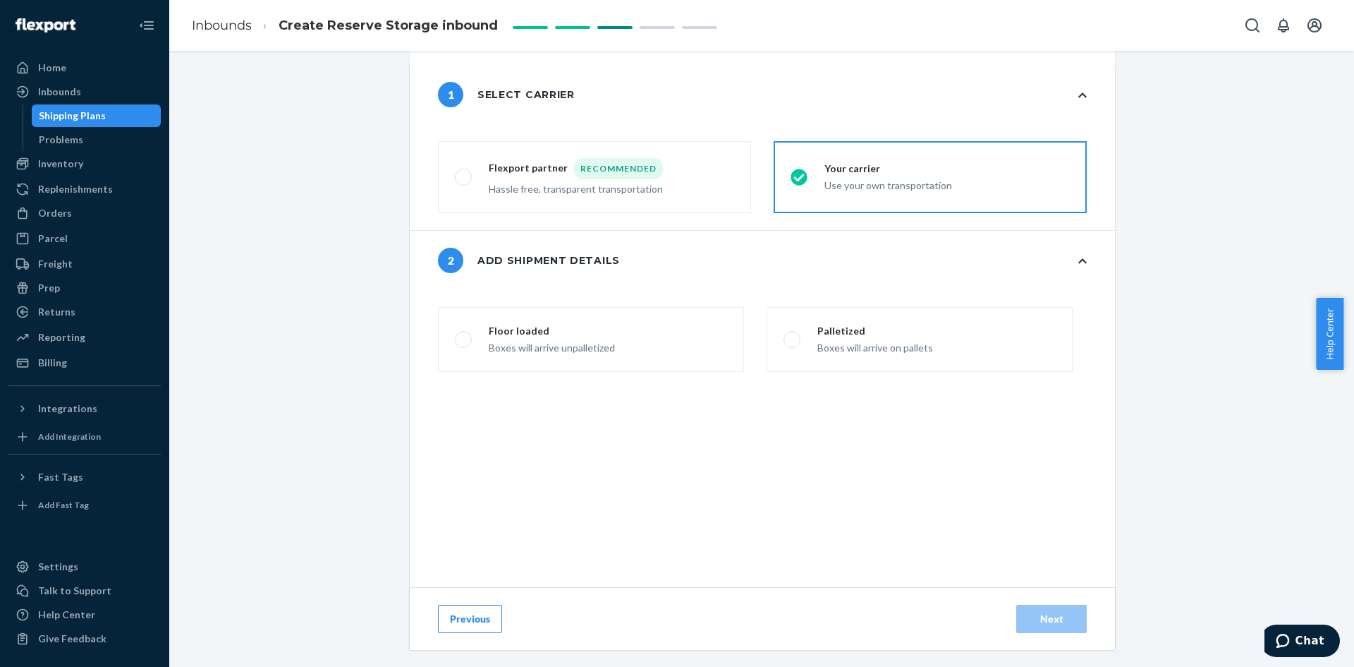
scroll to position [141, 0]
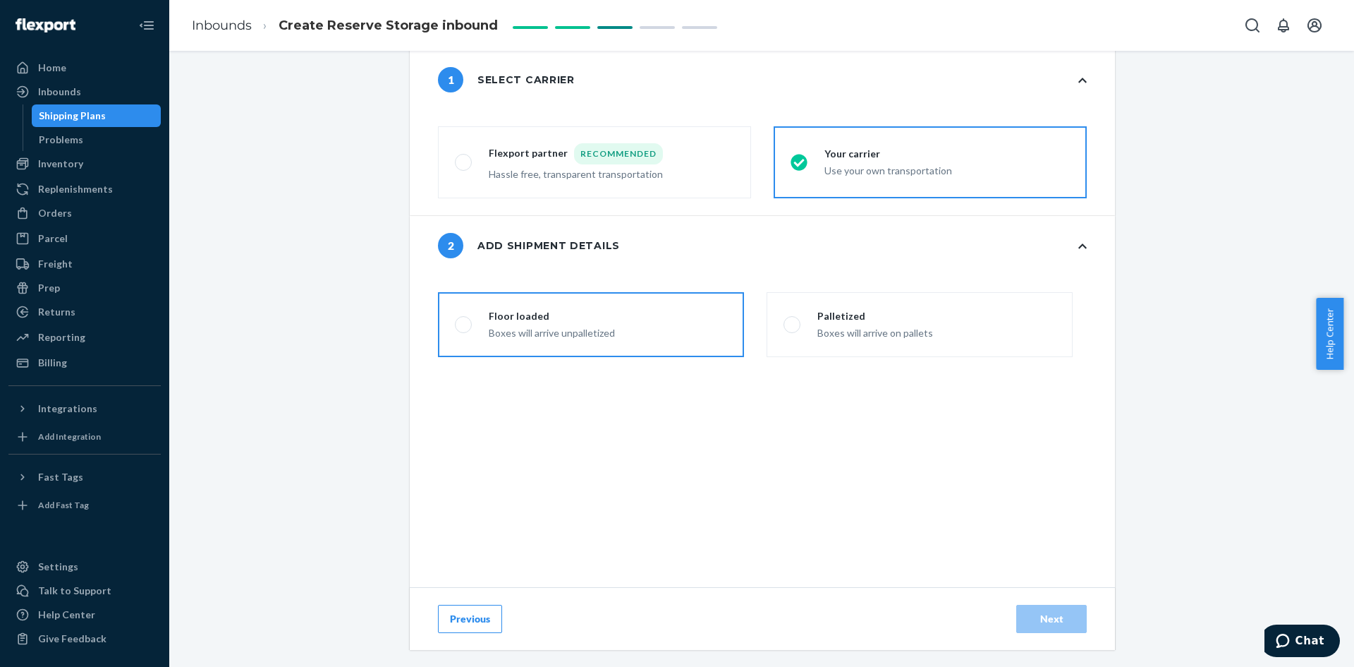
click at [552, 357] on label "Floor loaded Boxes will arrive unpalletized" at bounding box center [591, 324] width 306 height 65
click at [464, 329] on input "Floor loaded Boxes will arrive unpalletized" at bounding box center [459, 324] width 9 height 9
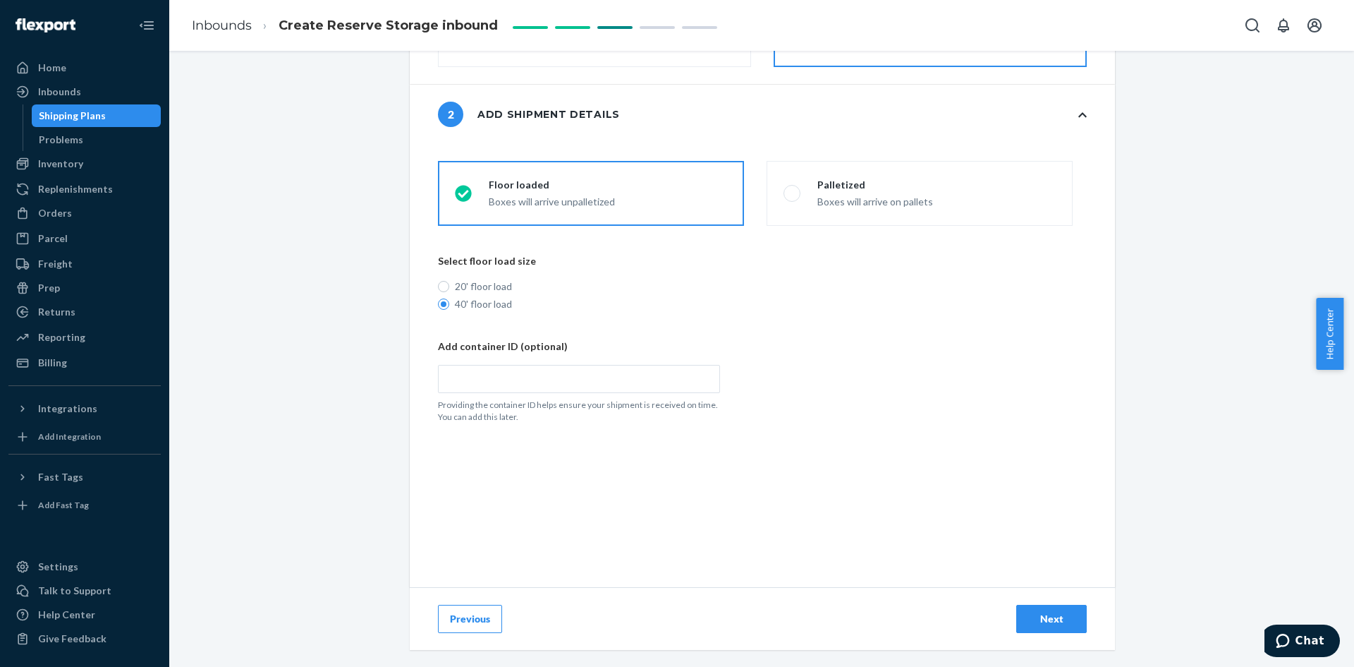
scroll to position [286, 0]
drag, startPoint x: 625, startPoint y: 425, endPoint x: 628, endPoint y: 406, distance: 19.3
click at [625, 423] on div "cargoTypeRadioGroup Floor loaded Boxes will arrive unpalletized Palletized Boxe…" at bounding box center [790, 365] width 705 height 409
drag, startPoint x: 629, startPoint y: 383, endPoint x: 635, endPoint y: 372, distance: 12.6
click at [635, 372] on input "text" at bounding box center [579, 379] width 282 height 28
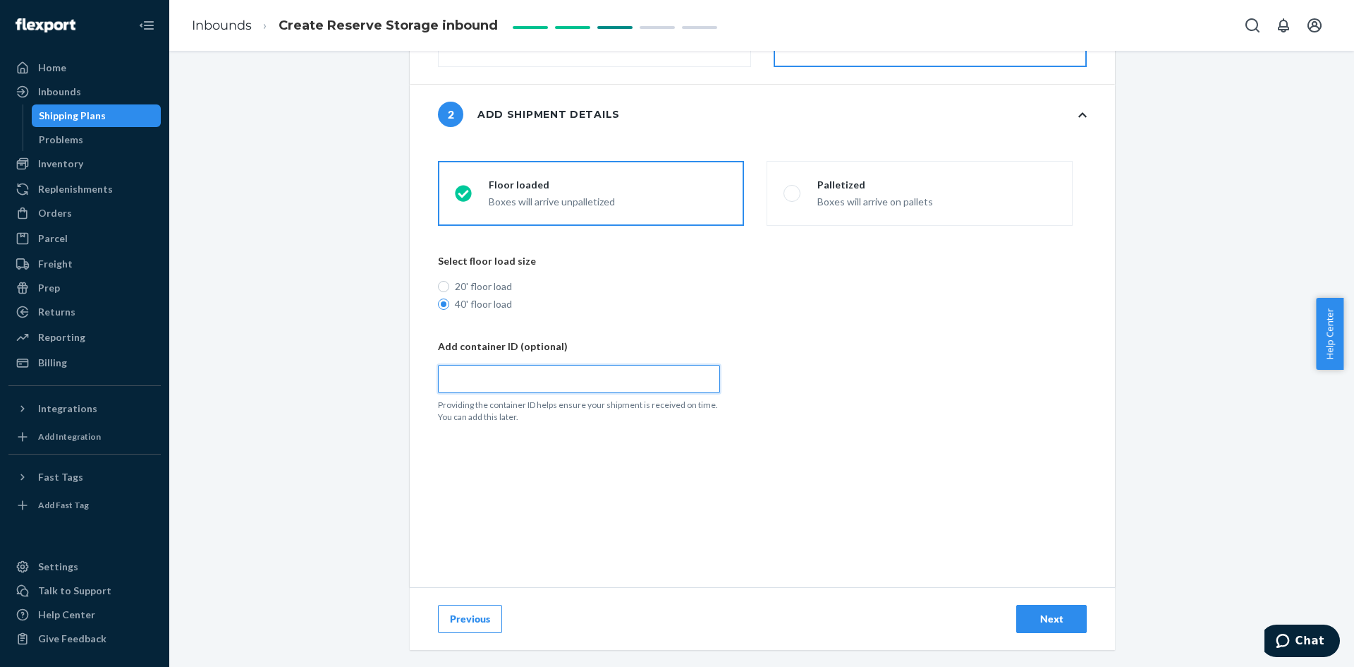
paste input "OOCU9730490"
radio input "true"
type input "OOCU9730490"
click at [1039, 618] on div "Next" at bounding box center [1051, 619] width 47 height 14
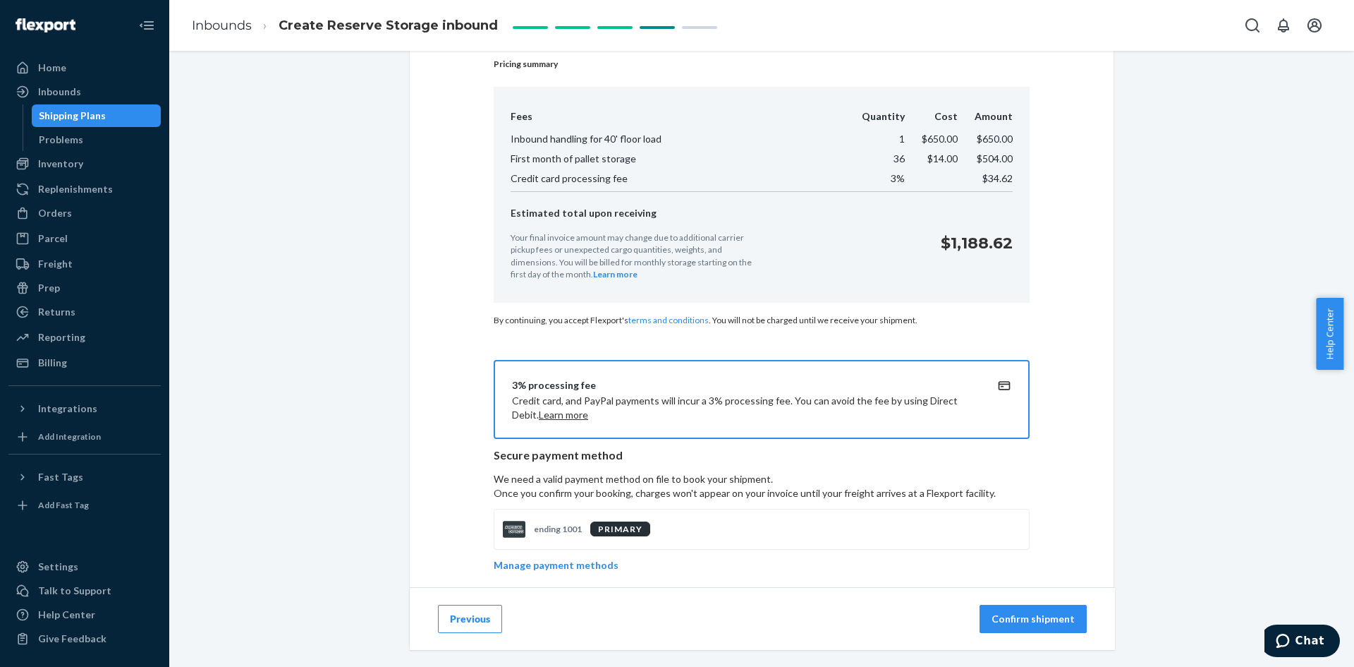
scroll to position [198, 0]
click at [1050, 619] on p "Confirm shipment" at bounding box center [1033, 619] width 83 height 14
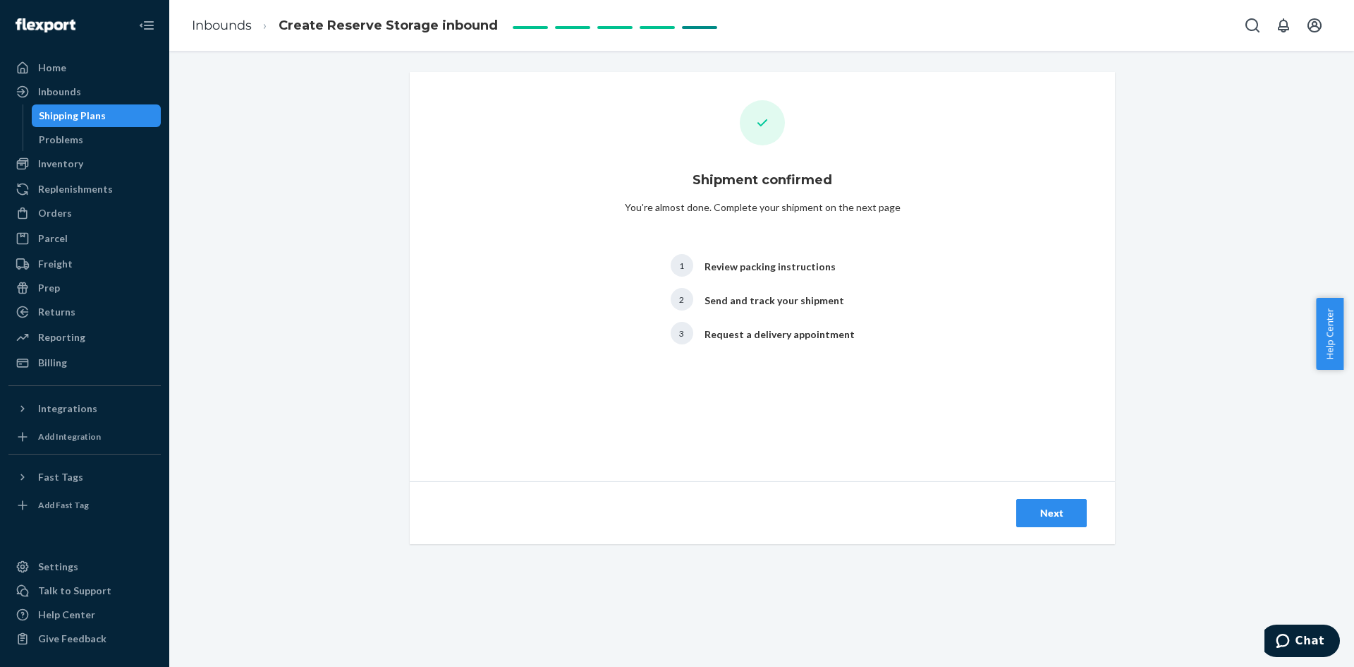
click at [1062, 523] on button "Next" at bounding box center [1051, 513] width 71 height 28
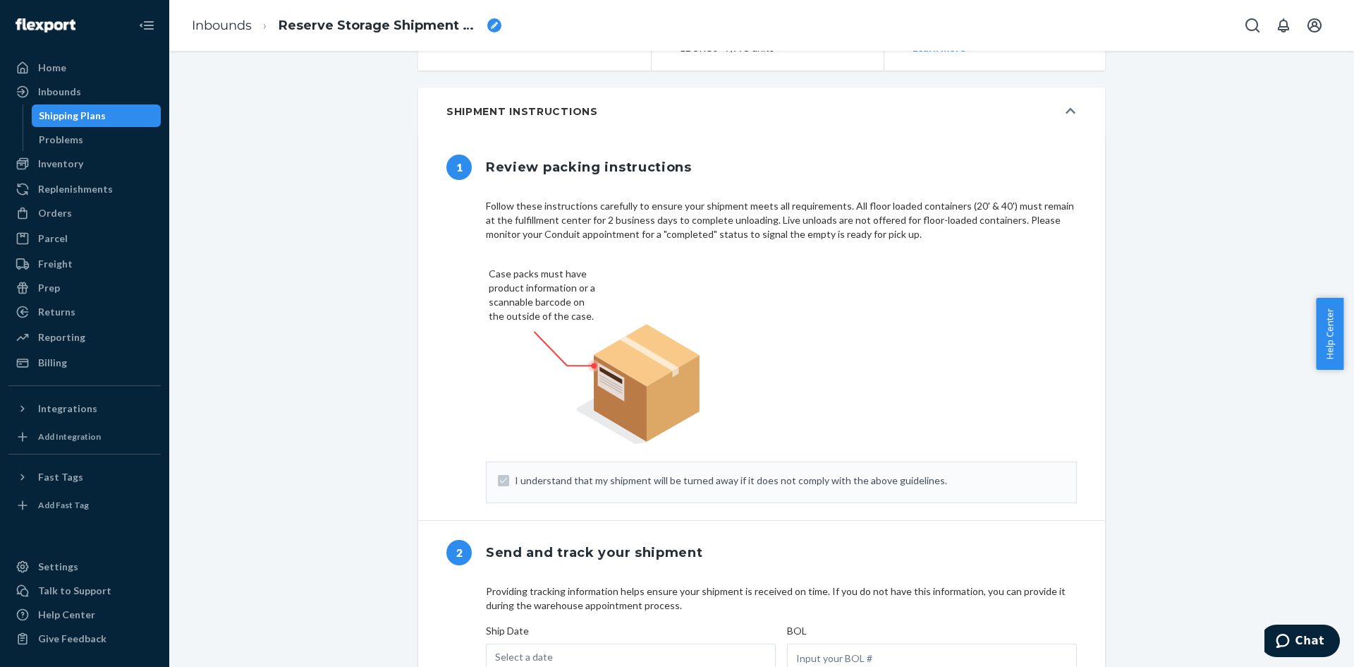
scroll to position [705, 0]
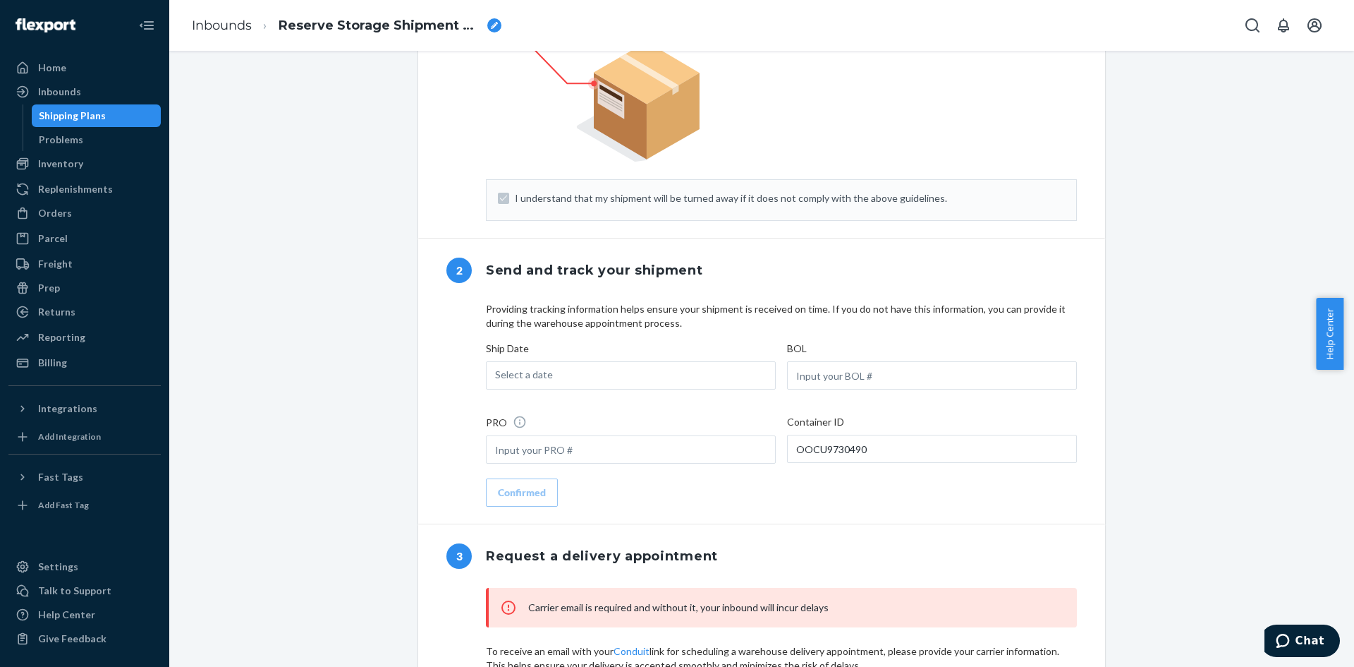
click at [687, 389] on div "Select a date" at bounding box center [631, 375] width 290 height 28
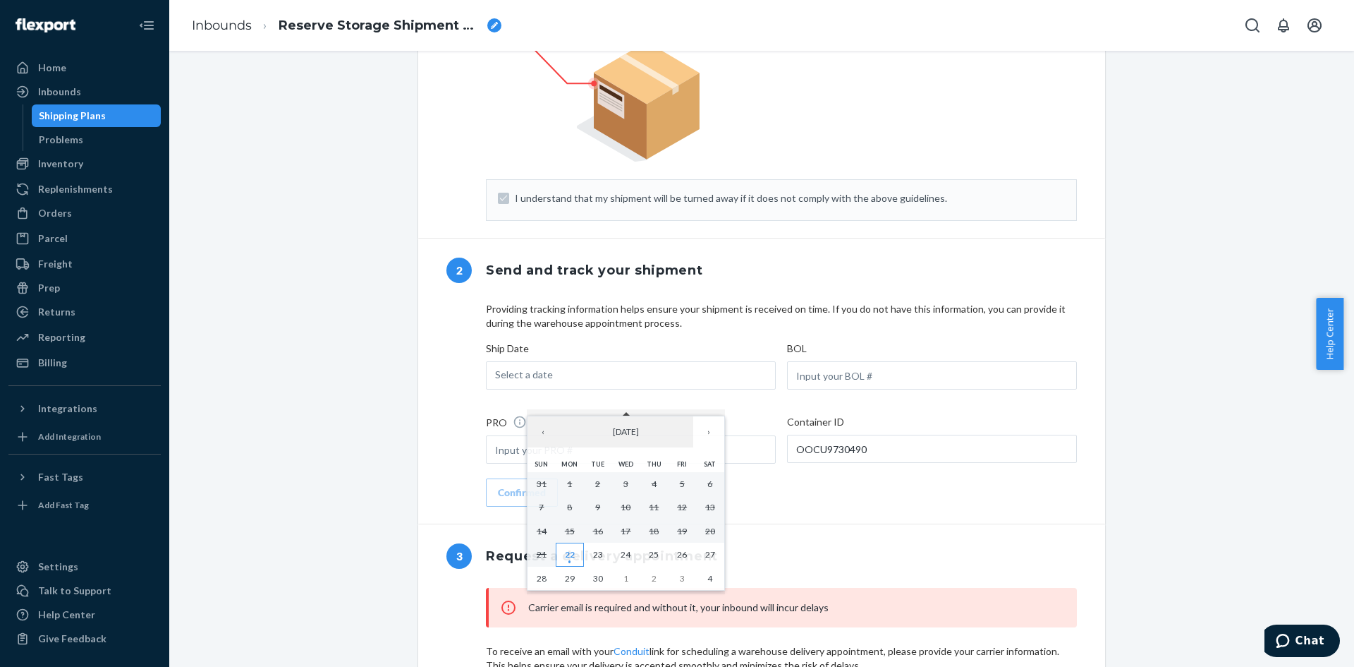
click at [571, 552] on abbr "22" at bounding box center [570, 554] width 10 height 11
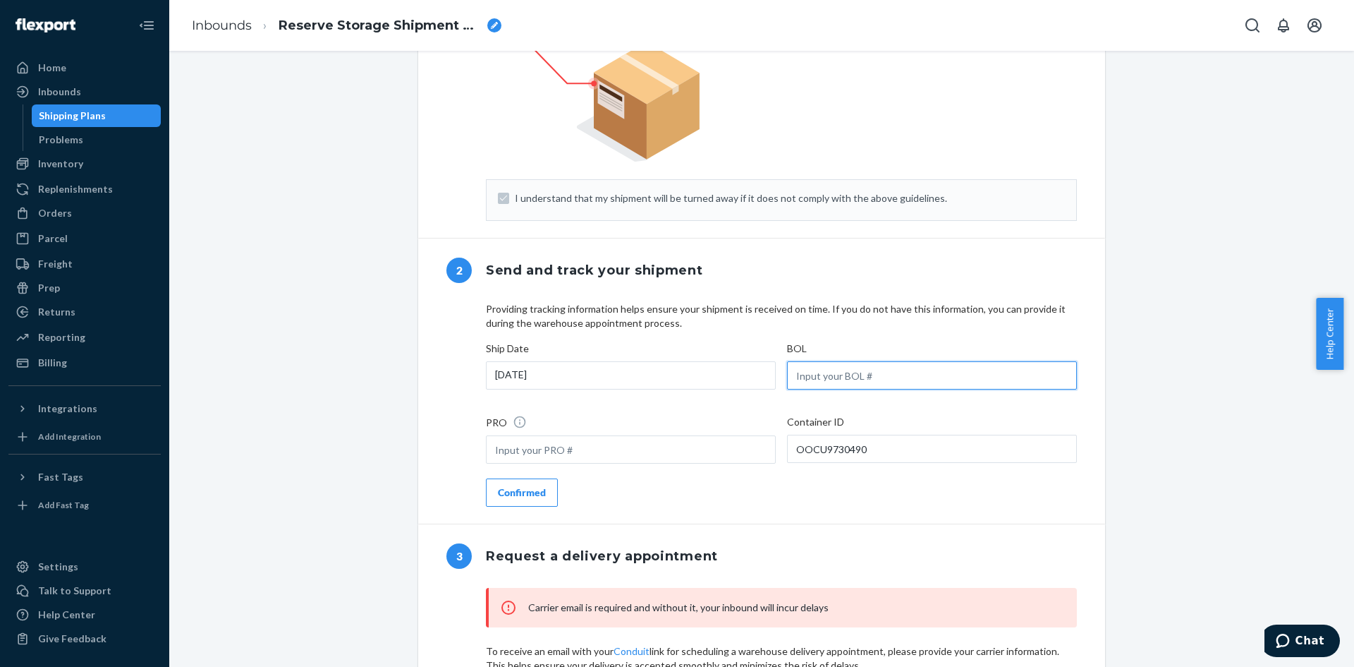
click at [829, 389] on input "text" at bounding box center [932, 375] width 290 height 28
click at [568, 467] on div "PRO" at bounding box center [631, 441] width 290 height 52
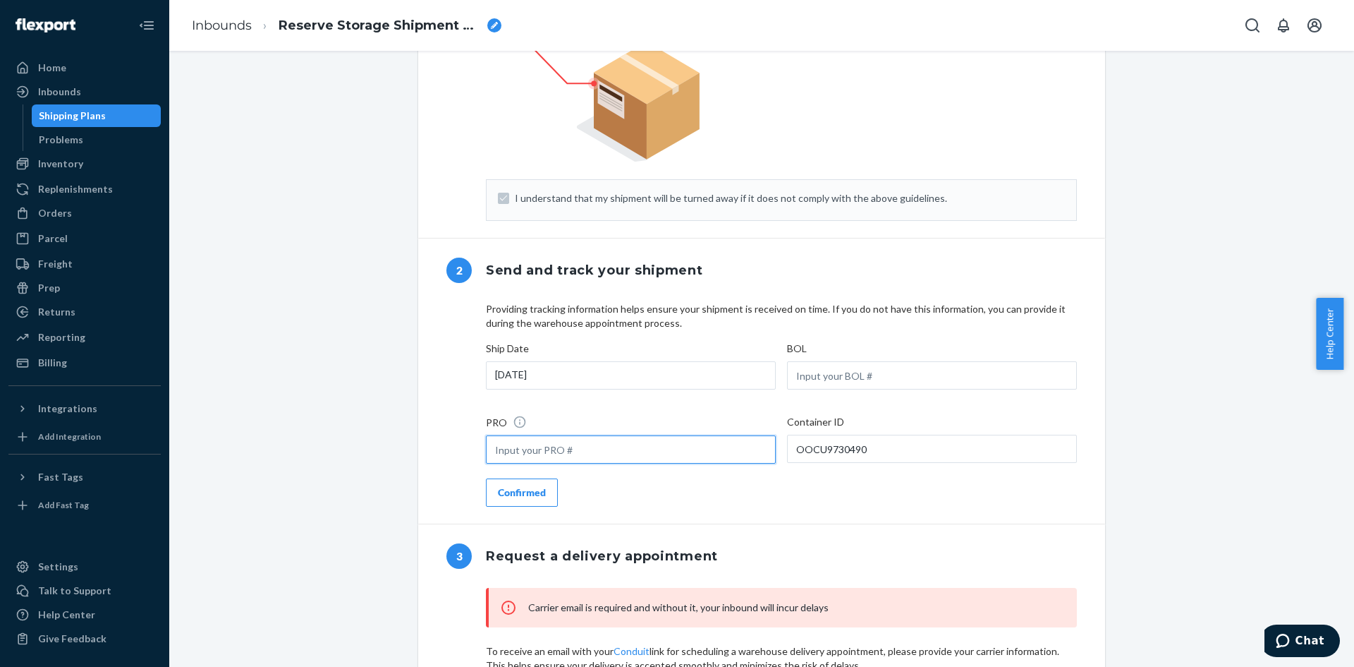
click at [568, 463] on input "text" at bounding box center [631, 449] width 290 height 28
click at [593, 504] on div "Providing tracking information helps ensure your shipment is received on time. …" at bounding box center [781, 404] width 591 height 205
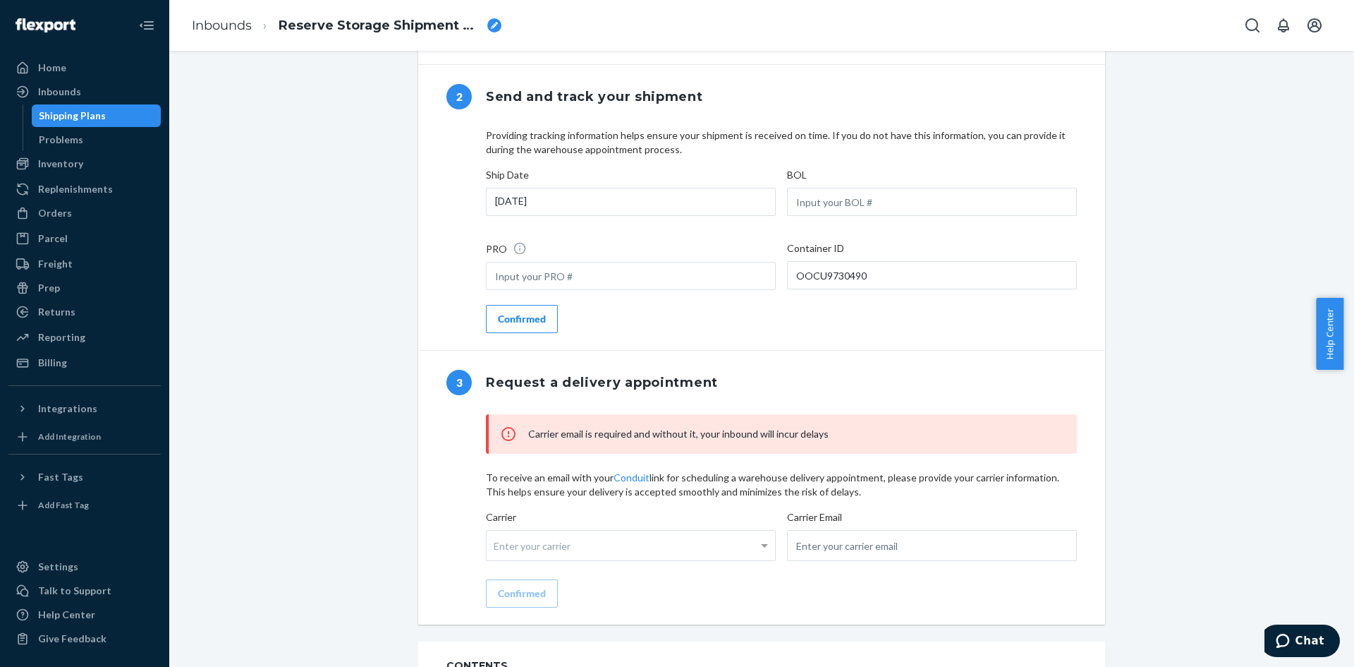
scroll to position [906, 0]
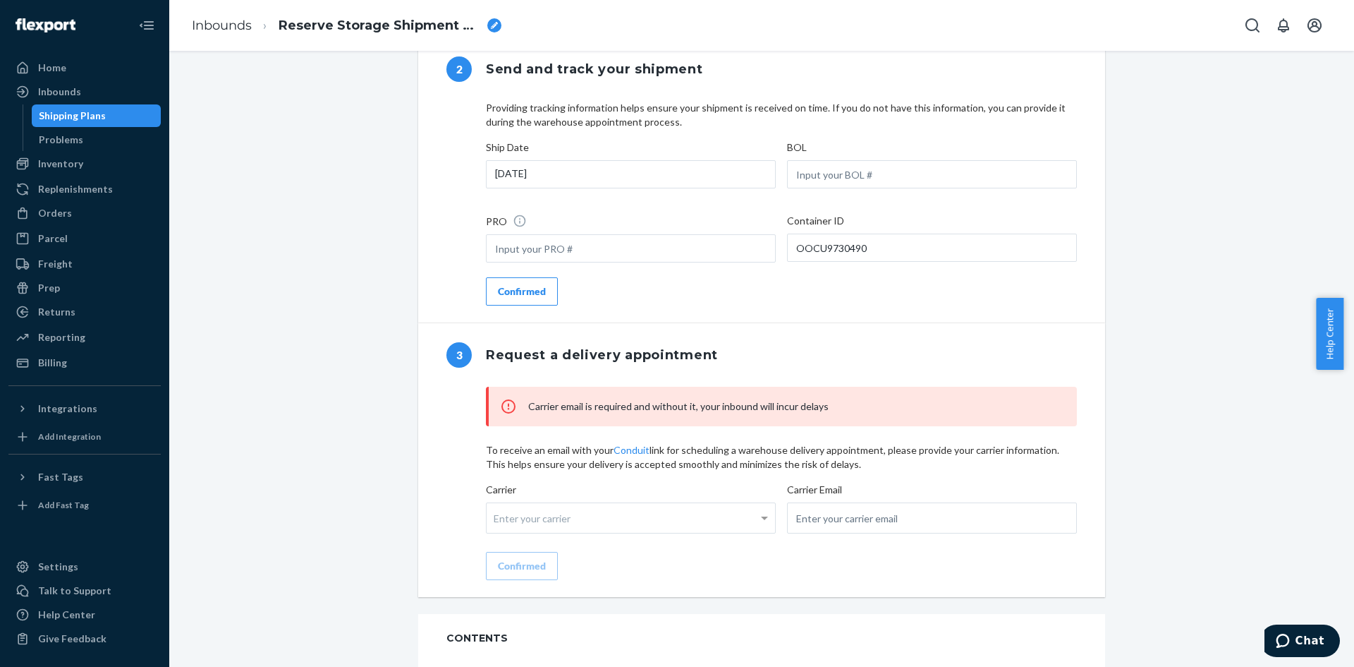
click at [748, 533] on div "Enter your carrier" at bounding box center [631, 517] width 290 height 31
click at [497, 531] on input "Carrier Enter your carrier" at bounding box center [496, 518] width 4 height 26
click at [739, 533] on div "Enter your carrier" at bounding box center [631, 518] width 289 height 30
click at [497, 531] on input "Carrier Enter your carrier No results found" at bounding box center [496, 518] width 4 height 26
click at [727, 559] on div "No results found" at bounding box center [631, 545] width 289 height 25
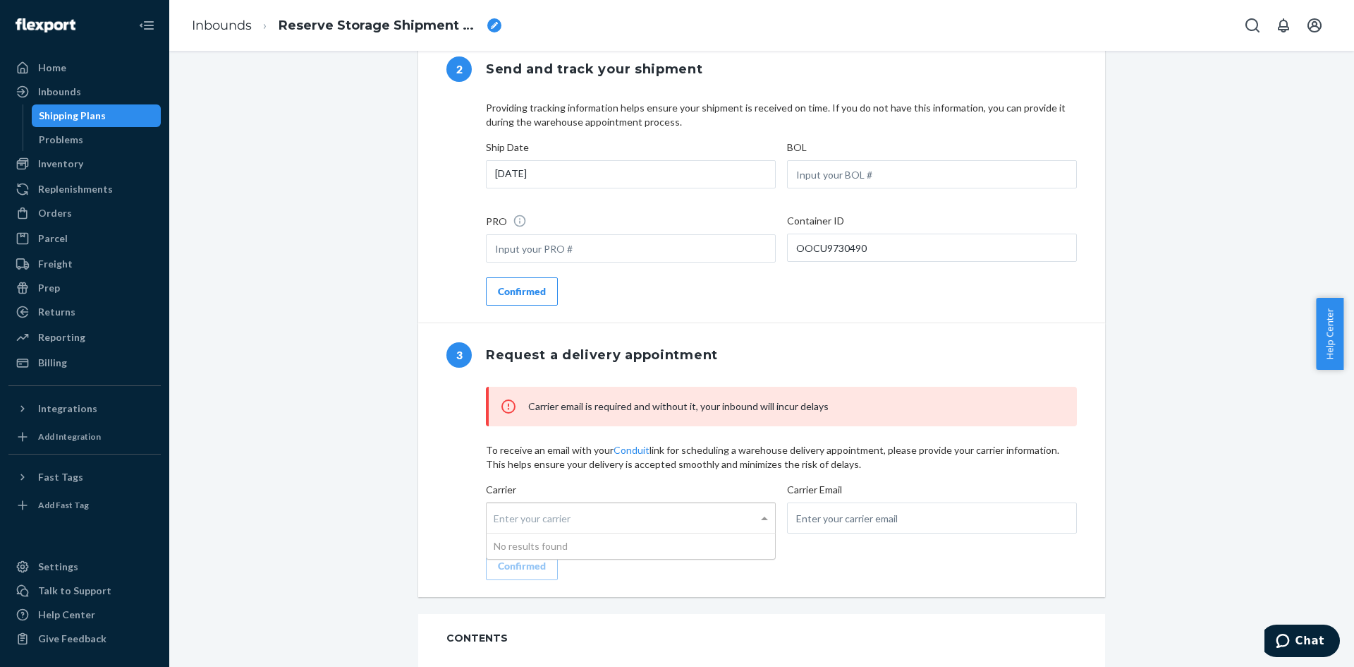
click at [497, 531] on input "Carrier Enter your carrier No results found" at bounding box center [496, 518] width 4 height 26
click at [712, 578] on div "Carrier email is required and without it, your inbound will incur delays To rec…" at bounding box center [781, 483] width 591 height 193
click at [817, 519] on div at bounding box center [932, 515] width 290 height 37
click at [817, 519] on input "email" at bounding box center [932, 517] width 290 height 31
click at [823, 533] on input "email" at bounding box center [932, 517] width 290 height 31
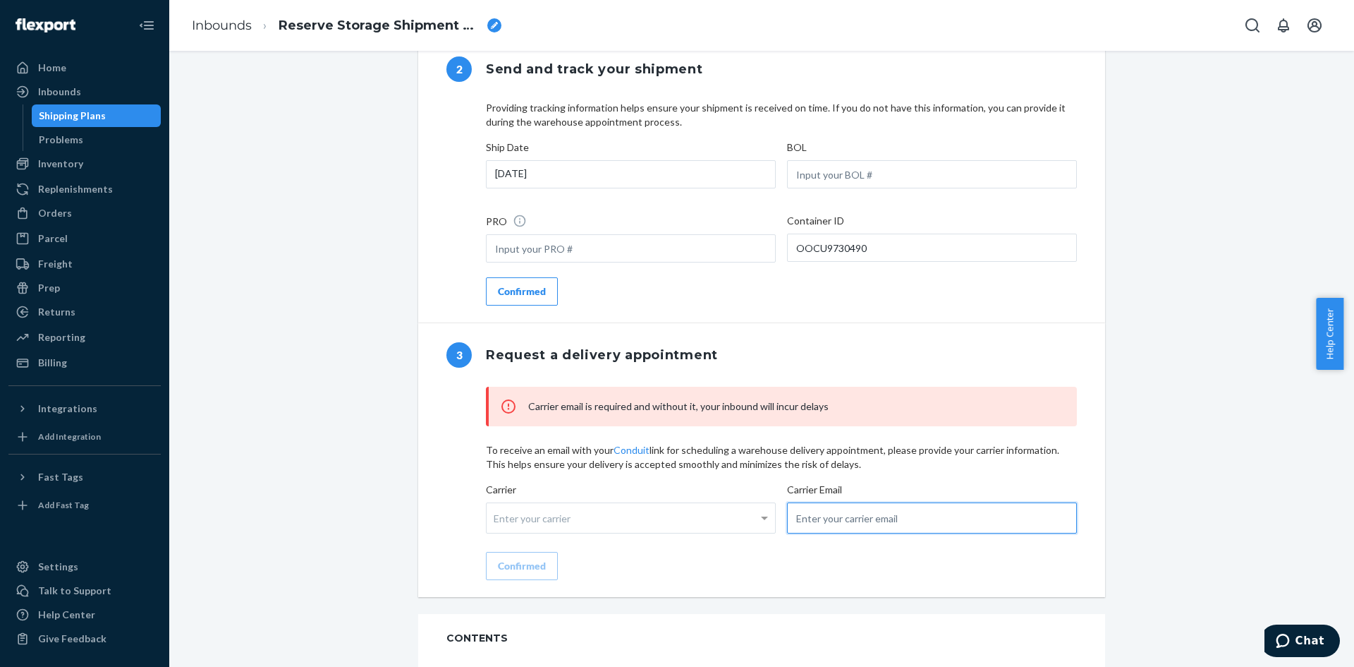
click at [823, 533] on input "email" at bounding box center [932, 517] width 290 height 31
click at [855, 533] on input "email" at bounding box center [932, 517] width 290 height 31
paste input "[PERSON_NAME][EMAIL_ADDRESS][PERSON_NAME][DOMAIN_NAME]"
type input "[PERSON_NAME][EMAIL_ADDRESS][PERSON_NAME][DOMAIN_NAME]"
click at [593, 527] on div "Enter your carrier" at bounding box center [631, 518] width 289 height 30
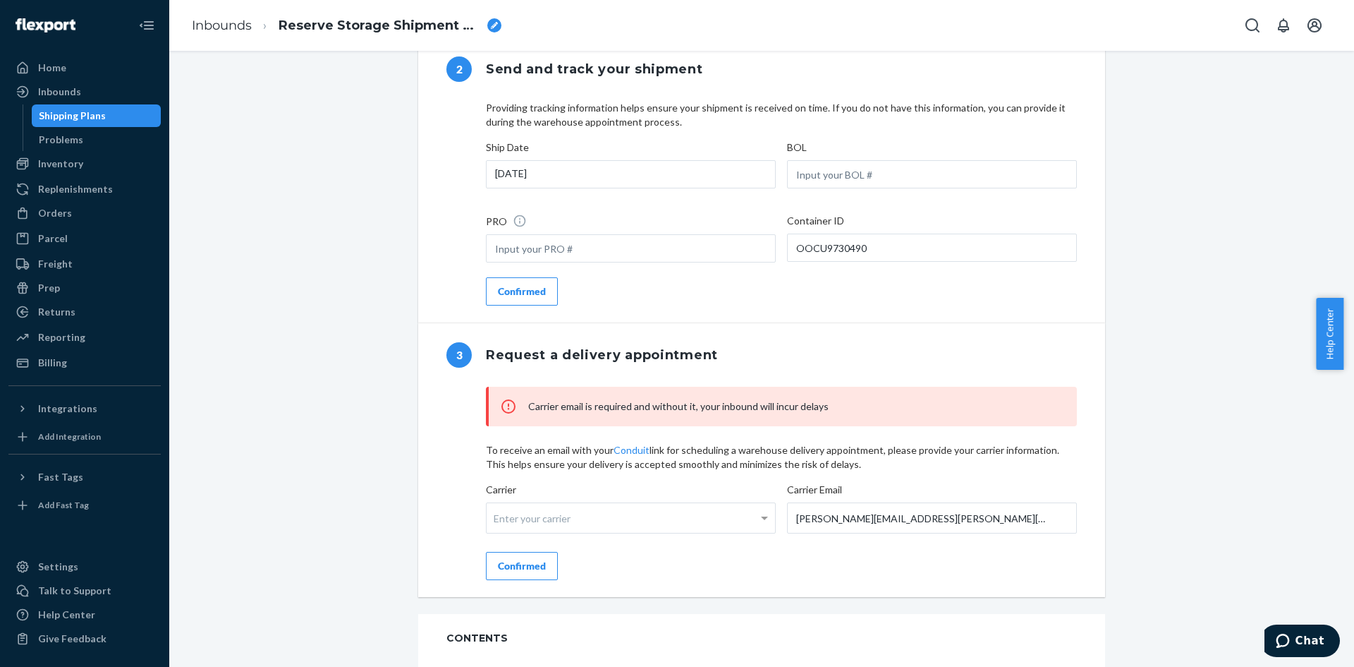
click at [497, 527] on input "Carrier Enter your carrier" at bounding box center [496, 518] width 4 height 26
click at [595, 533] on div "Enter your carrier" at bounding box center [631, 518] width 289 height 30
click at [497, 531] on input "Carrier Enter your carrier No results found" at bounding box center [496, 518] width 4 height 26
click at [514, 580] on button "Confirmed" at bounding box center [522, 566] width 72 height 28
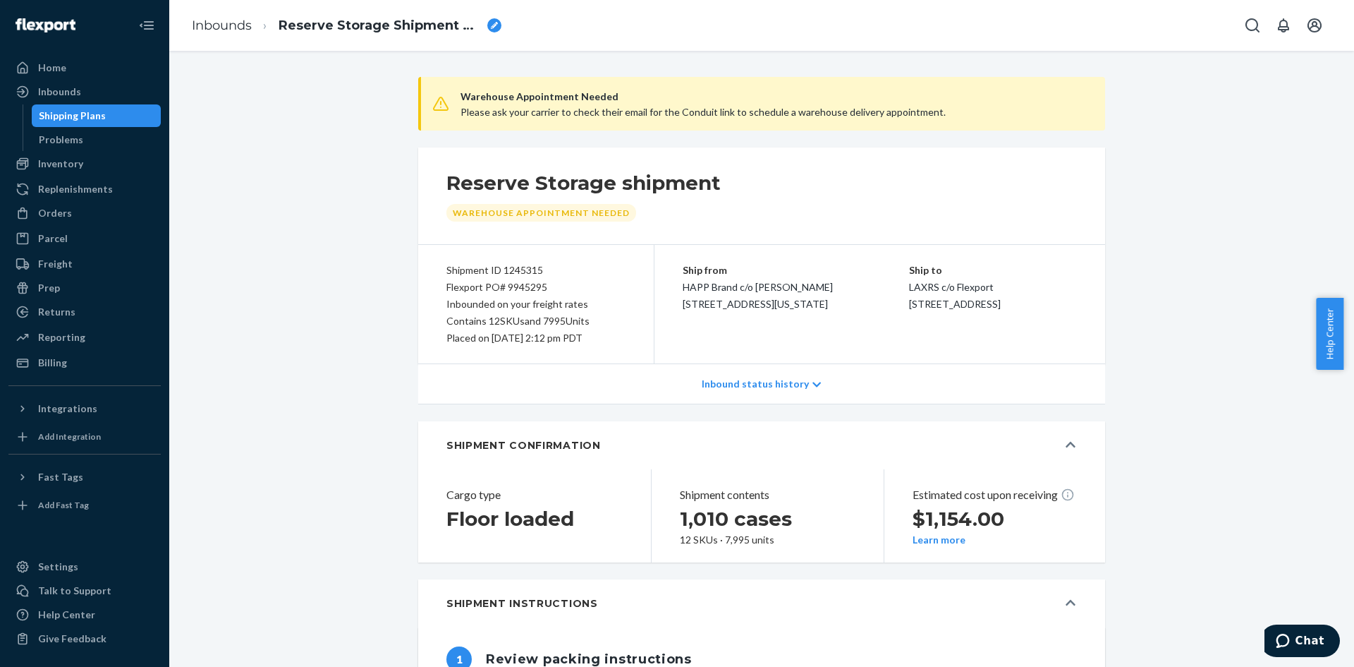
scroll to position [0, 0]
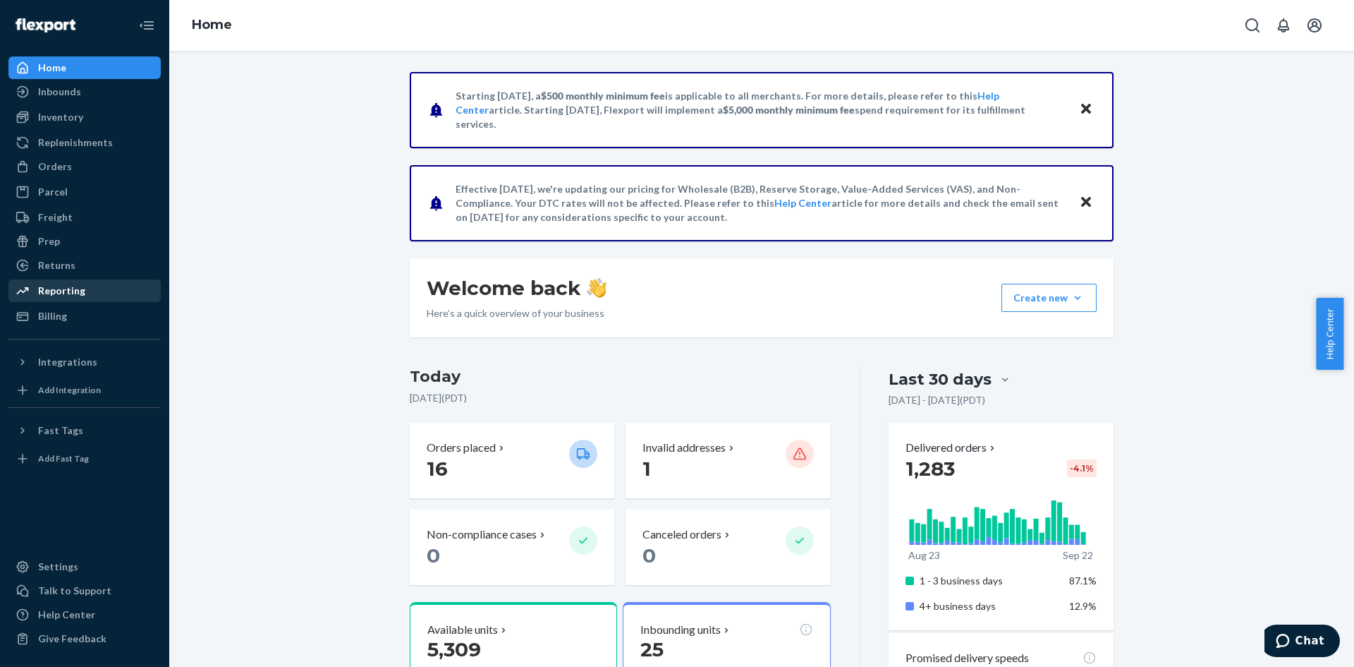
click at [59, 297] on div "Reporting" at bounding box center [61, 291] width 47 height 14
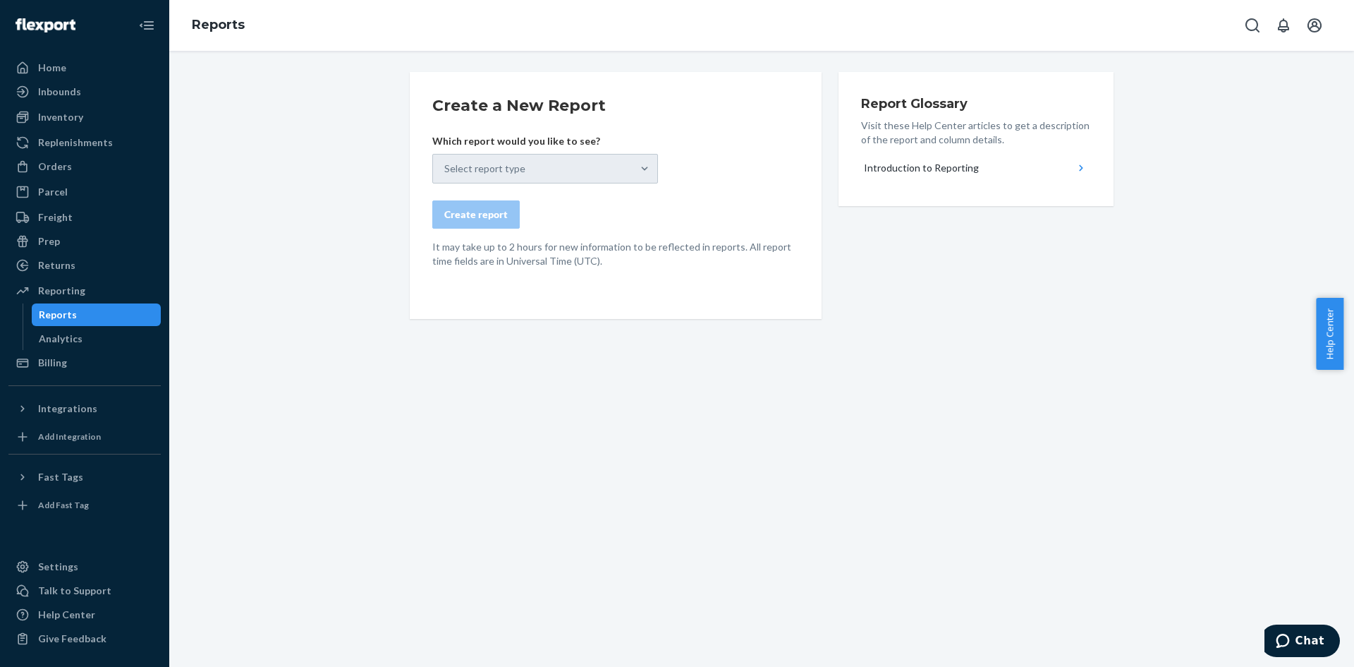
click at [518, 153] on div "Which report would you like to see? Select report type" at bounding box center [545, 158] width 226 height 49
click at [571, 186] on form "Create a New Report Which report would you like to see? Select report type Crea…" at bounding box center [615, 182] width 367 height 174
click at [617, 169] on div "Select report type" at bounding box center [545, 169] width 226 height 30
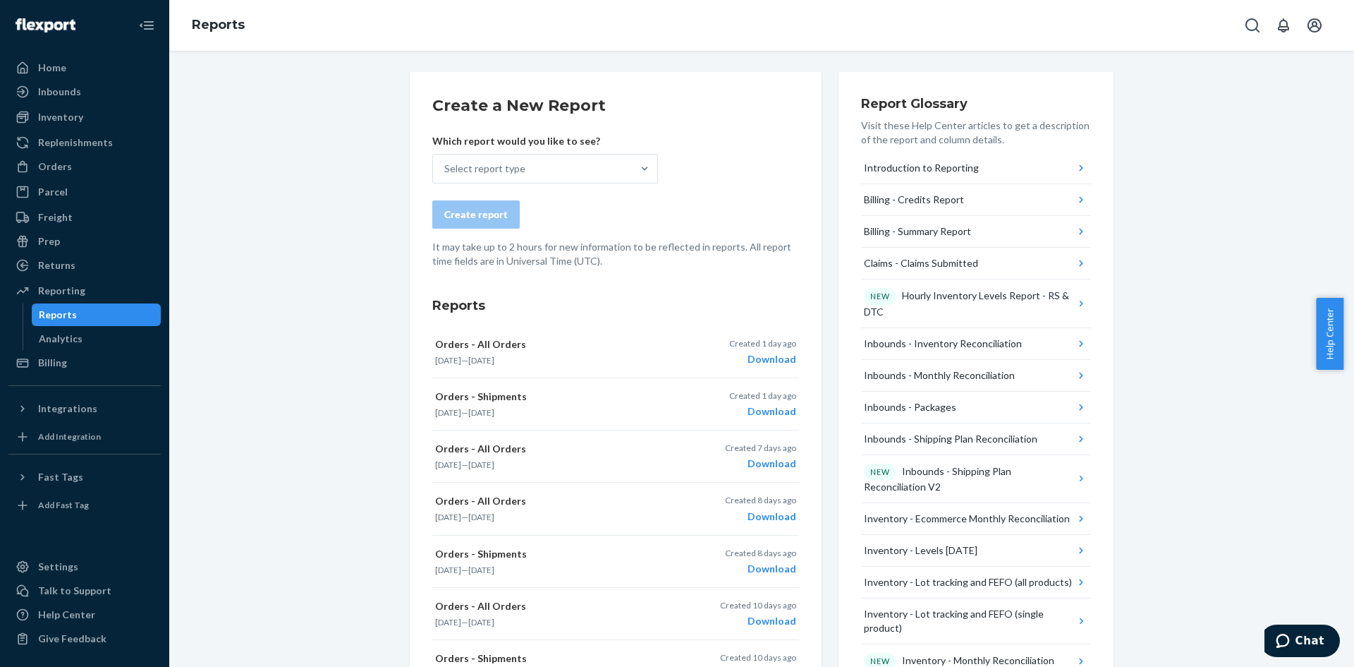
click at [641, 197] on form "Create a New Report Which report would you like to see? Select report type Crea…" at bounding box center [615, 182] width 367 height 174
click at [632, 177] on div at bounding box center [644, 168] width 25 height 28
click at [446, 176] on input "Select report type" at bounding box center [444, 169] width 1 height 14
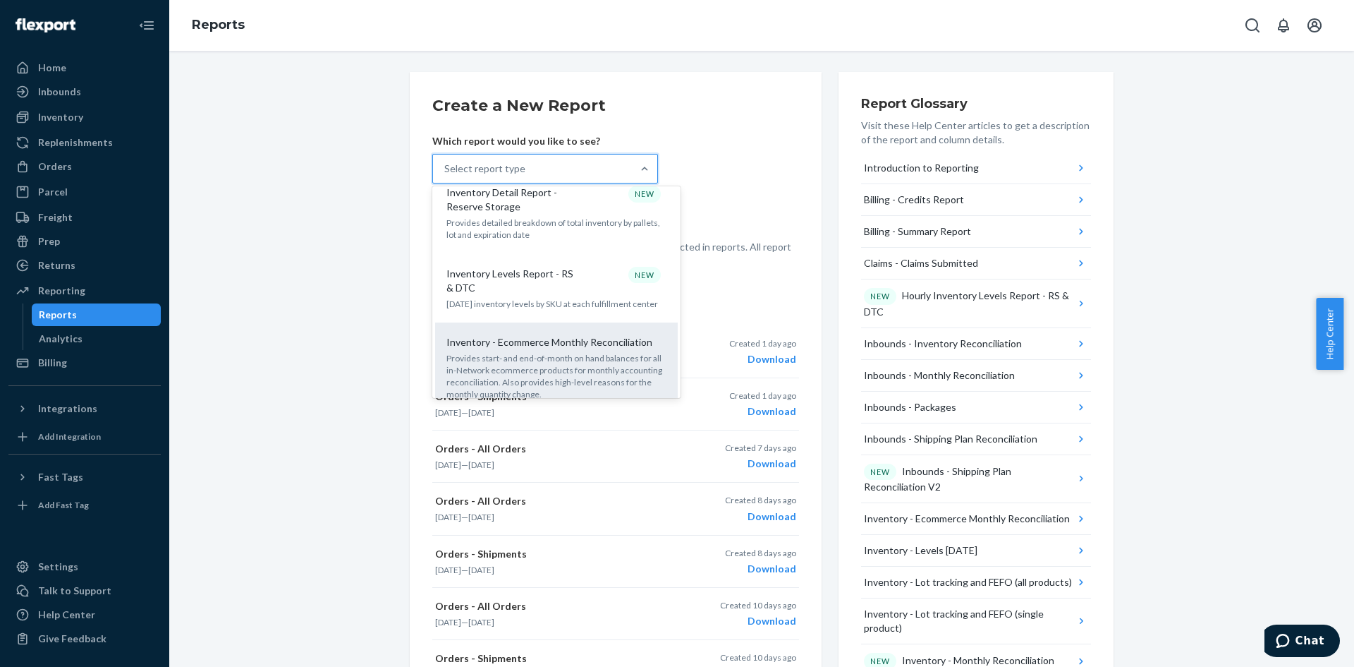
scroll to position [826, 0]
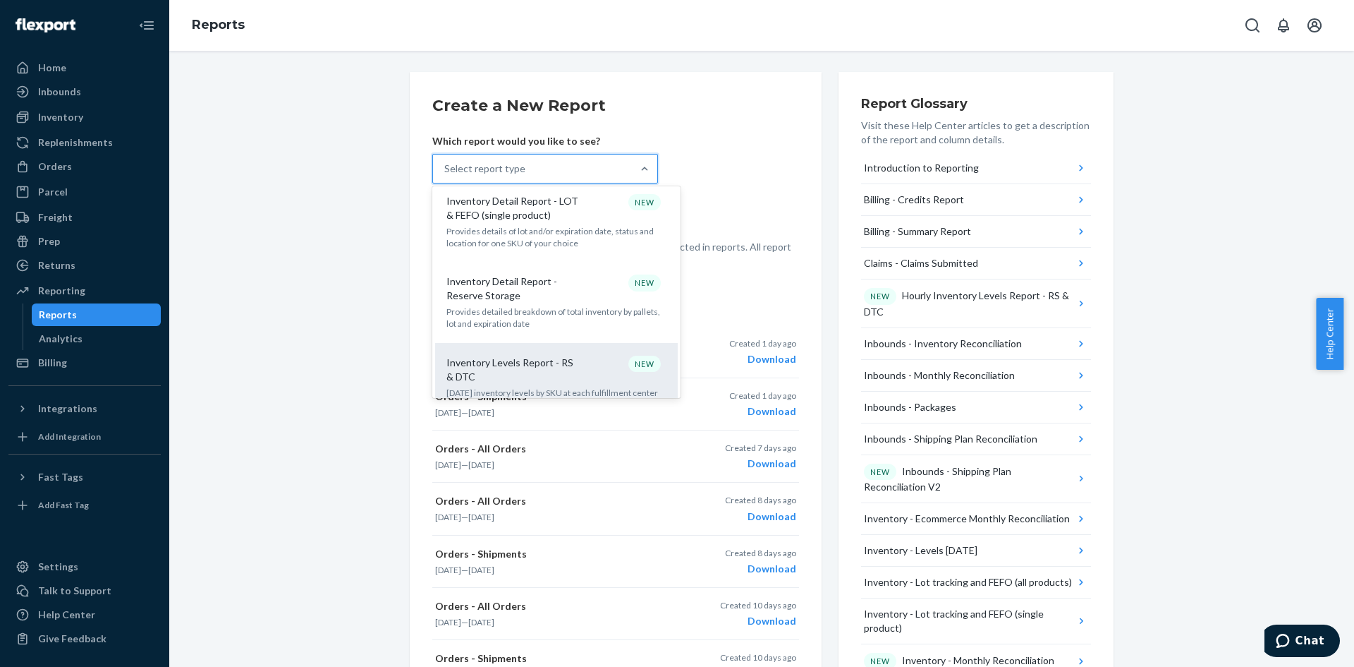
click at [596, 356] on div "Inventory Levels Report - RS & DTC NEW" at bounding box center [554, 370] width 226 height 28
click at [446, 176] on input "option Inventory Levels Report - RS & DTC focused, 15 of 34. 34 results availab…" at bounding box center [444, 169] width 1 height 14
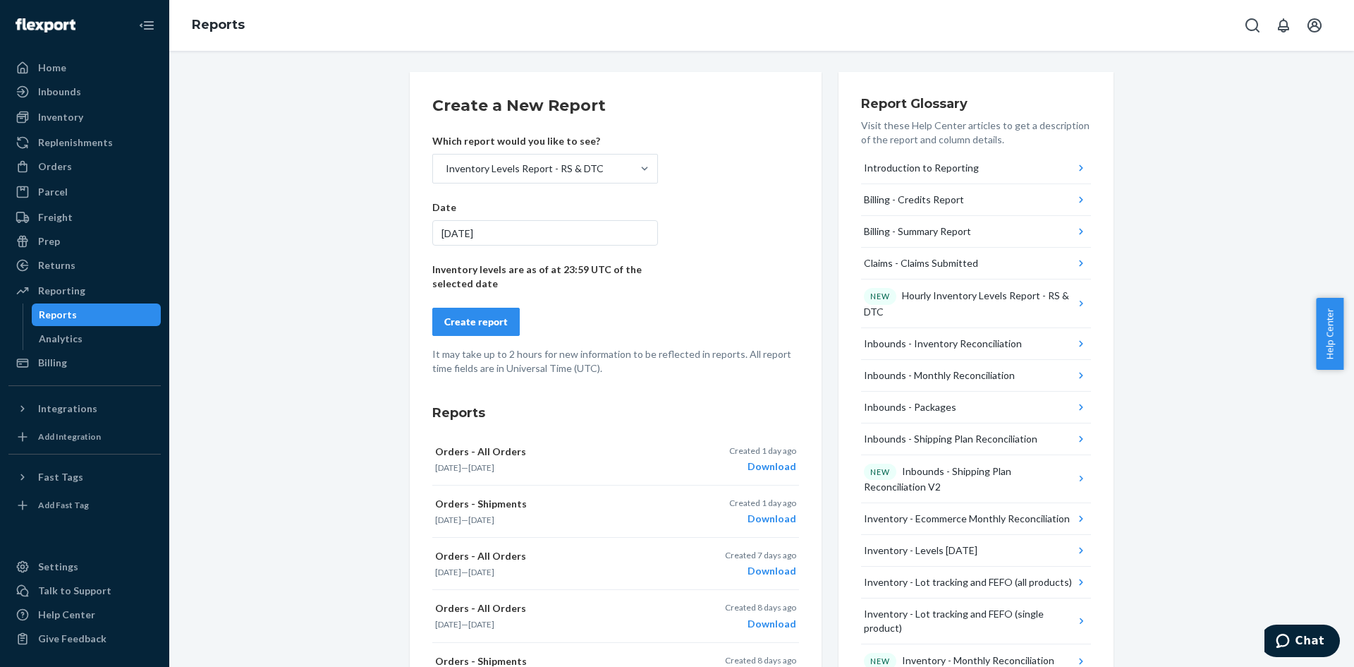
click at [480, 305] on form "Create a New Report Which report would you like to see? Inventory Levels Report…" at bounding box center [615, 235] width 367 height 281
click at [499, 330] on button "Create report" at bounding box center [475, 322] width 87 height 28
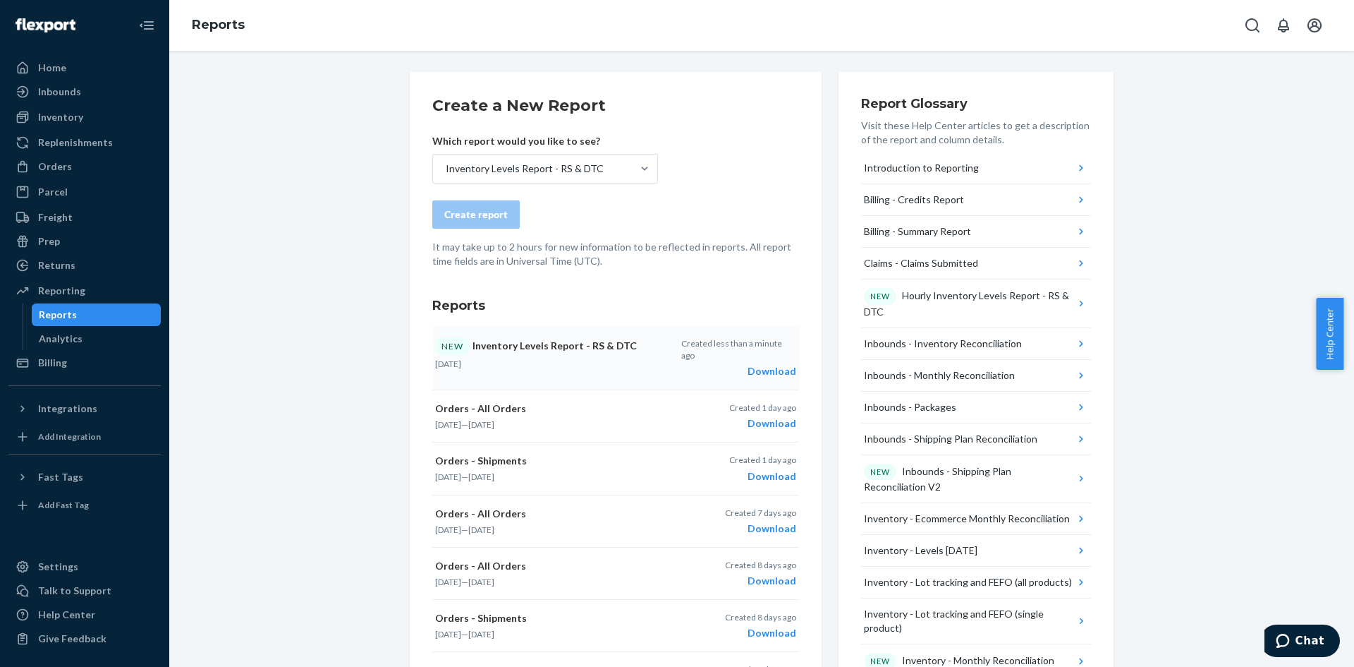
click at [774, 366] on div "Download" at bounding box center [738, 371] width 115 height 14
